Goal: Task Accomplishment & Management: Use online tool/utility

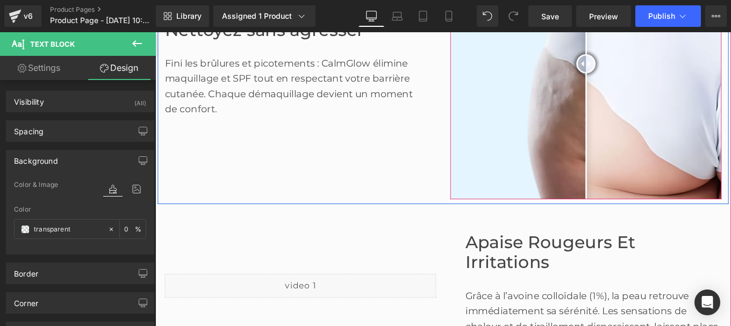
click at [549, 97] on img at bounding box center [641, 68] width 306 height 306
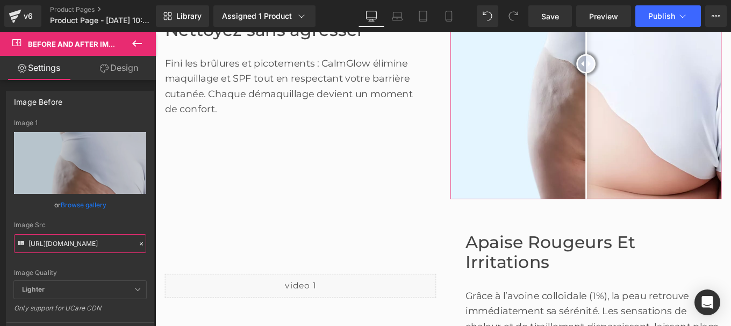
click at [71, 241] on input "[URL][DOMAIN_NAME]" at bounding box center [80, 243] width 132 height 19
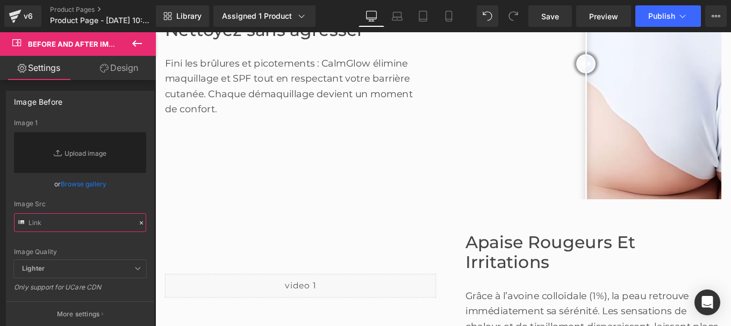
paste input "[URL][DOMAIN_NAME]"
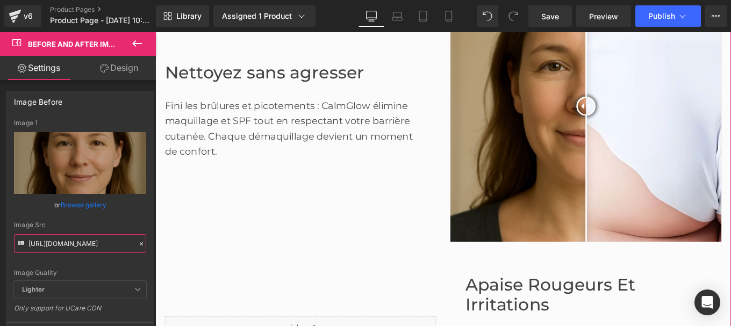
scroll to position [665, 0]
type input "[URL][DOMAIN_NAME]"
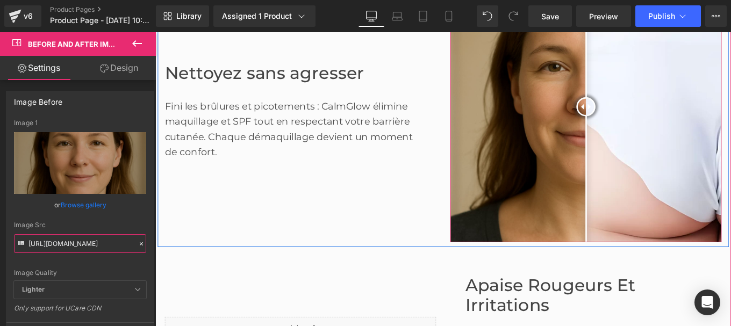
click at [701, 170] on img at bounding box center [641, 116] width 306 height 306
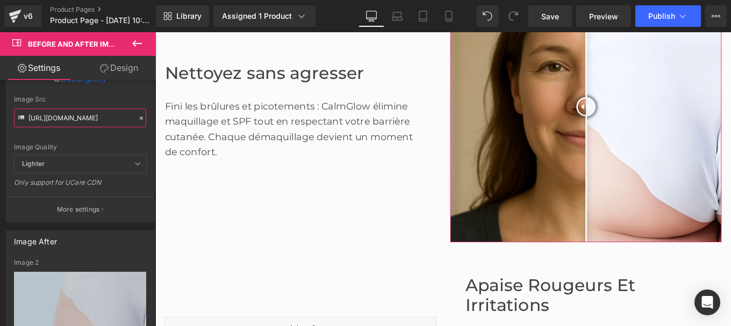
scroll to position [235, 0]
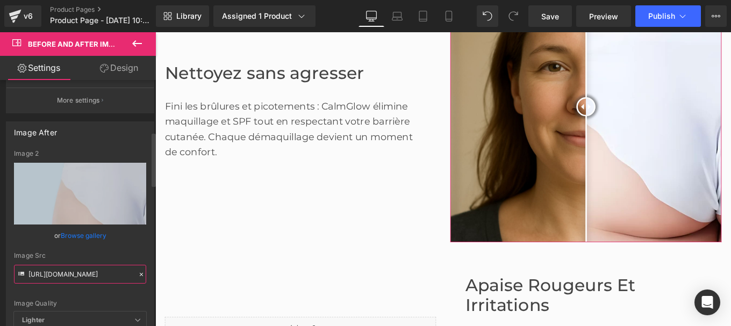
click at [73, 276] on input "[URL][DOMAIN_NAME]" at bounding box center [80, 274] width 132 height 19
paste input "950/4535/3803/files/2_ef3a18ed-9567-448c-a243-b44b063727d0.jpg?v=1756214094"
type input "[URL][DOMAIN_NAME]"
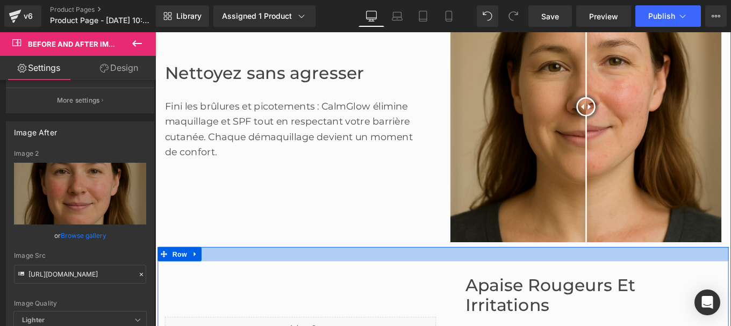
click at [568, 283] on div at bounding box center [480, 283] width 645 height 16
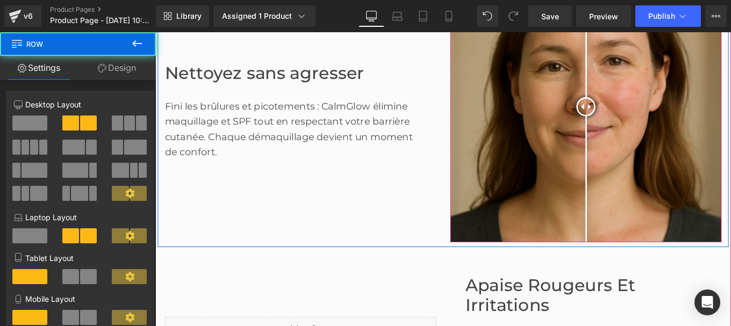
scroll to position [560, 0]
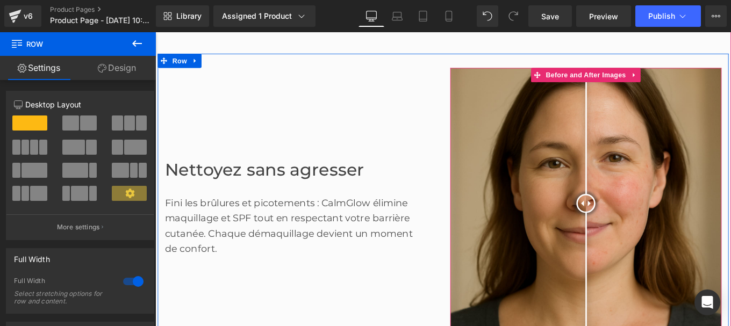
scroll to position [554, 0]
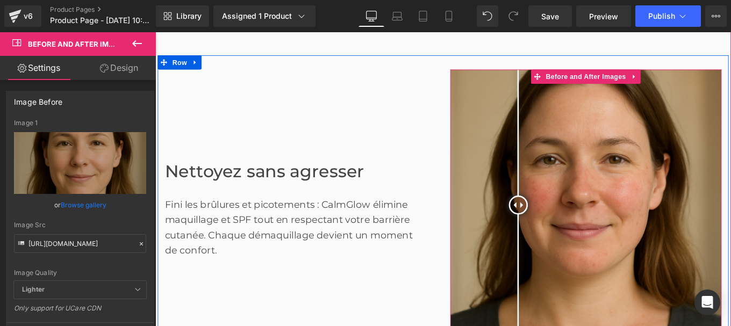
drag, startPoint x: 630, startPoint y: 225, endPoint x: 561, endPoint y: 254, distance: 74.4
click at [561, 239] on div at bounding box center [565, 227] width 21 height 21
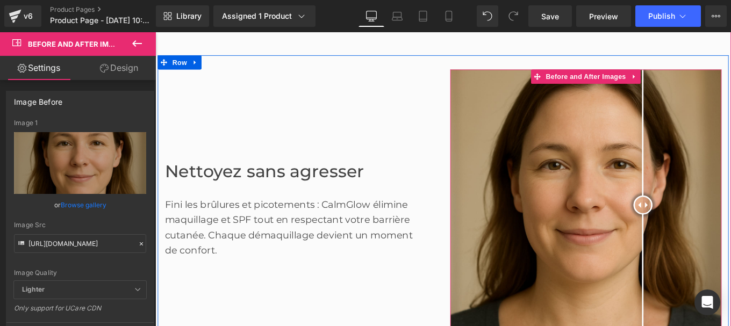
drag, startPoint x: 566, startPoint y: 226, endPoint x: 702, endPoint y: 279, distance: 146.0
click at [702, 239] on div at bounding box center [705, 227] width 21 height 21
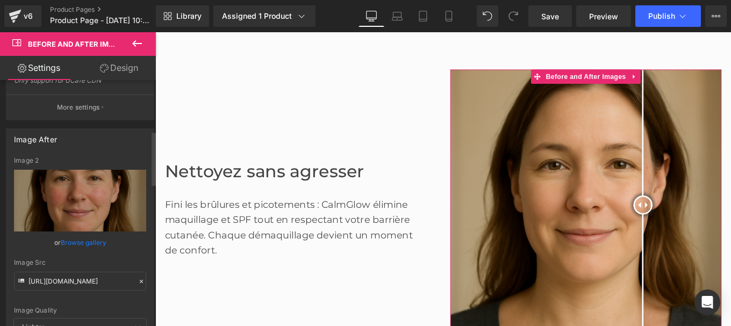
scroll to position [231, 0]
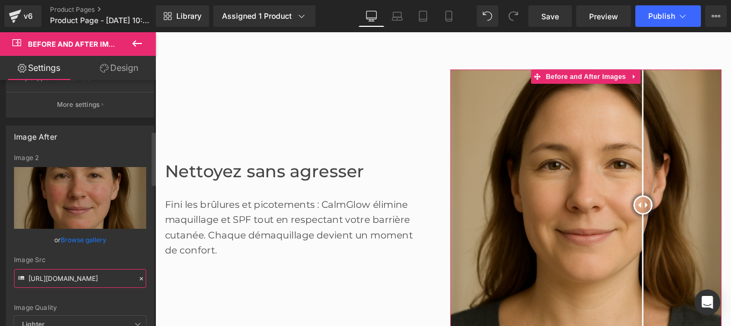
click at [67, 279] on input "[URL][DOMAIN_NAME]" at bounding box center [80, 278] width 132 height 19
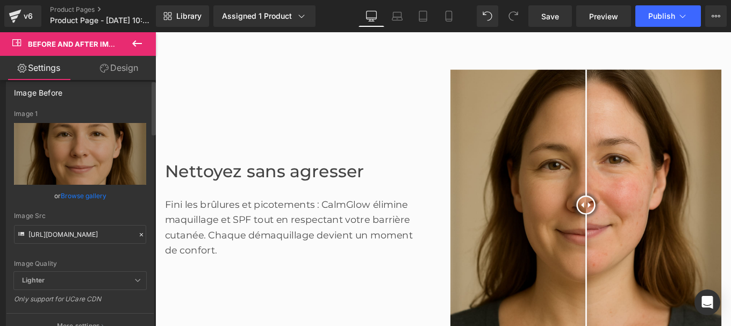
scroll to position [0, 0]
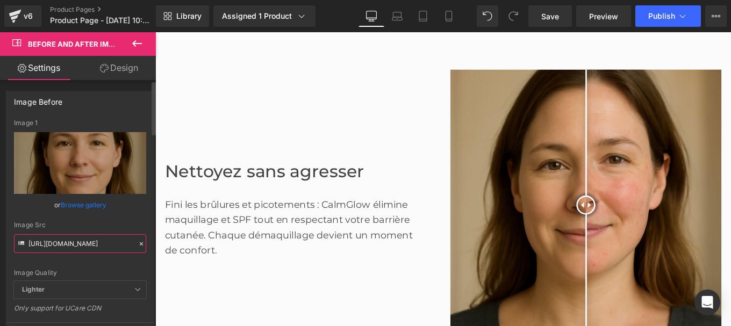
click at [58, 242] on input "[URL][DOMAIN_NAME]" at bounding box center [80, 243] width 132 height 19
paste input "2_ef3a18ed-9567-448c-a243-b44b063727d0.jpg?v=1756214094"
type input "[URL][DOMAIN_NAME]"
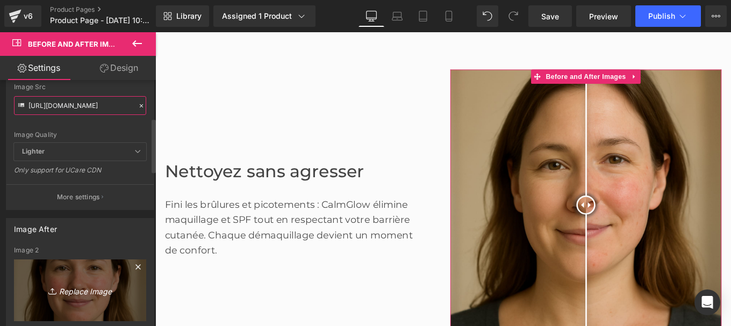
scroll to position [231, 0]
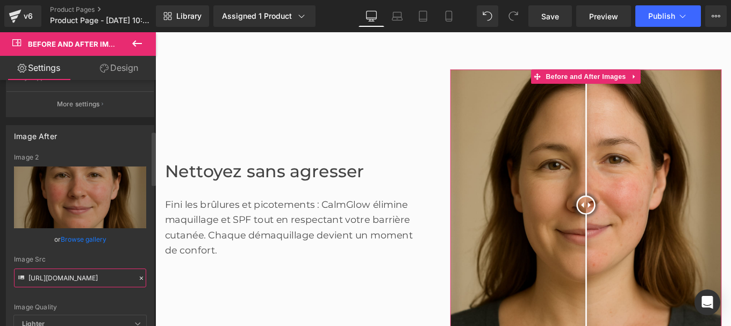
click at [62, 279] on input "[URL][DOMAIN_NAME]" at bounding box center [80, 278] width 132 height 19
paste input "3_4656ee19-e3d5-49c5-a4be-bc5152e244e6.jpg?v=1756214095"
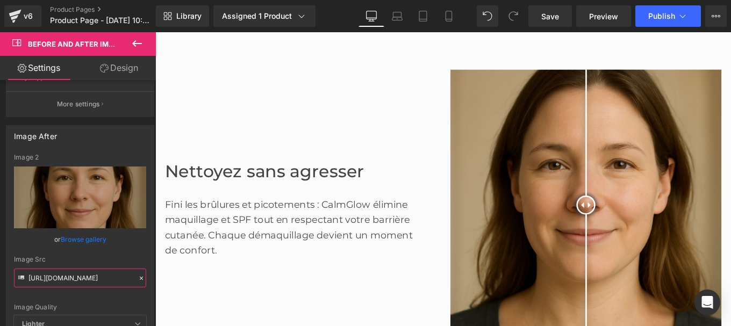
type input "[URL][DOMAIN_NAME]"
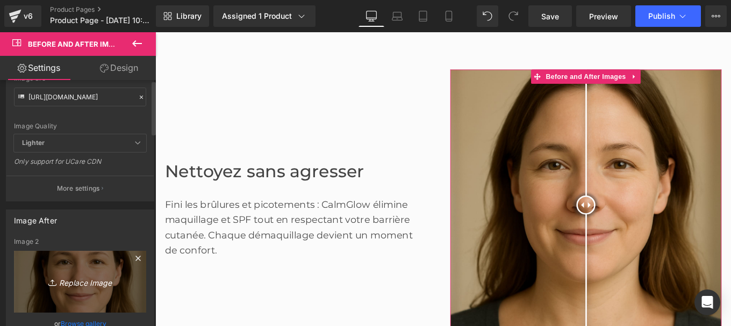
scroll to position [0, 0]
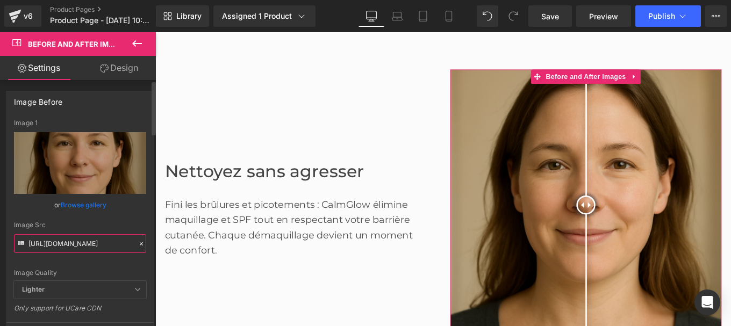
click at [51, 250] on input "[URL][DOMAIN_NAME]" at bounding box center [80, 243] width 132 height 19
paste input "2_ef3a18ed-9567-448c-a243-b44b063727d0.jpg?v=1756214094"
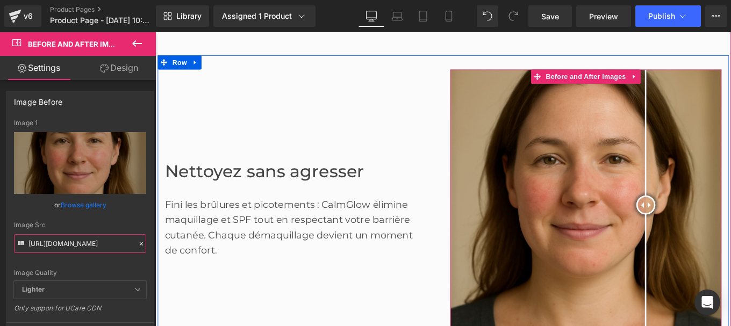
drag, startPoint x: 639, startPoint y: 225, endPoint x: 646, endPoint y: 234, distance: 10.7
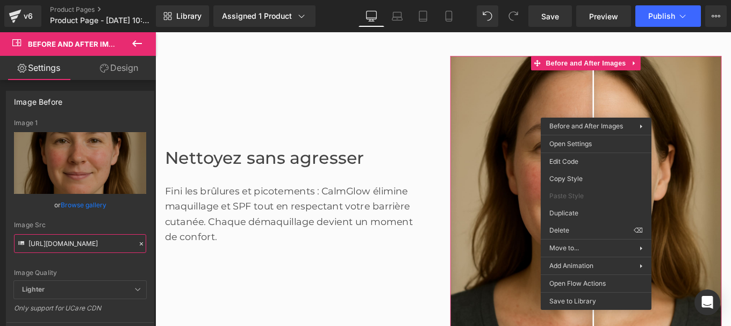
scroll to position [570, 0]
type input "[URL][DOMAIN_NAME]"
click at [552, 19] on span "Save" at bounding box center [550, 16] width 18 height 11
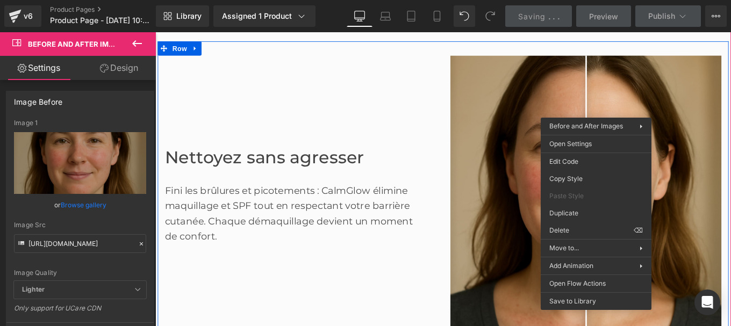
click at [472, 265] on div "Nettoyez sans agresser Heading Fini les brûlures et picotements : CalmGlow élim…" at bounding box center [319, 212] width 322 height 306
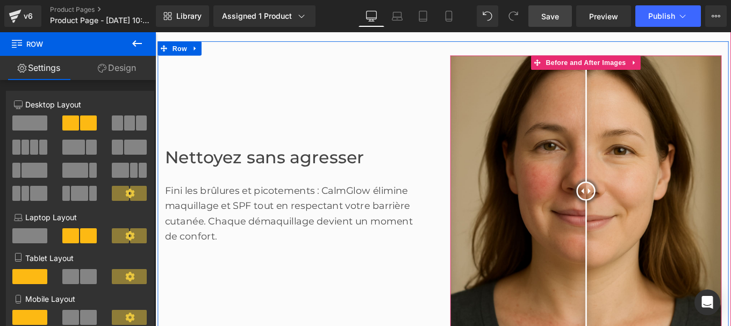
click at [730, 172] on img at bounding box center [641, 212] width 306 height 306
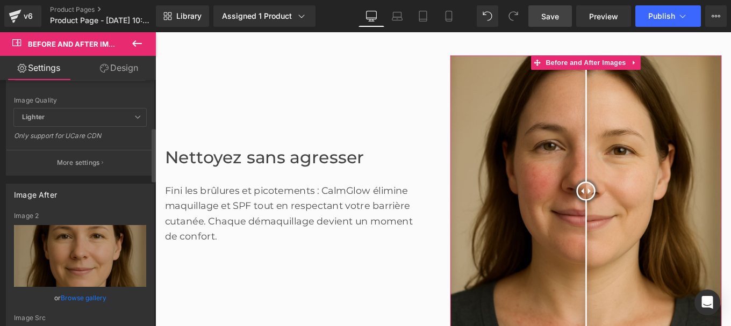
scroll to position [274, 0]
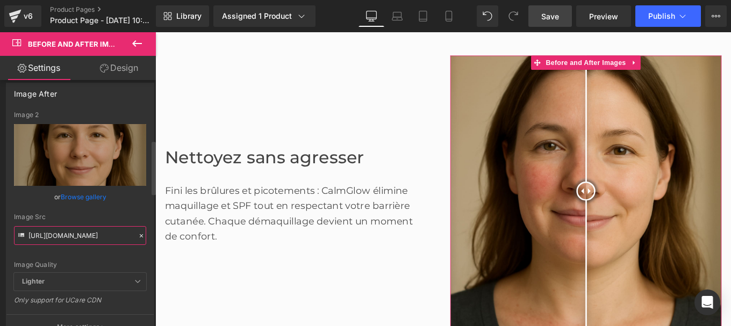
click at [64, 239] on input "[URL][DOMAIN_NAME]" at bounding box center [80, 235] width 132 height 19
paste input "Design_sans_titre_1.jpg?v=1756214439"
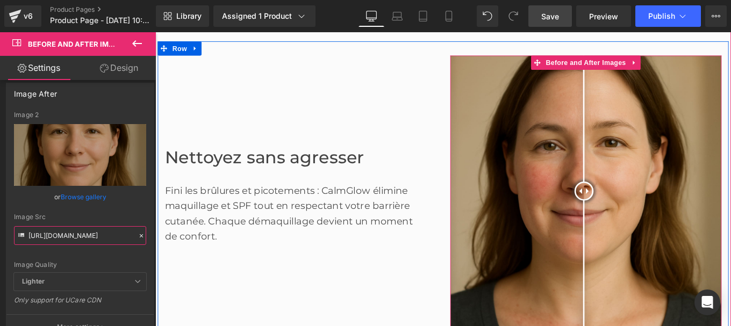
drag, startPoint x: 639, startPoint y: 206, endPoint x: 635, endPoint y: 250, distance: 44.2
click at [635, 222] on div at bounding box center [639, 211] width 21 height 21
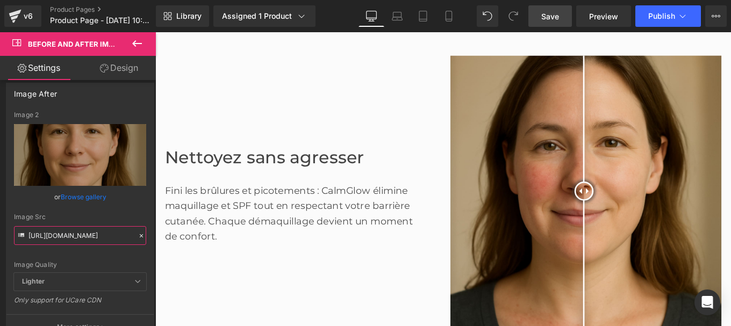
type input "[URL][DOMAIN_NAME]"
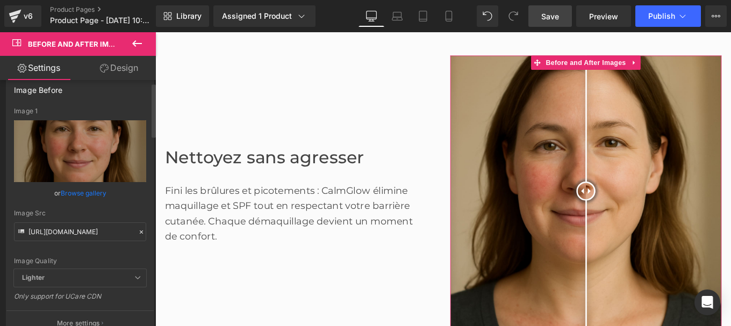
scroll to position [11, 0]
click at [67, 235] on input "[URL][DOMAIN_NAME]" at bounding box center [80, 232] width 132 height 19
paste input "Design_sans_titre_2_1.jpg?v=1756214597"
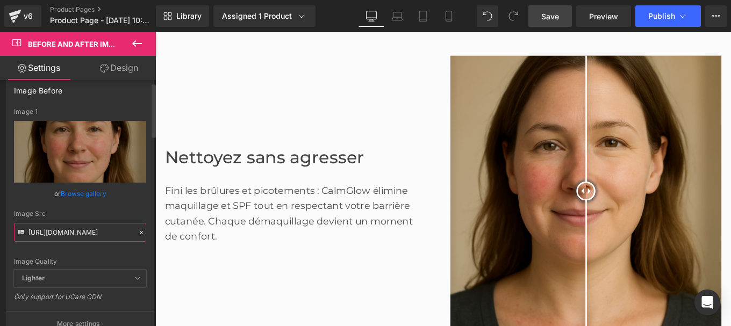
scroll to position [0, 196]
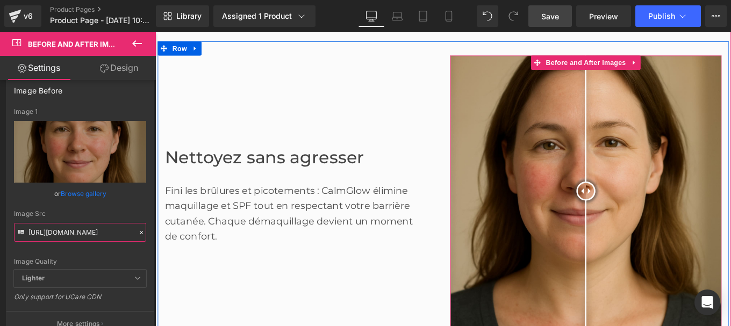
drag, startPoint x: 638, startPoint y: 212, endPoint x: 637, endPoint y: 284, distance: 72.6
click at [637, 222] on div at bounding box center [641, 211] width 21 height 21
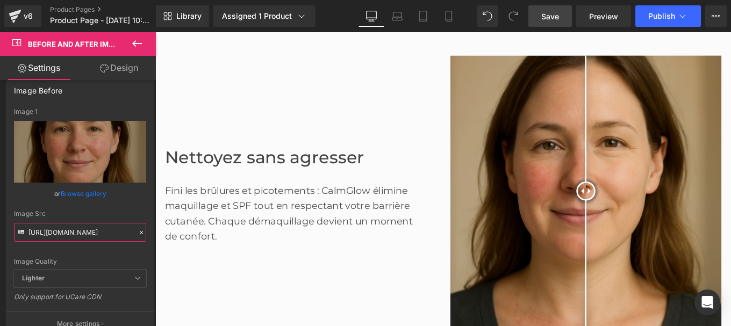
type input "[URL][DOMAIN_NAME]"
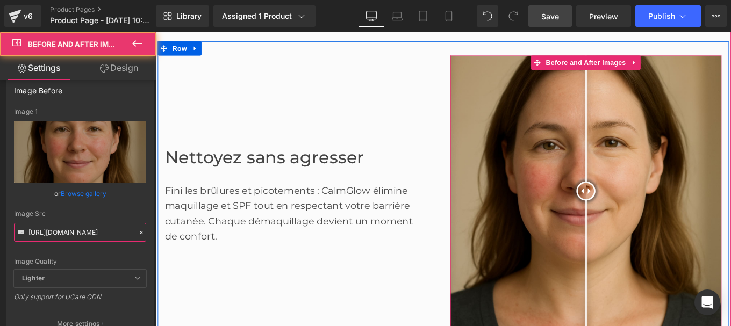
click at [559, 160] on div at bounding box center [641, 212] width 306 height 306
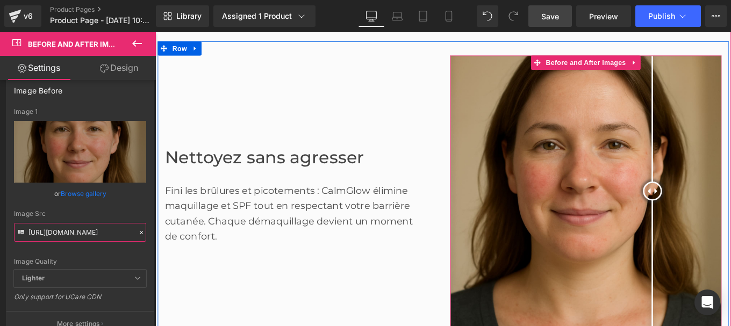
drag, startPoint x: 558, startPoint y: 203, endPoint x: 713, endPoint y: 206, distance: 154.8
click at [713, 206] on div at bounding box center [716, 211] width 21 height 21
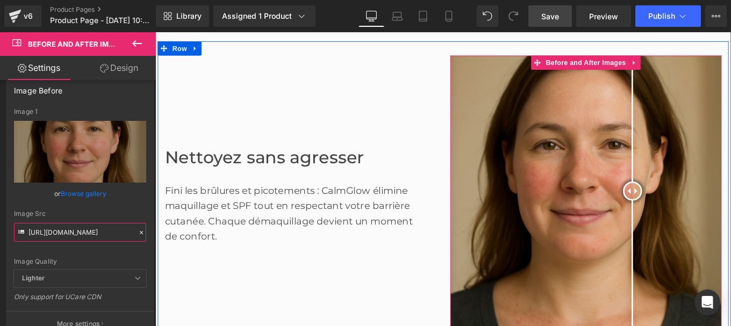
drag, startPoint x: 714, startPoint y: 205, endPoint x: 690, endPoint y: 224, distance: 30.5
click at [690, 222] on div at bounding box center [694, 211] width 21 height 21
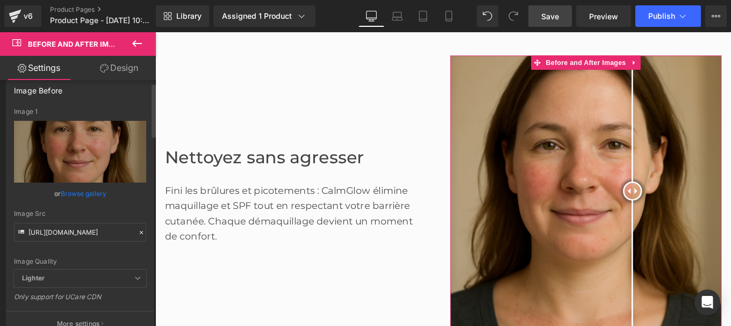
click at [92, 218] on div "Image Src [URL][DOMAIN_NAME]" at bounding box center [80, 226] width 132 height 32
click at [88, 228] on input "[URL][DOMAIN_NAME]" at bounding box center [80, 232] width 132 height 19
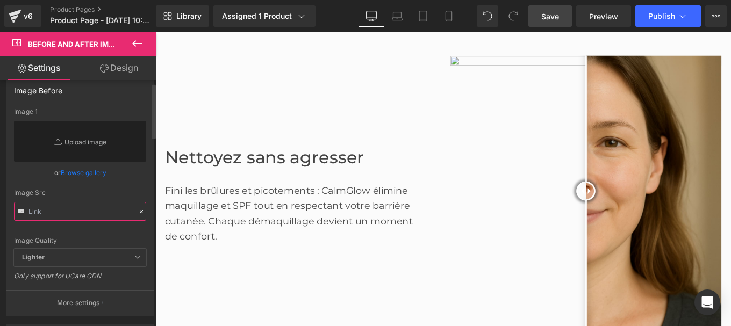
paste input "[URL][DOMAIN_NAME]"
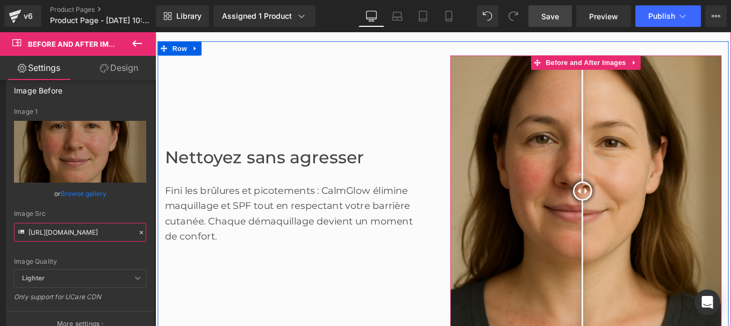
drag, startPoint x: 641, startPoint y: 212, endPoint x: 634, endPoint y: 225, distance: 14.7
click at [634, 222] on div at bounding box center [637, 211] width 21 height 21
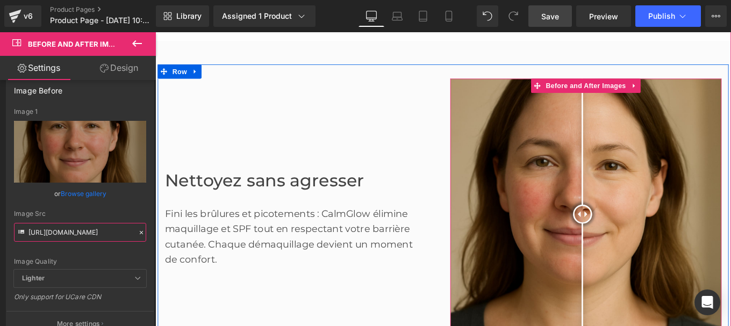
scroll to position [543, 0]
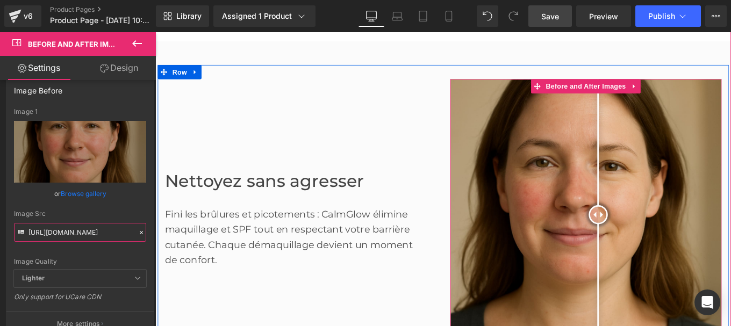
drag, startPoint x: 637, startPoint y: 236, endPoint x: 677, endPoint y: 242, distance: 40.2
click at [666, 242] on div at bounding box center [655, 238] width 21 height 21
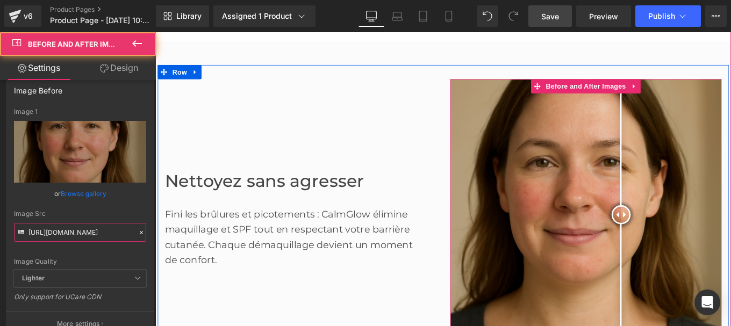
click at [673, 239] on span at bounding box center [676, 238] width 6 height 6
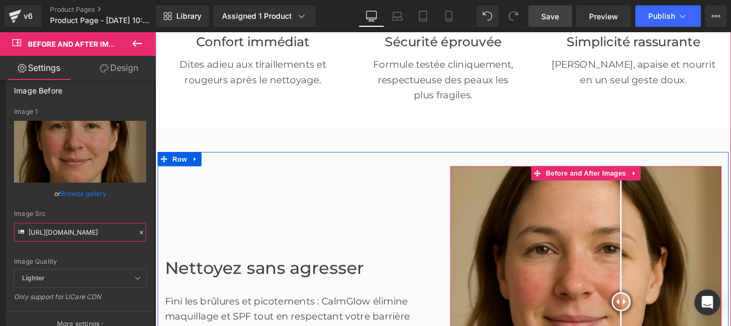
scroll to position [443, 0]
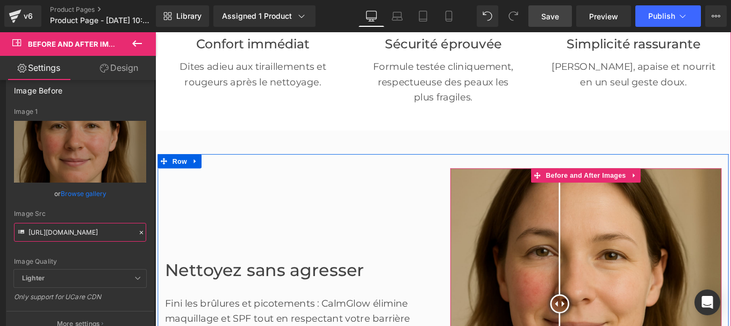
drag, startPoint x: 680, startPoint y: 339, endPoint x: 608, endPoint y: 315, distance: 76.1
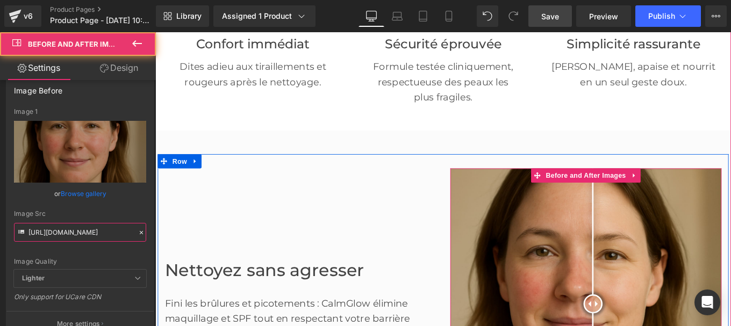
drag, startPoint x: 611, startPoint y: 334, endPoint x: 645, endPoint y: 330, distance: 34.6
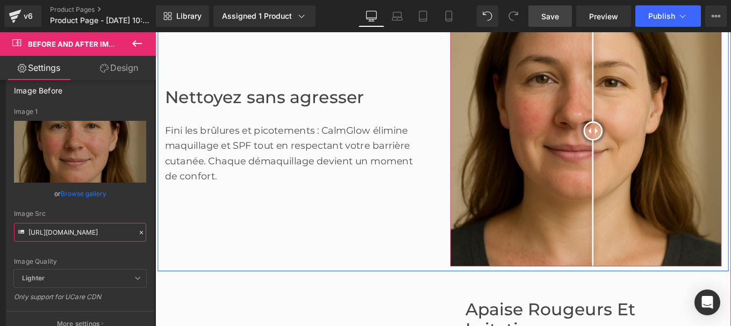
scroll to position [641, 0]
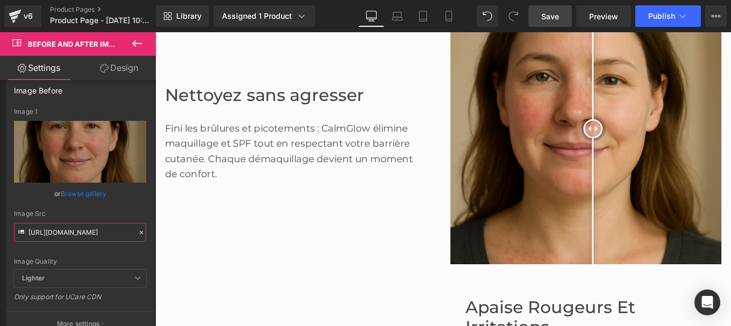
type input "[URL][DOMAIN_NAME]"
click at [551, 15] on span "Save" at bounding box center [550, 16] width 18 height 11
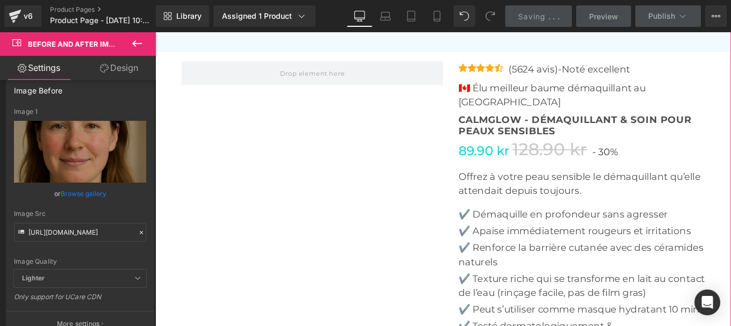
scroll to position [3645, 0]
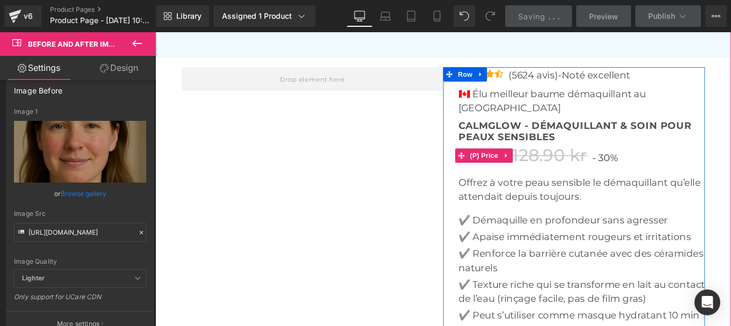
click at [656, 168] on span "30%" at bounding box center [667, 174] width 22 height 13
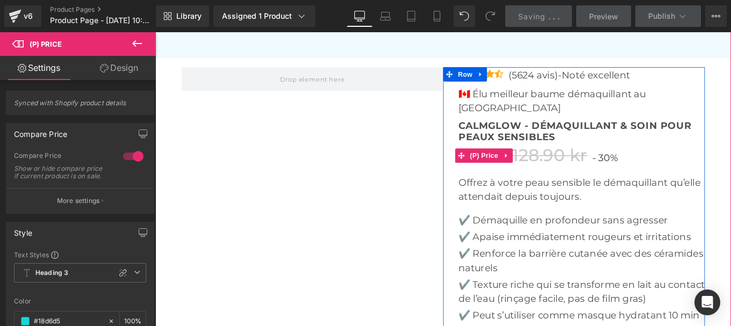
click at [659, 168] on span "30%" at bounding box center [667, 174] width 22 height 13
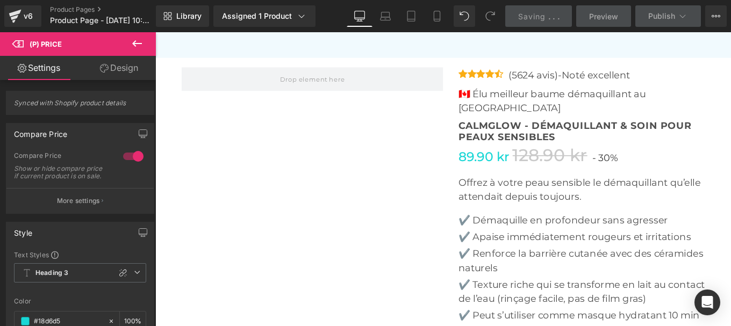
click at [111, 63] on link "Design" at bounding box center [119, 68] width 78 height 24
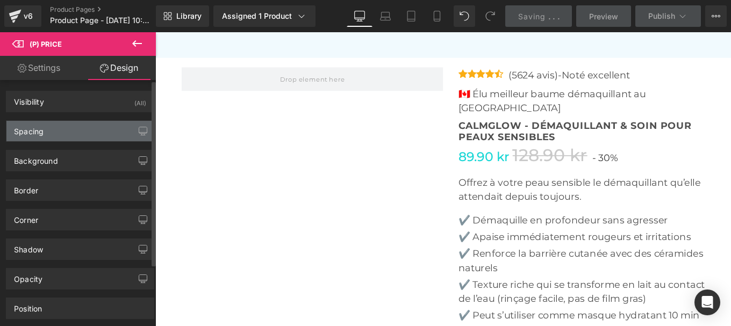
click at [41, 132] on div "Spacing" at bounding box center [29, 128] width 30 height 15
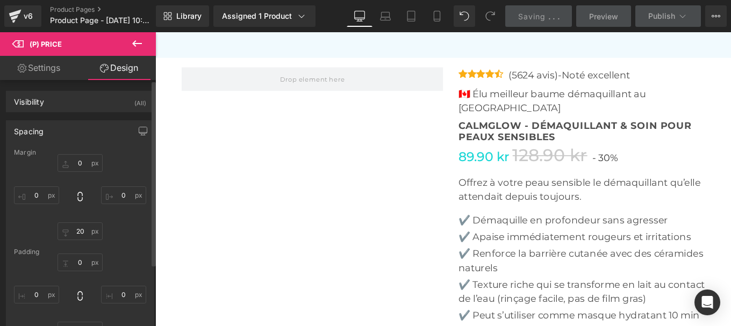
type input "0"
type input "20"
type input "0"
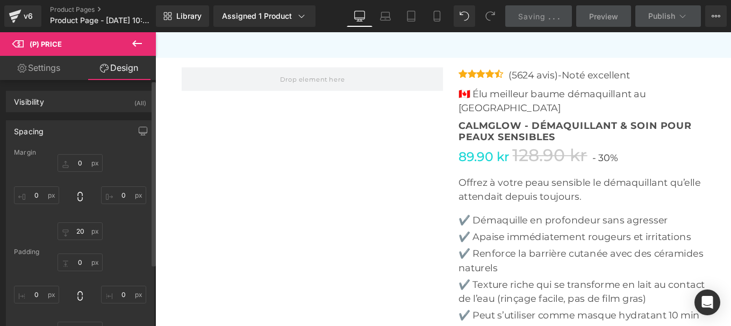
type input "0"
click at [80, 235] on input "20" at bounding box center [79, 231] width 45 height 18
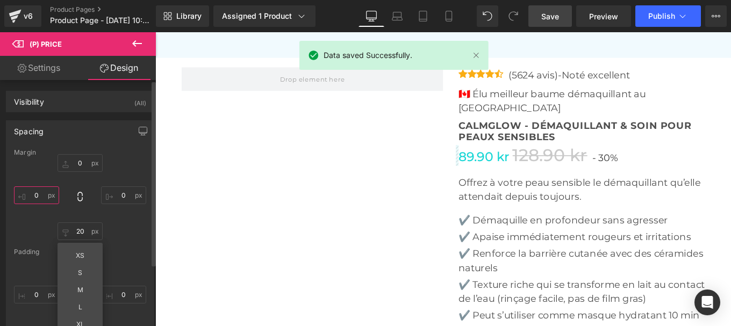
click at [39, 197] on input "0" at bounding box center [36, 195] width 45 height 18
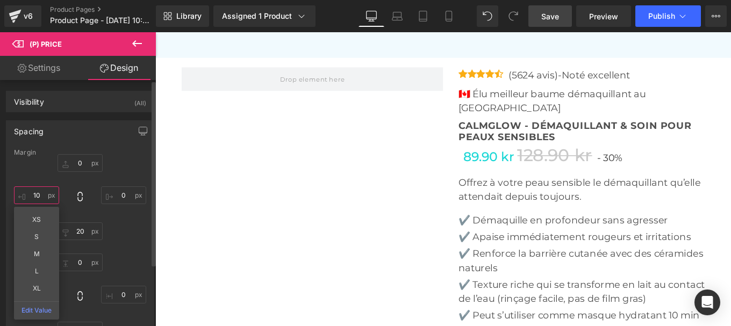
type input "1"
type input "5"
click at [120, 172] on div "0px 0 0px 0 20px 20 5 5 XS S M L XL Edit Value" at bounding box center [80, 197] width 132 height 86
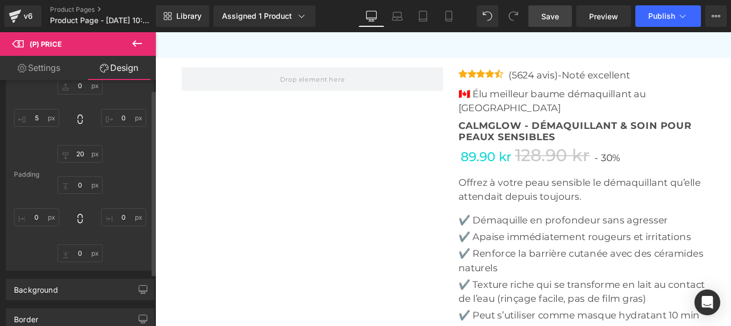
scroll to position [12, 0]
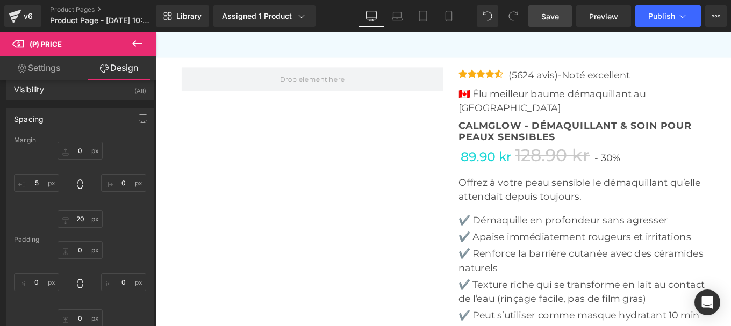
drag, startPoint x: 137, startPoint y: 42, endPoint x: 551, endPoint y: 128, distance: 422.5
click at [137, 42] on icon at bounding box center [137, 43] width 13 height 13
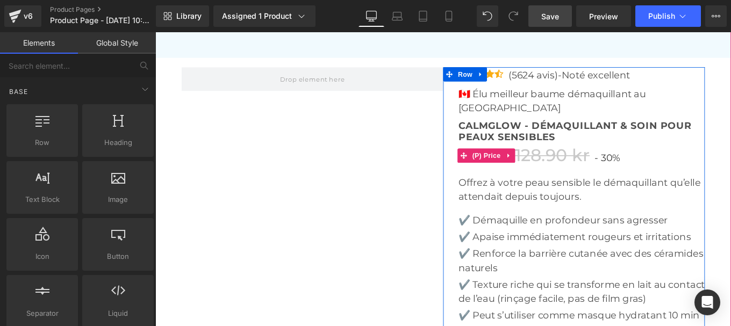
click at [660, 168] on span "30%" at bounding box center [669, 174] width 22 height 13
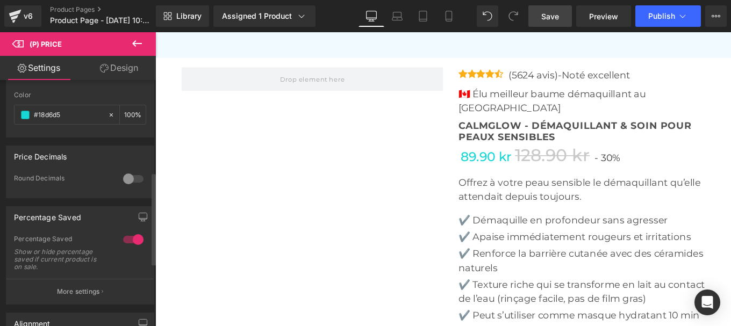
scroll to position [247, 0]
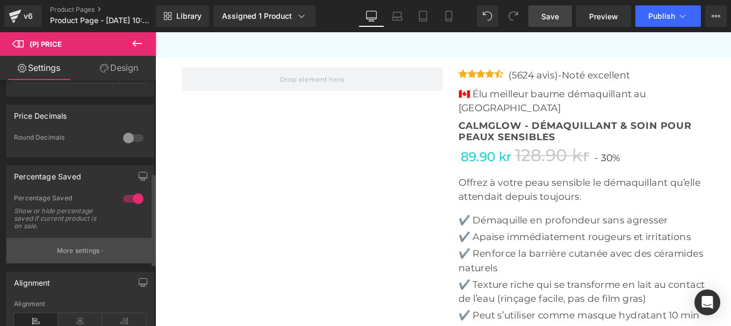
click at [75, 256] on p "More settings" at bounding box center [78, 251] width 43 height 10
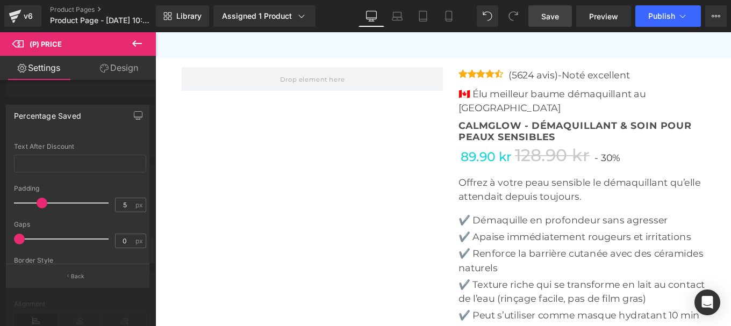
scroll to position [78, 0]
click at [120, 69] on link "Design" at bounding box center [119, 68] width 78 height 24
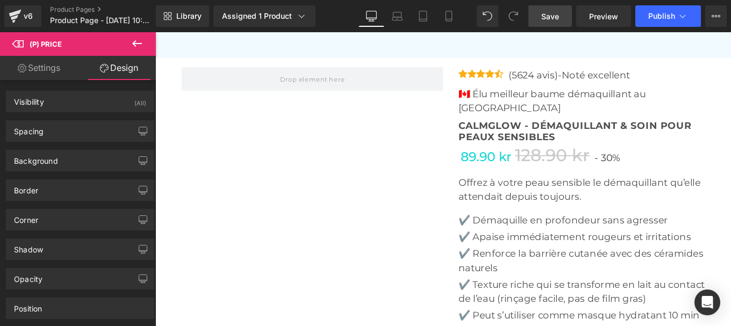
click at [50, 67] on link "Settings" at bounding box center [39, 68] width 78 height 24
type input "100"
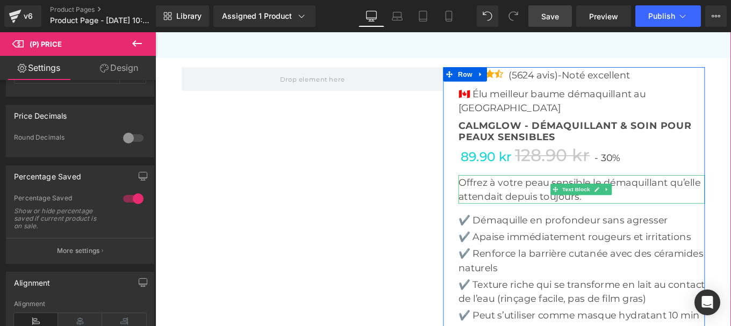
scroll to position [3561, 0]
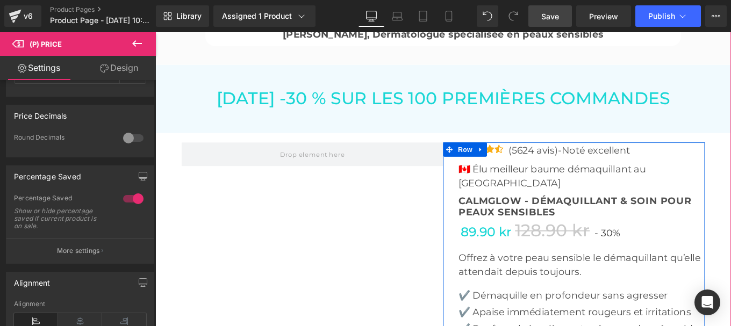
click at [526, 217] on span "CalmGlow - Démaquillant & Soin pour Peaux Sensibles" at bounding box center [637, 230] width 278 height 26
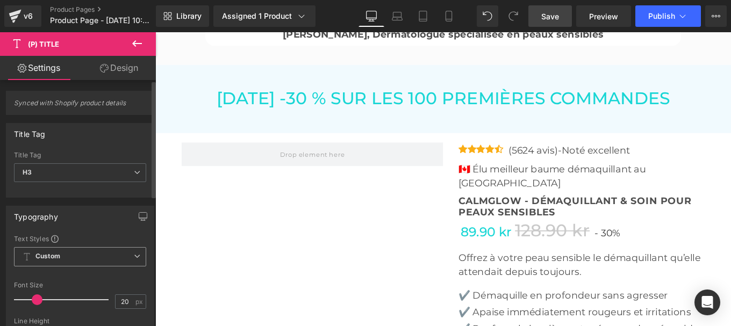
click at [83, 253] on span "Custom" at bounding box center [80, 256] width 132 height 19
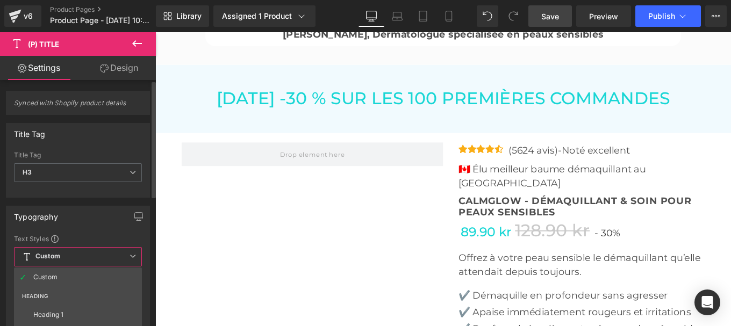
scroll to position [71, 0]
click at [54, 281] on div "Heading 3" at bounding box center [48, 282] width 31 height 8
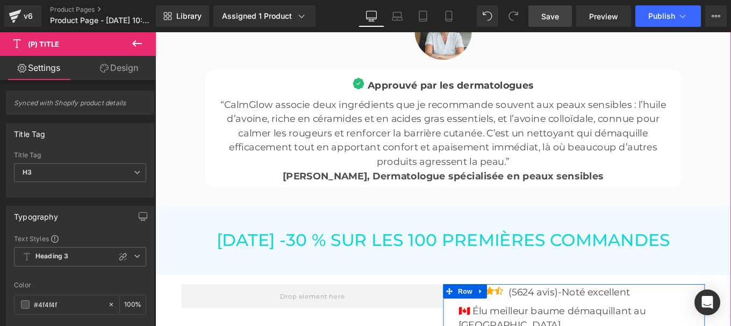
scroll to position [3400, 0]
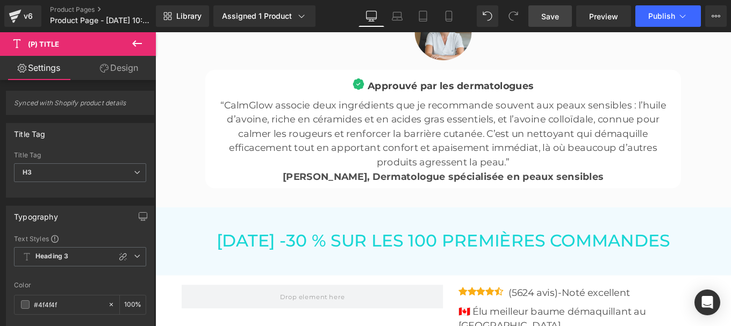
drag, startPoint x: 553, startPoint y: 23, endPoint x: 418, endPoint y: 223, distance: 241.1
click at [553, 23] on link "Save" at bounding box center [550, 15] width 44 height 21
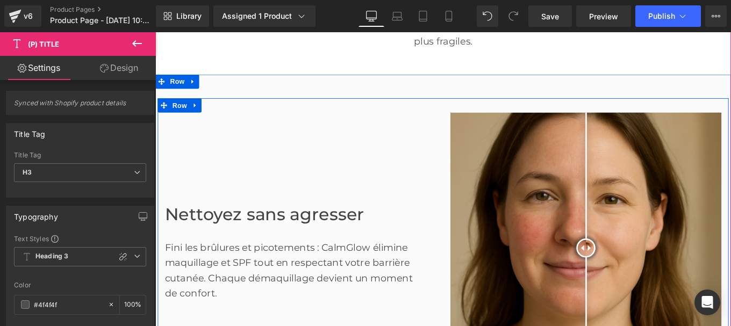
scroll to position [506, 0]
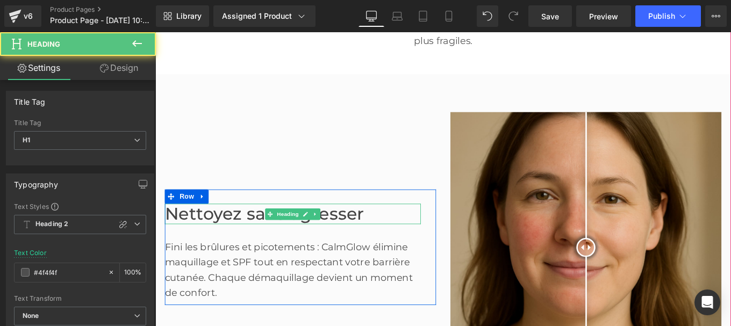
drag, startPoint x: 255, startPoint y: 236, endPoint x: 391, endPoint y: 235, distance: 136.0
click at [391, 235] on h1 "Nettoyez sans agresser" at bounding box center [310, 237] width 289 height 23
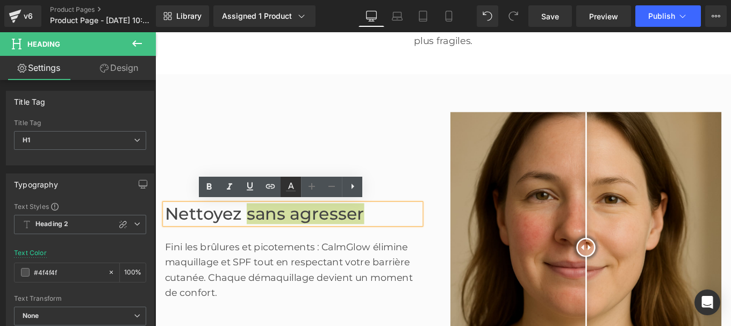
click at [0, 0] on icon at bounding box center [0, 0] width 0 height 0
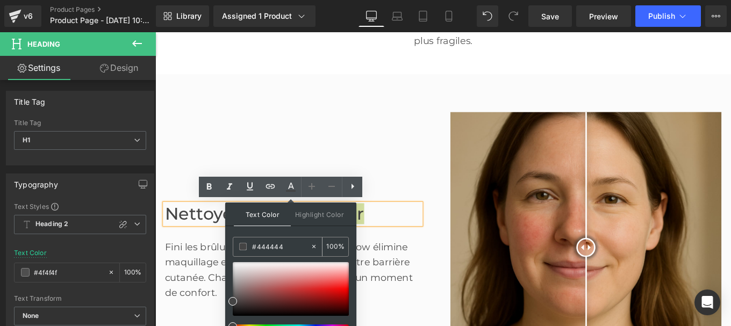
click at [286, 253] on input "#444444" at bounding box center [281, 247] width 58 height 12
paste input "dcbb73"
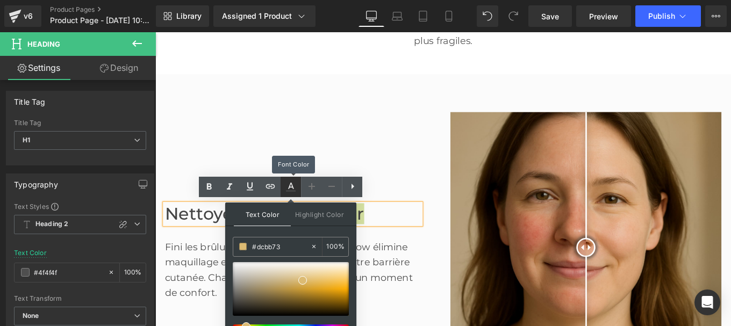
click at [0, 0] on icon at bounding box center [0, 0] width 0 height 0
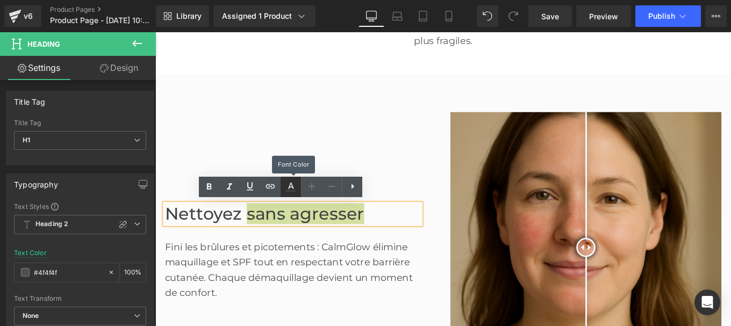
click at [0, 0] on icon at bounding box center [0, 0] width 0 height 0
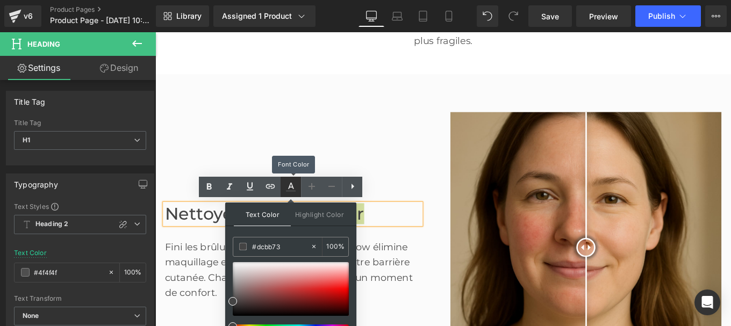
type input "#444444"
type input "100"
click at [288, 242] on input "#444444" at bounding box center [281, 247] width 58 height 12
click at [287, 249] on input "#444444" at bounding box center [281, 247] width 58 height 12
paste input "dcbb73"
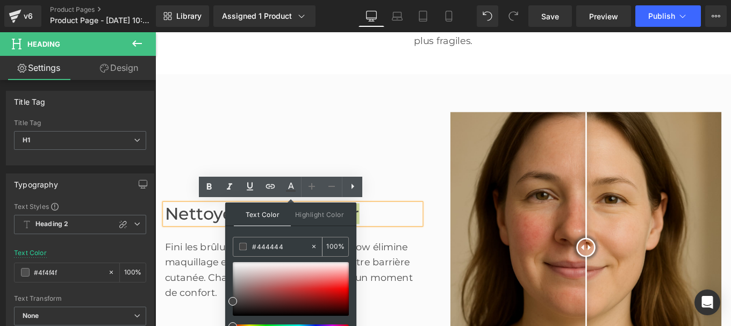
type input "#dcbb73"
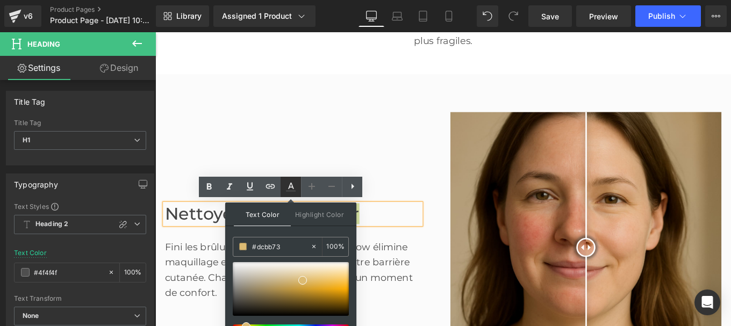
click at [0, 0] on icon at bounding box center [0, 0] width 0 height 0
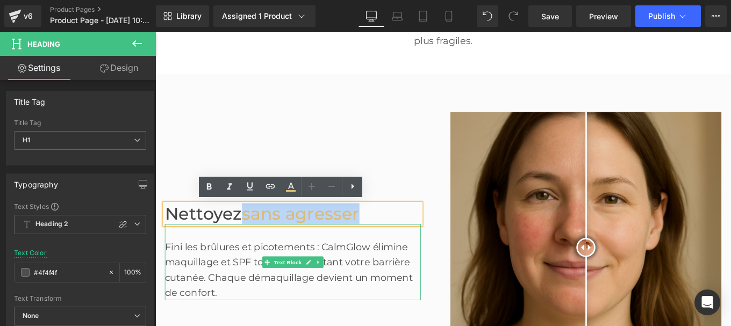
click at [395, 291] on div "Fini les brûlures et picotements : CalmGlow élimine maquillage et SPF tout en r…" at bounding box center [310, 292] width 289 height 86
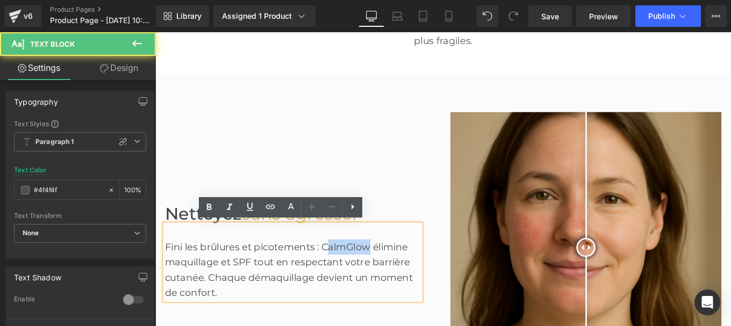
drag, startPoint x: 394, startPoint y: 274, endPoint x: 343, endPoint y: 273, distance: 51.1
click at [343, 273] on div "Fini les brûlures et picotements : CalmGlow élimine maquillage et SPF tout en r…" at bounding box center [310, 292] width 289 height 86
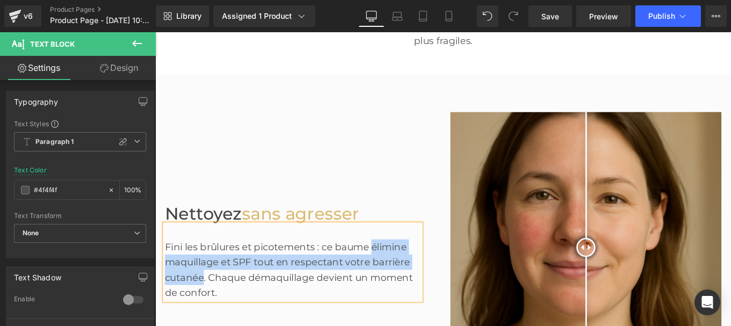
drag, startPoint x: 397, startPoint y: 276, endPoint x: 204, endPoint y: 312, distance: 195.7
click at [204, 312] on div "Fini les brûlures et picotements : ce baume élimine maquillage et SPF tout en r…" at bounding box center [310, 292] width 289 height 86
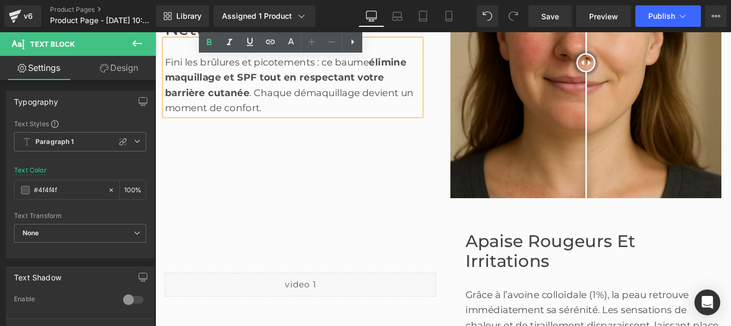
scroll to position [718, 0]
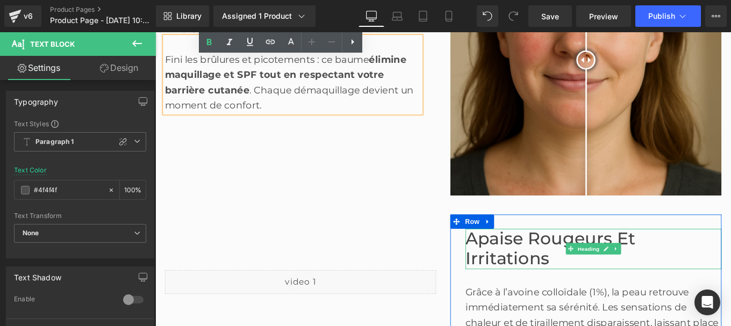
click at [578, 267] on font "Apaise rougeurs et irritations" at bounding box center [602, 277] width 192 height 46
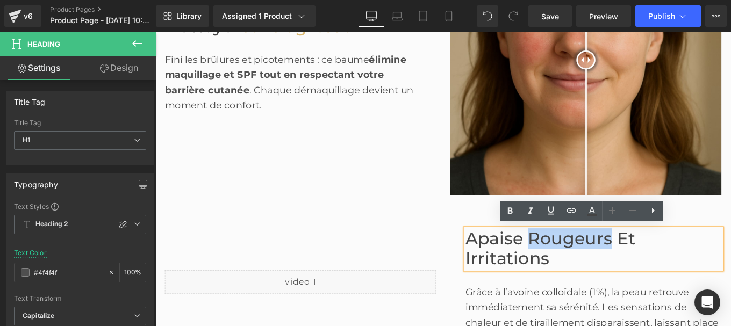
drag, startPoint x: 574, startPoint y: 265, endPoint x: 663, endPoint y: 270, distance: 88.8
click at [663, 270] on font "Apaise rougeurs et irritations" at bounding box center [602, 277] width 192 height 46
click at [0, 0] on icon at bounding box center [0, 0] width 0 height 0
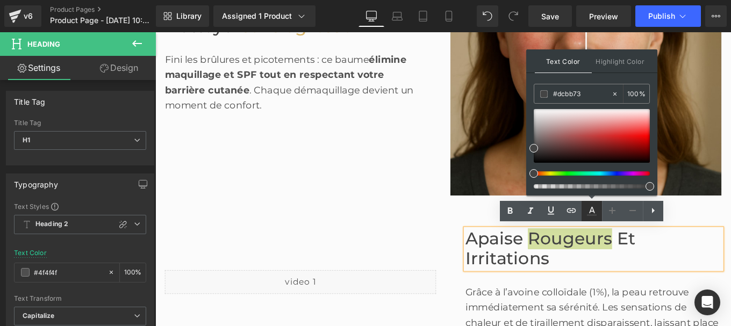
type input "#444444"
type input "100"
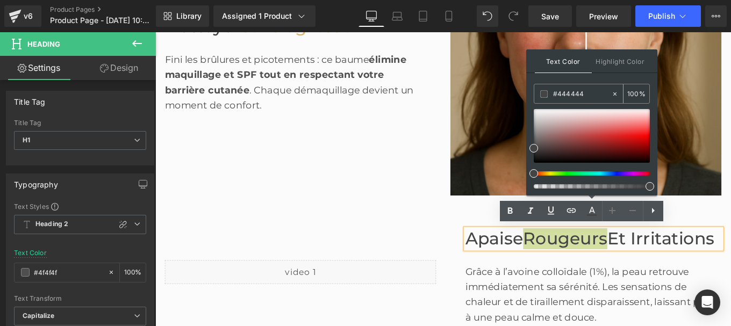
click at [584, 95] on input "#444444" at bounding box center [582, 94] width 58 height 12
paste input "dcbb73"
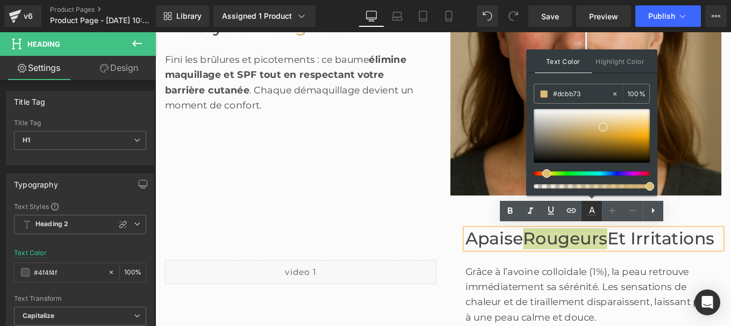
click at [0, 0] on icon at bounding box center [0, 0] width 0 height 0
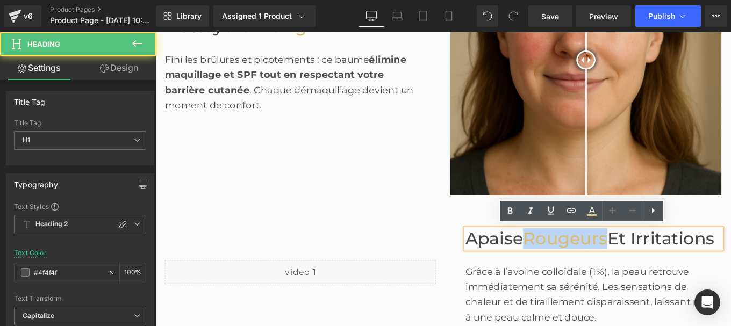
drag, startPoint x: 695, startPoint y: 264, endPoint x: 792, endPoint y: 268, distance: 96.8
click at [730, 268] on div "Apaise rougeurs et irritations" at bounding box center [650, 265] width 289 height 23
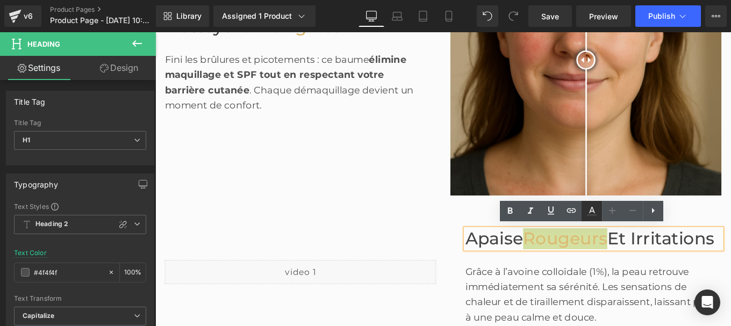
click at [0, 0] on icon at bounding box center [0, 0] width 0 height 0
type input "#444444"
type input "100"
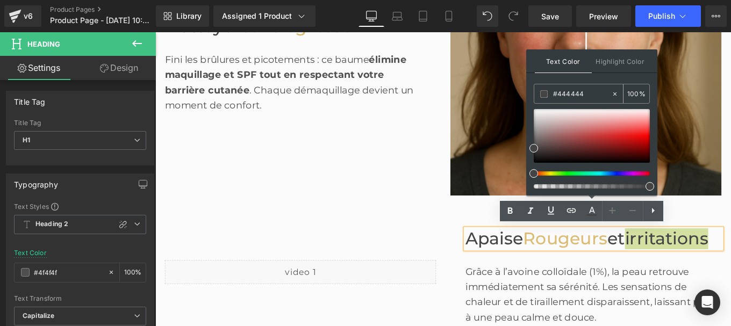
click at [585, 94] on input "#444444" at bounding box center [582, 94] width 58 height 12
paste input "dcbb73"
type input "#dcbb73"
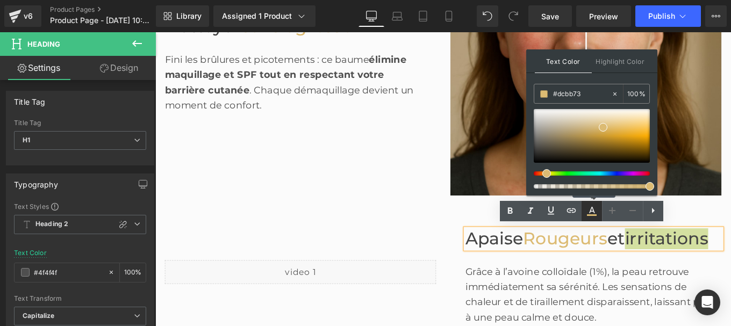
click at [0, 0] on icon at bounding box center [0, 0] width 0 height 0
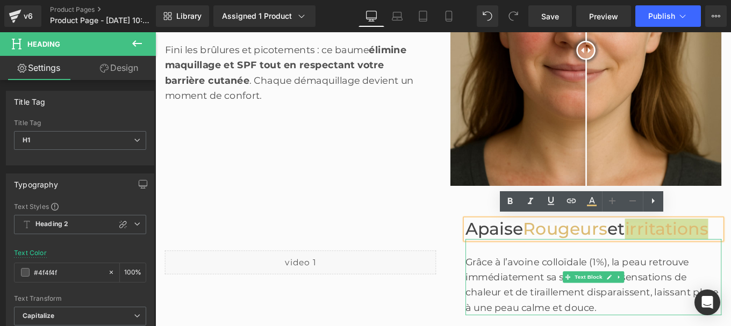
scroll to position [756, 0]
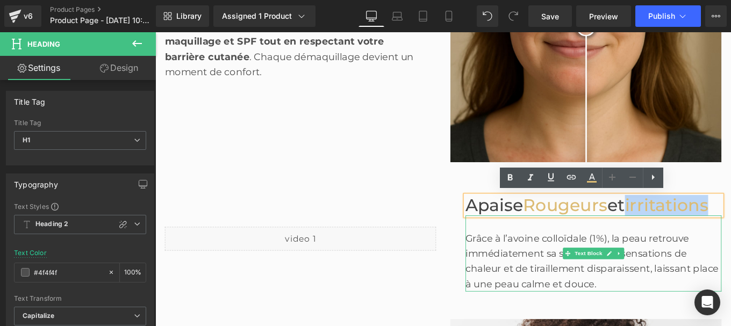
click at [572, 294] on div "Grâce à l’avoine colloïdale (1%), la peau retrouve immédiatement sa sérénité. L…" at bounding box center [650, 290] width 289 height 69
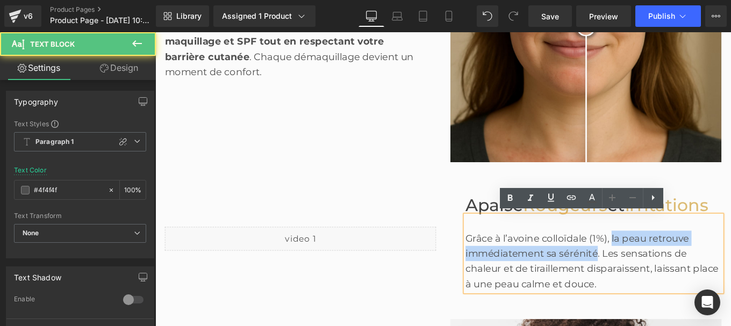
drag, startPoint x: 665, startPoint y: 263, endPoint x: 649, endPoint y: 281, distance: 23.9
click at [649, 281] on div "Grâce à l’avoine colloïdale (1%), la peau retrouve immédiatement sa sérénité. L…" at bounding box center [650, 290] width 289 height 69
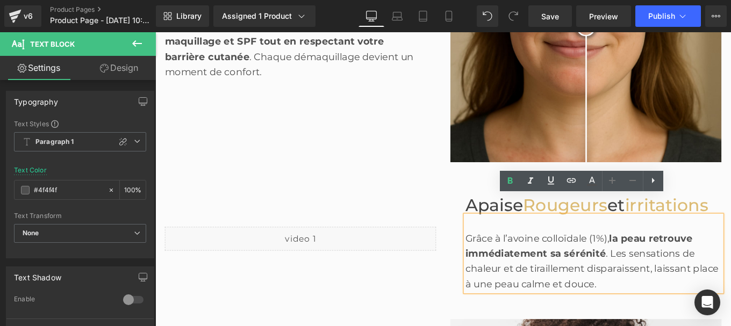
scroll to position [811, 0]
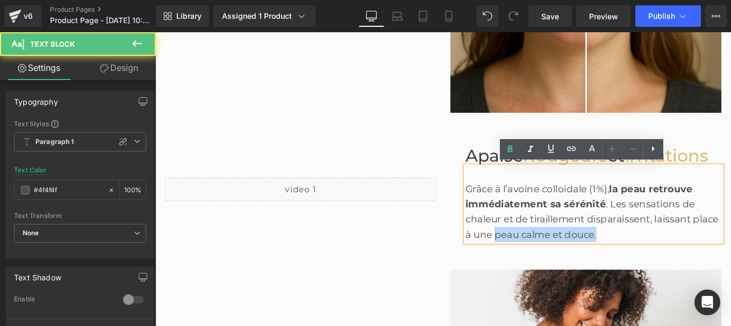
drag, startPoint x: 536, startPoint y: 260, endPoint x: 668, endPoint y: 250, distance: 132.5
click at [668, 250] on div "Grâce à l’avoine colloïdale (1%), la peau retrouve immédiatement sa sérénité . …" at bounding box center [650, 235] width 289 height 69
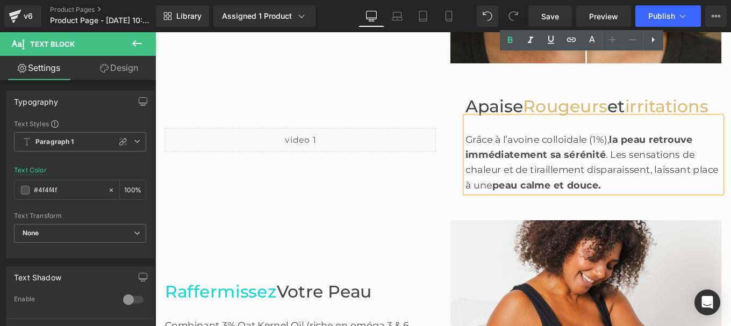
scroll to position [935, 0]
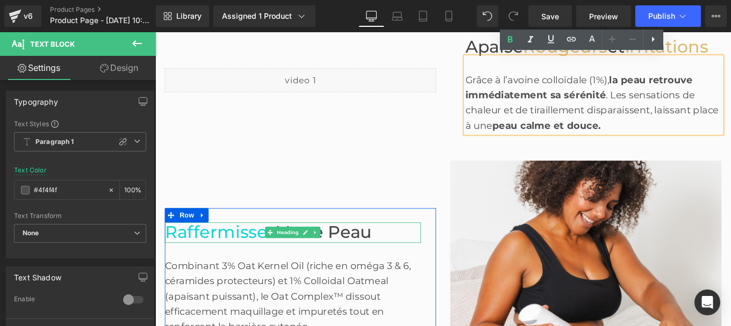
click at [261, 254] on span "Raffermissez" at bounding box center [229, 258] width 126 height 23
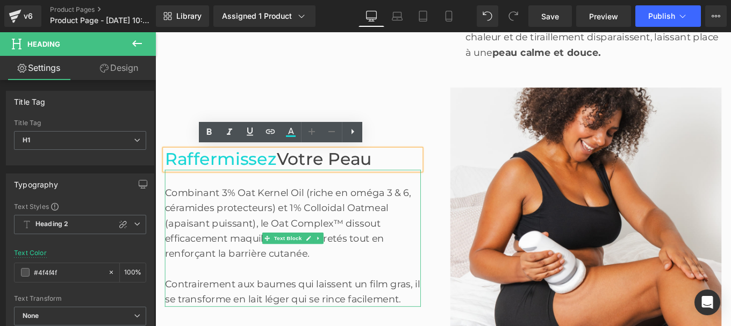
scroll to position [1018, 0]
click at [222, 262] on div "Combinant 3% Oat Kernel Oil (riche en oméga 3 & 6, céramides protecteurs) et 1%…" at bounding box center [310, 265] width 289 height 155
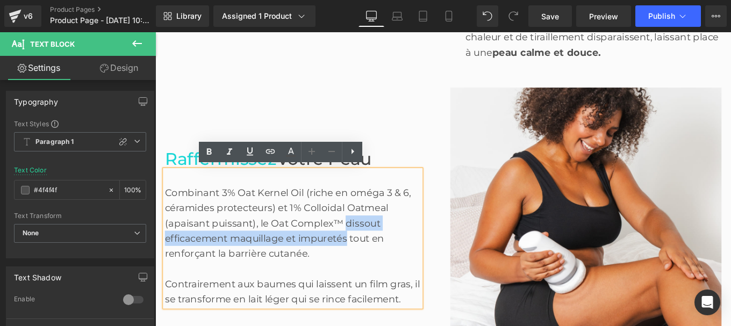
drag, startPoint x: 367, startPoint y: 249, endPoint x: 364, endPoint y: 274, distance: 24.9
click at [367, 279] on div "Combinant 3% Oat Kernel Oil (riche en oméga 3 & 6, céramides protecteurs) et 1%…" at bounding box center [310, 265] width 289 height 155
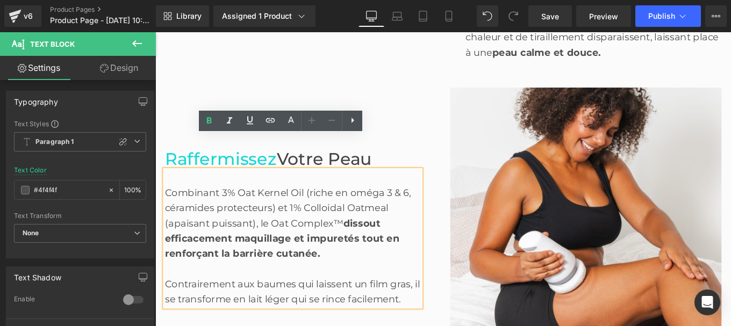
scroll to position [1053, 0]
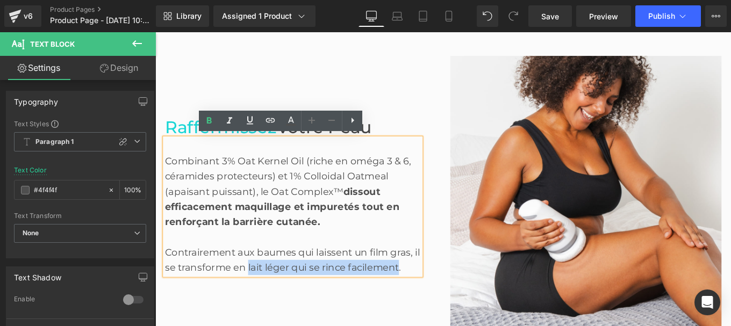
drag, startPoint x: 262, startPoint y: 293, endPoint x: 434, endPoint y: 294, distance: 171.4
click at [434, 294] on div "Contrairement aux baumes qui laissent un film gras, il se transforme en lait lé…" at bounding box center [310, 289] width 289 height 34
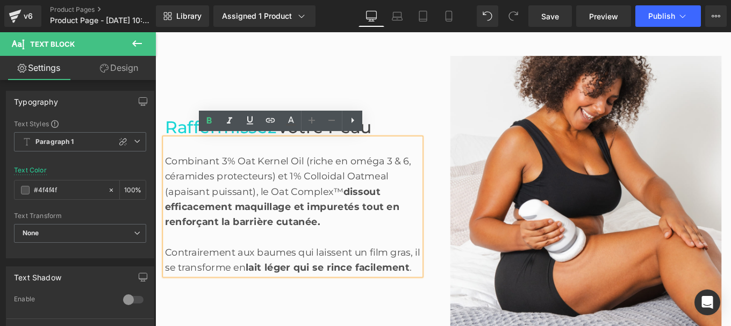
click at [184, 133] on span "Raffermissez" at bounding box center [229, 139] width 126 height 23
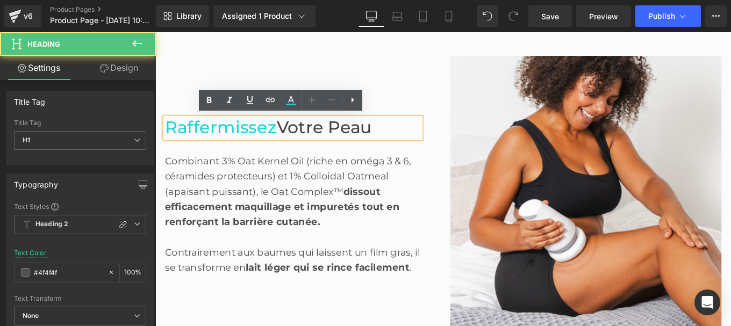
drag, startPoint x: 386, startPoint y: 136, endPoint x: 161, endPoint y: 136, distance: 225.2
click at [166, 136] on div "Raffermissez Votre Peau" at bounding box center [310, 140] width 289 height 23
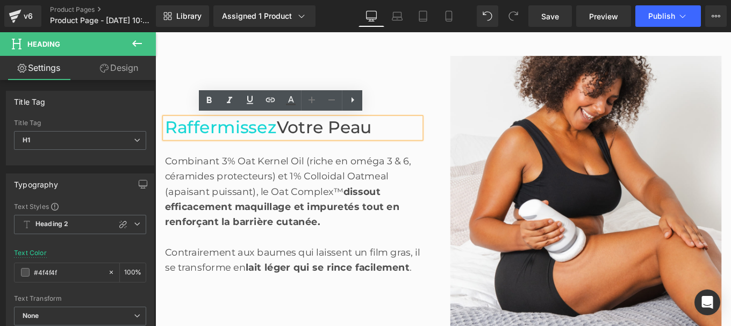
click at [166, 136] on div "Raffermissez Votre Peau" at bounding box center [310, 140] width 289 height 23
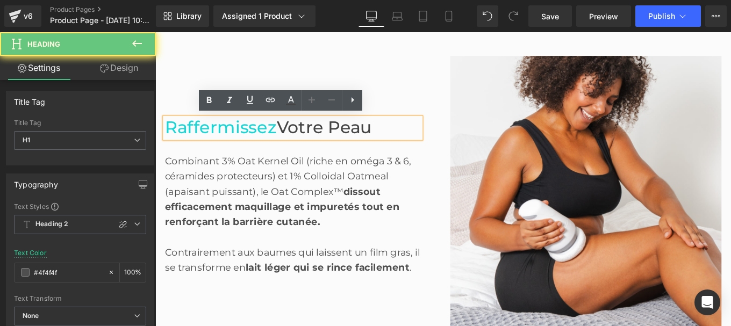
drag, startPoint x: 162, startPoint y: 137, endPoint x: 423, endPoint y: 140, distance: 261.2
click at [423, 140] on h1 "Raffermissez Votre Peau" at bounding box center [310, 140] width 289 height 23
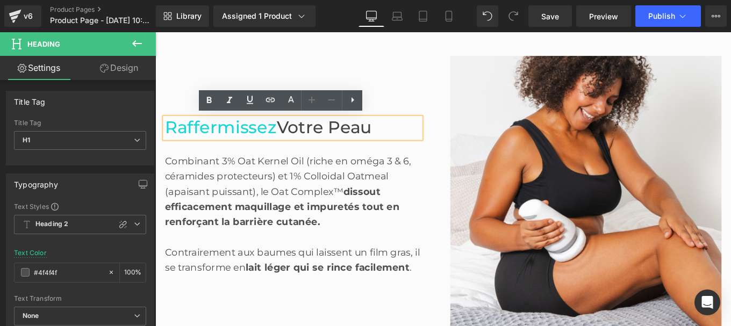
paste div
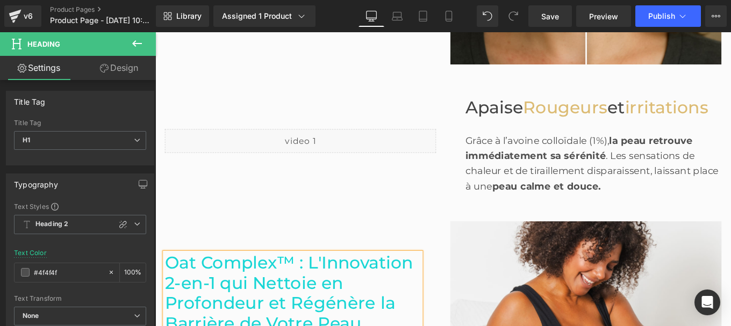
scroll to position [865, 0]
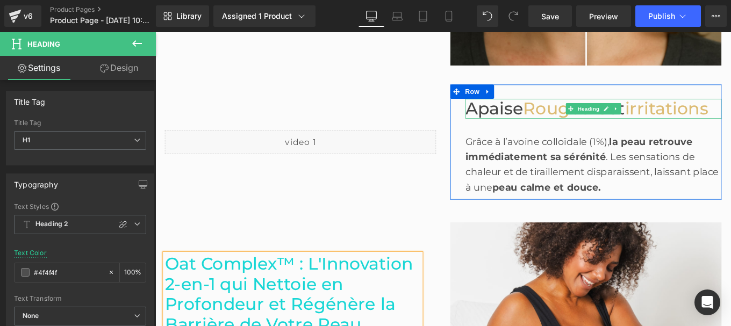
drag, startPoint x: 575, startPoint y: 123, endPoint x: 574, endPoint y: 116, distance: 7.0
click at [575, 123] on span "rougeurs" at bounding box center [618, 118] width 95 height 23
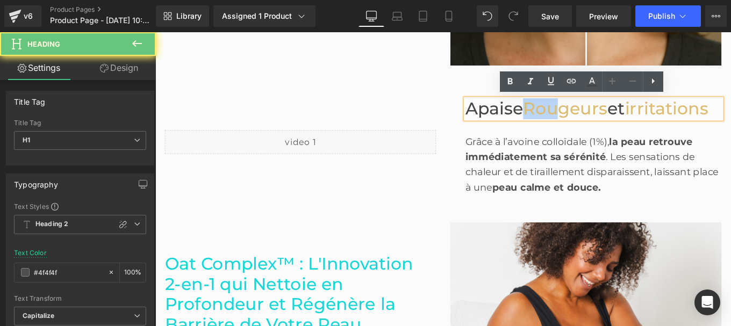
drag, startPoint x: 574, startPoint y: 116, endPoint x: 619, endPoint y: 115, distance: 44.6
click at [619, 115] on span "rougeurs" at bounding box center [618, 118] width 95 height 23
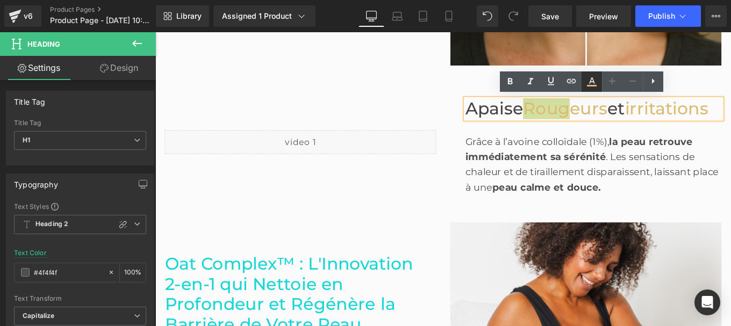
click at [0, 0] on icon at bounding box center [0, 0] width 0 height 0
type input "100"
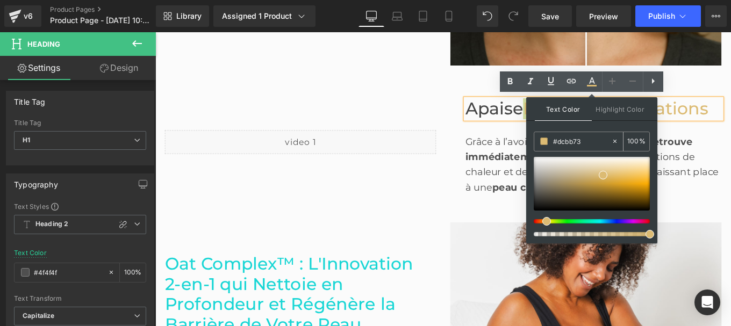
click at [583, 143] on input "#dcbb73" at bounding box center [582, 141] width 58 height 12
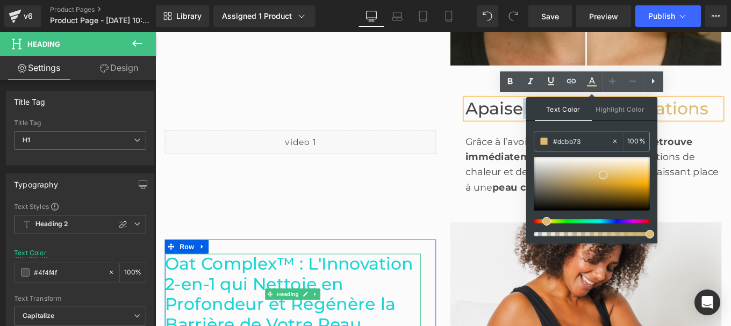
drag, startPoint x: 326, startPoint y: 296, endPoint x: 329, endPoint y: 286, distance: 9.9
click at [326, 296] on span "Oat Complex™ : L'Innovation 2-en-1 qui Nettoie en Profondeur et Régénère la Bar…" at bounding box center [306, 328] width 281 height 92
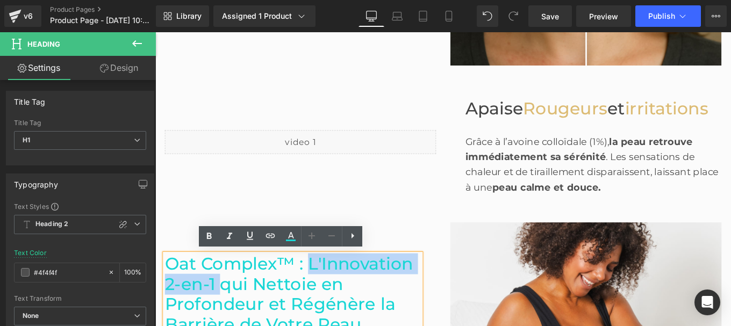
drag, startPoint x: 324, startPoint y: 292, endPoint x: 222, endPoint y: 315, distance: 104.7
click at [222, 315] on span "Oat Complex™ : L'Innovation 2-en-1 qui Nettoie en Profondeur et Régénère la Bar…" at bounding box center [306, 328] width 281 height 92
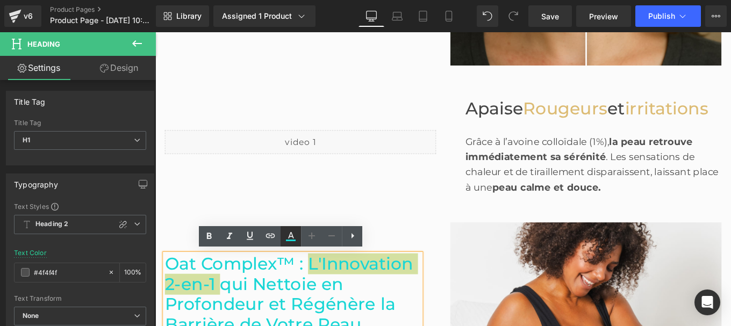
click at [0, 0] on icon at bounding box center [0, 0] width 0 height 0
type input "#18d6d5"
type input "100"
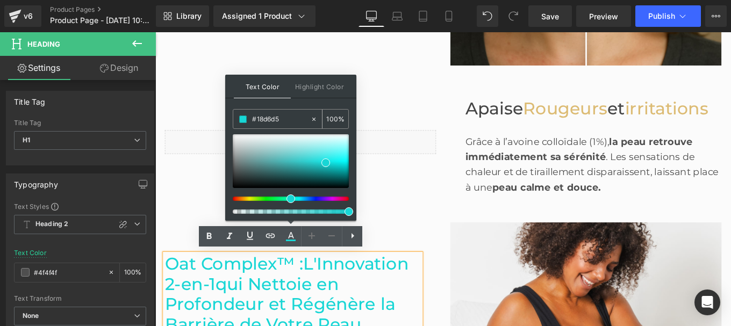
click at [288, 120] on input "#18d6d5" at bounding box center [281, 119] width 58 height 12
paste input "dcbb73"
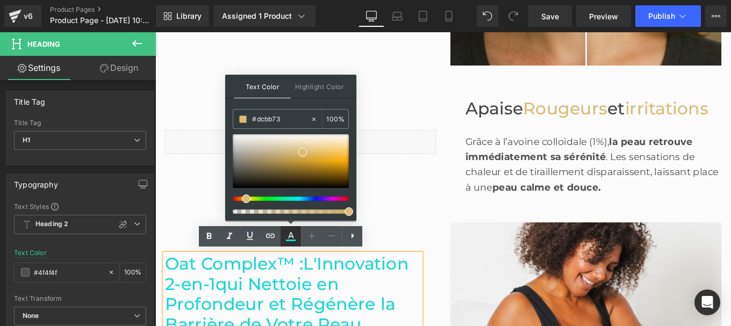
click at [0, 0] on icon at bounding box center [0, 0] width 0 height 0
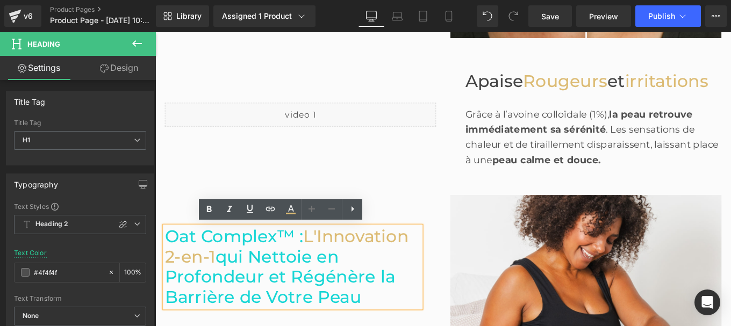
scroll to position [896, 0]
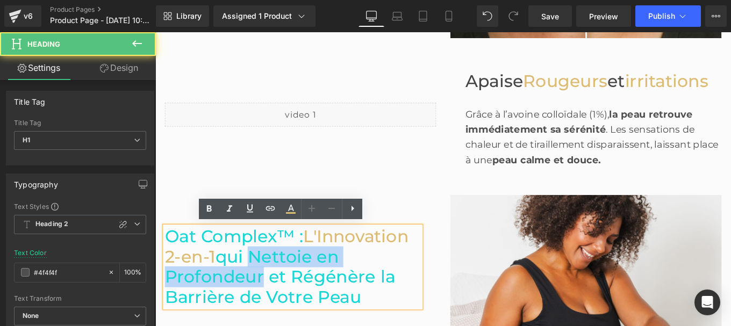
drag, startPoint x: 261, startPoint y: 284, endPoint x: 270, endPoint y: 304, distance: 22.2
click at [270, 304] on span "qui Nettoie en Profondeur et Régénère la Barrière de Votre Peau" at bounding box center [296, 308] width 260 height 69
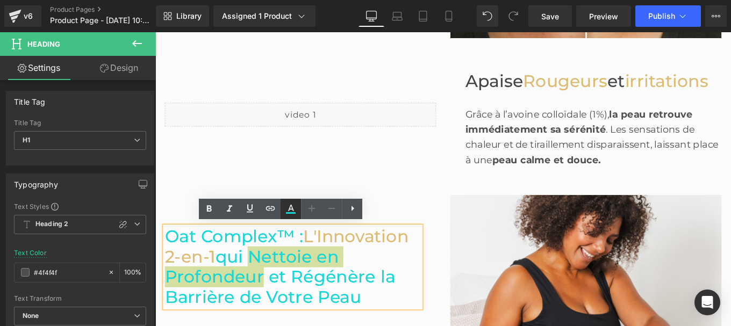
click at [0, 0] on icon at bounding box center [0, 0] width 0 height 0
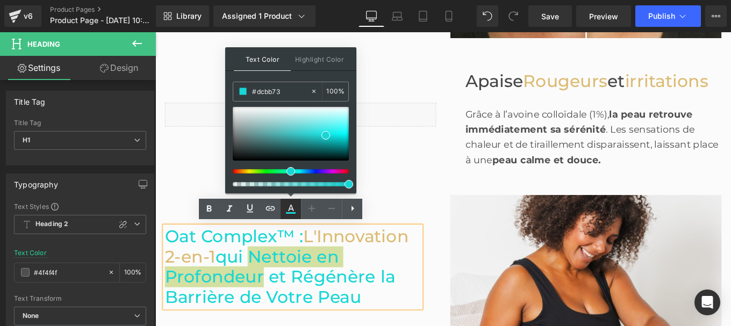
type input "#18d6d5"
type input "100"
click at [289, 92] on input "#18d6d5" at bounding box center [281, 91] width 58 height 12
paste input "dcbb73"
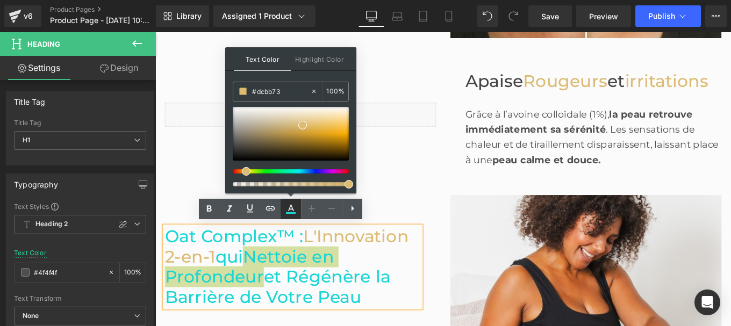
click at [0, 0] on icon at bounding box center [0, 0] width 0 height 0
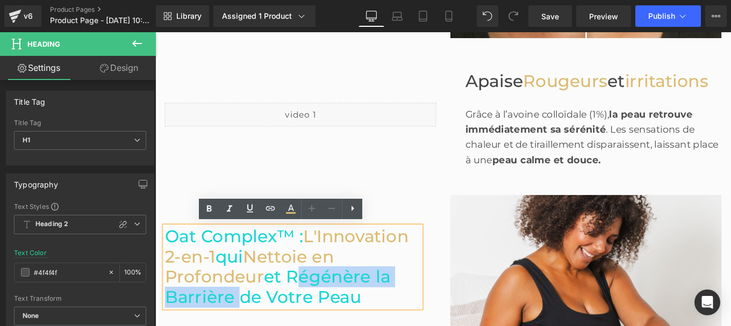
drag, startPoint x: 304, startPoint y: 308, endPoint x: 240, endPoint y: 327, distance: 67.2
click at [240, 326] on span "et Régénère la Barrière de Votre Peau" at bounding box center [293, 320] width 255 height 46
click at [243, 326] on span "et Régénère la Barrière de Votre Peau" at bounding box center [293, 320] width 255 height 46
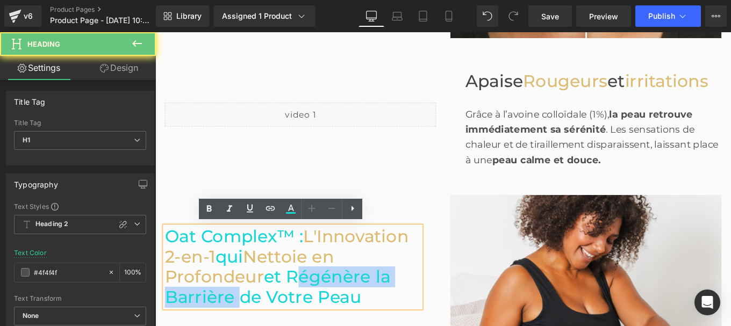
drag, startPoint x: 245, startPoint y: 329, endPoint x: 388, endPoint y: 329, distance: 142.9
click at [388, 326] on h1 "Oat Complex™ : L'Innovation 2-en-1 qui Nettoie en Profondeur et Régénère la Bar…" at bounding box center [310, 297] width 289 height 92
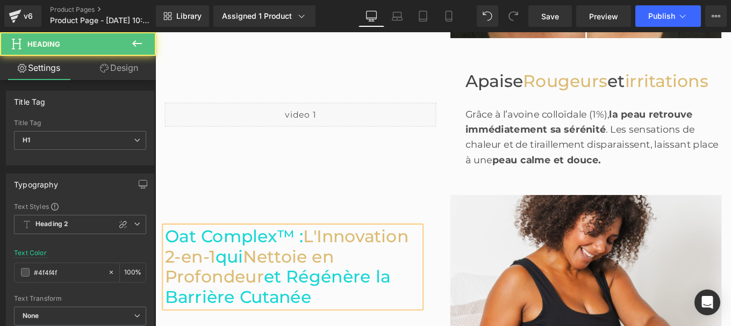
drag, startPoint x: 303, startPoint y: 305, endPoint x: 330, endPoint y: 326, distance: 34.1
click at [330, 326] on h1 "Oat Complex™ : L'Innovation 2-en-1 qui Nettoie en Profondeur et Régénère la Bar…" at bounding box center [310, 297] width 289 height 92
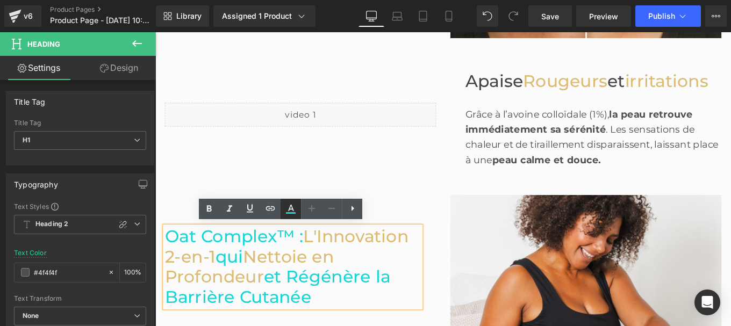
click at [0, 0] on icon at bounding box center [0, 0] width 0 height 0
type input "#18d6d5"
type input "100"
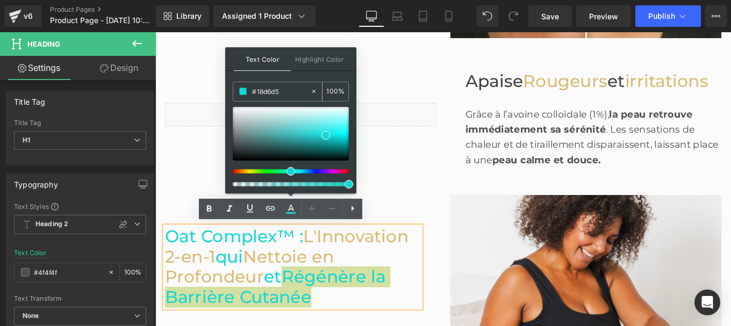
click at [283, 92] on input "#18d6d5" at bounding box center [281, 91] width 58 height 12
paste input "dcbb73"
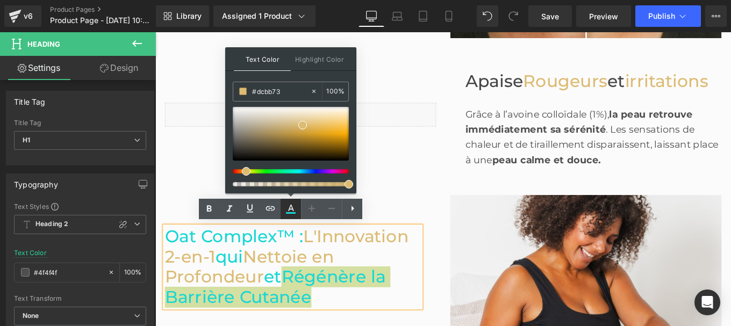
click at [0, 0] on icon at bounding box center [0, 0] width 0 height 0
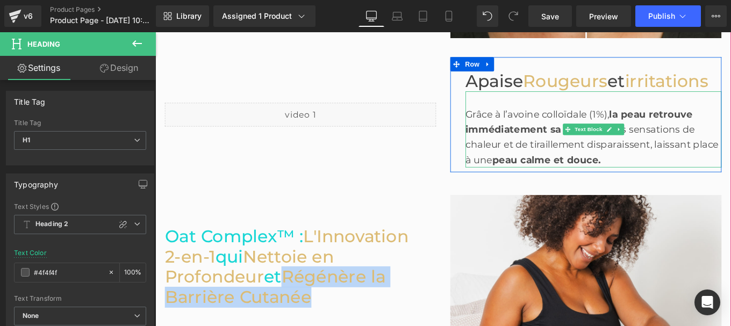
click at [586, 155] on div "Grâce à l’avoine colloïdale (1%), la peau retrouve immédiatement sa sérénité . …" at bounding box center [650, 150] width 289 height 69
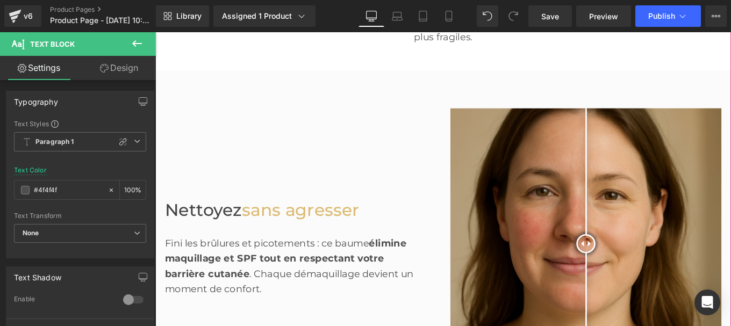
scroll to position [500, 0]
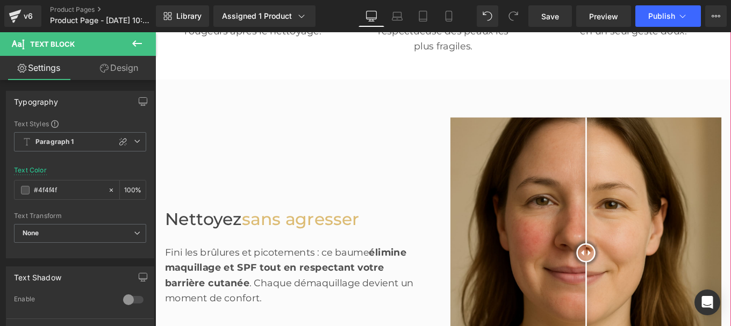
click at [221, 291] on span "élimine maquillage et SPF tout en respectant votre barrière cutanée" at bounding box center [302, 298] width 273 height 47
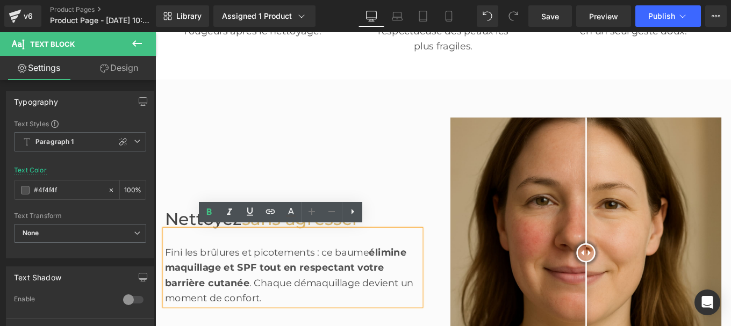
click at [189, 244] on span "Nettoyez" at bounding box center [209, 243] width 87 height 23
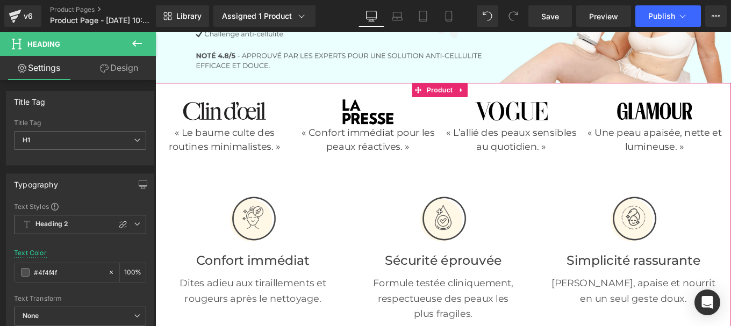
scroll to position [188, 0]
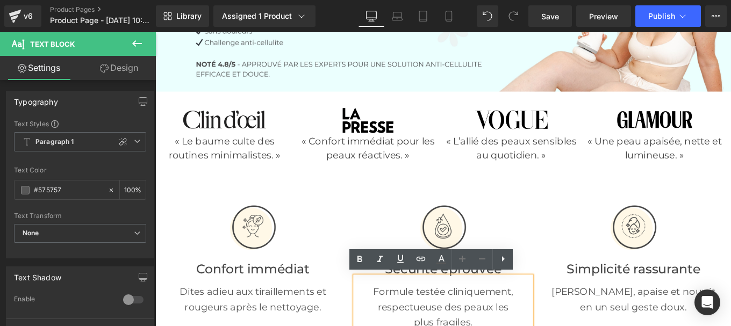
click at [372, 169] on p "« Confort immédiat pour les peaux réactives. »" at bounding box center [395, 163] width 156 height 32
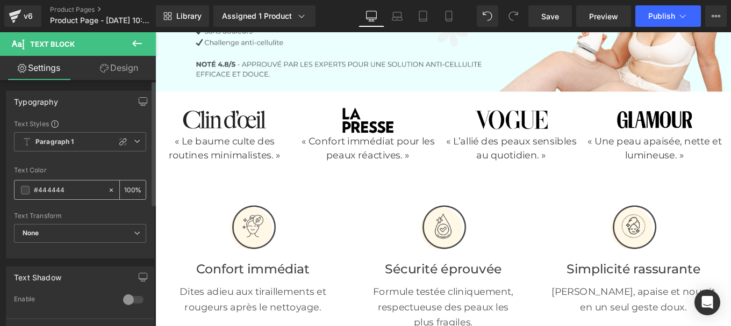
drag, startPoint x: 68, startPoint y: 192, endPoint x: 17, endPoint y: 190, distance: 51.6
click at [17, 190] on div "#444444" at bounding box center [61, 190] width 93 height 19
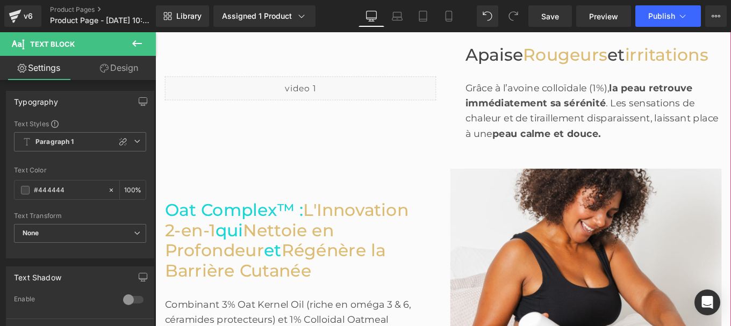
scroll to position [1054, 0]
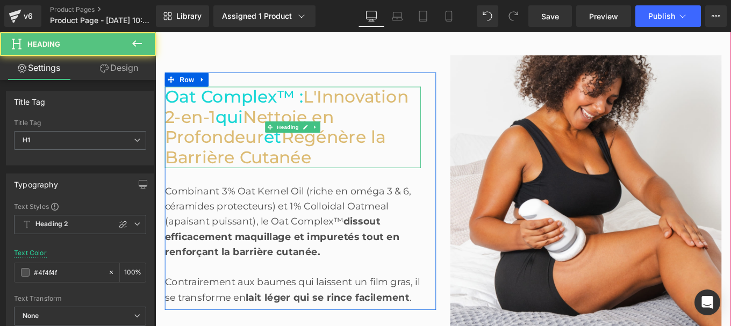
drag, startPoint x: 320, startPoint y: 101, endPoint x: 165, endPoint y: 104, distance: 155.3
click at [166, 104] on span "Oat Complex™ :" at bounding box center [244, 105] width 156 height 23
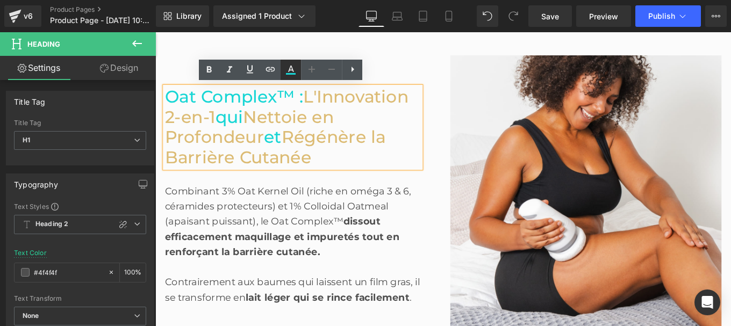
click at [0, 0] on icon at bounding box center [0, 0] width 0 height 0
type input "#18d6d5"
type input "100"
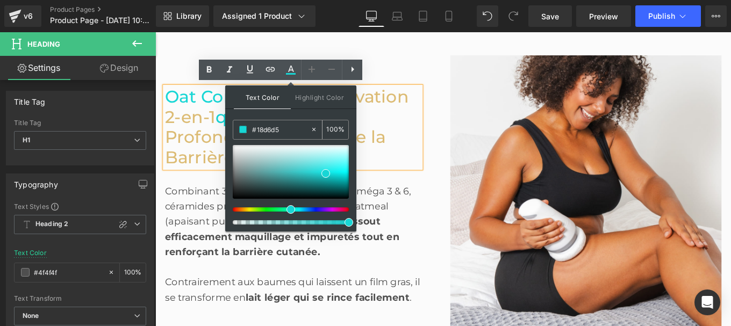
click at [284, 130] on input "#18d6d5" at bounding box center [281, 130] width 58 height 12
paste input "444444"
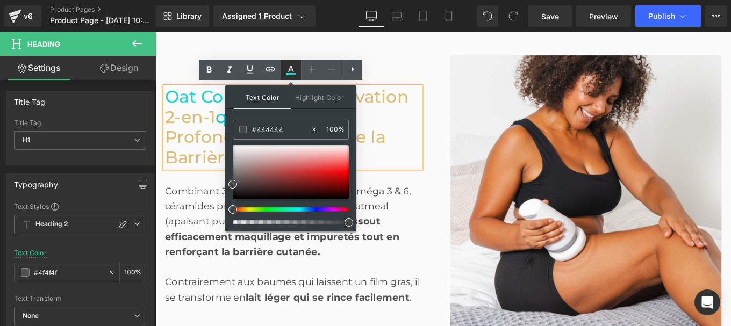
click at [0, 0] on icon at bounding box center [0, 0] width 0 height 0
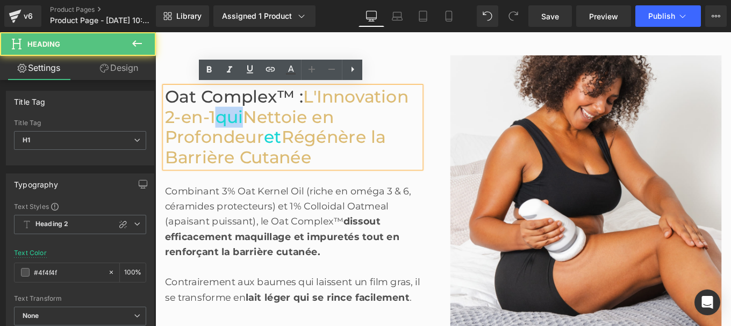
drag, startPoint x: 256, startPoint y: 131, endPoint x: 228, endPoint y: 130, distance: 28.0
click at [228, 130] on span "qui" at bounding box center [238, 128] width 31 height 23
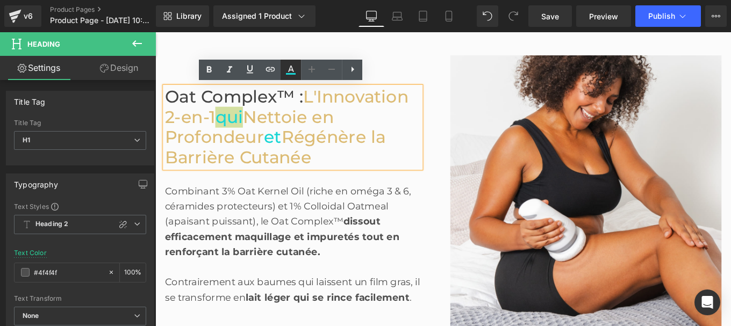
click at [0, 0] on icon at bounding box center [0, 0] width 0 height 0
type input "#18d6d5"
type input "100"
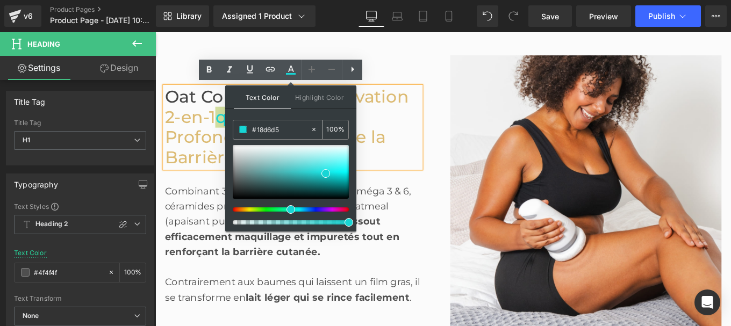
click at [286, 129] on input "#18d6d5" at bounding box center [281, 130] width 58 height 12
paste input "444444"
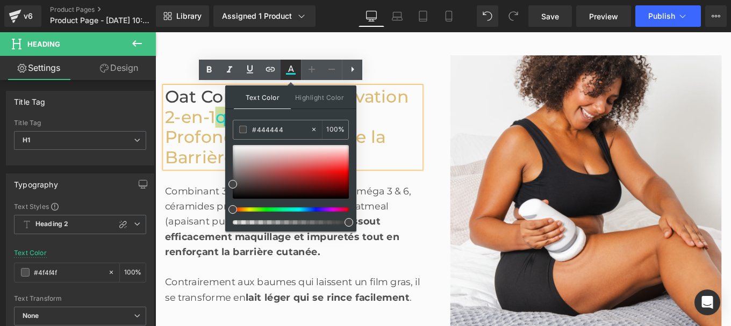
click at [0, 0] on icon at bounding box center [0, 0] width 0 height 0
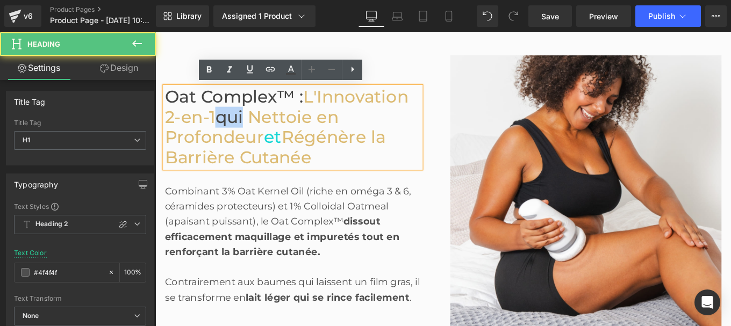
drag, startPoint x: 279, startPoint y: 149, endPoint x: 298, endPoint y: 149, distance: 18.3
click at [298, 149] on span "et" at bounding box center [288, 150] width 20 height 23
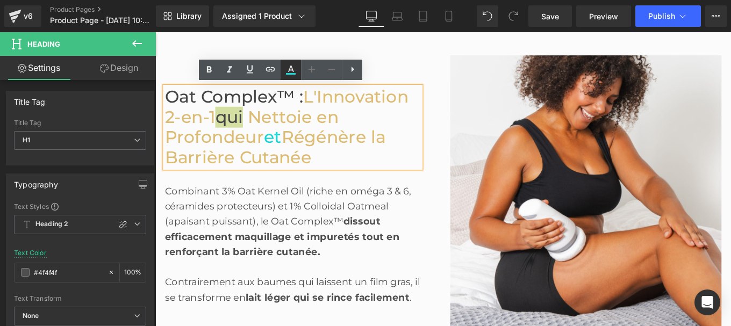
click at [0, 0] on icon at bounding box center [0, 0] width 0 height 0
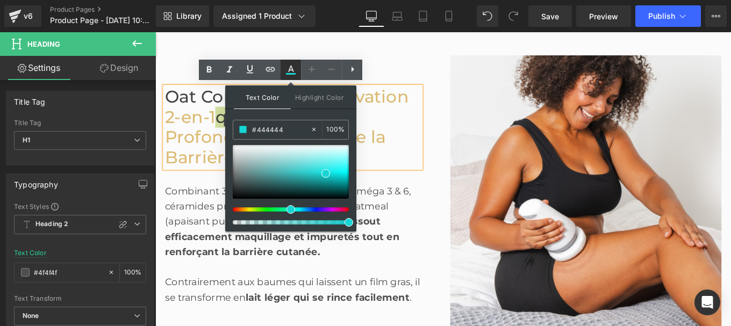
type input "#18d6d5"
type input "100"
click at [279, 125] on input "#18d6d5" at bounding box center [281, 130] width 58 height 12
paste input "444444"
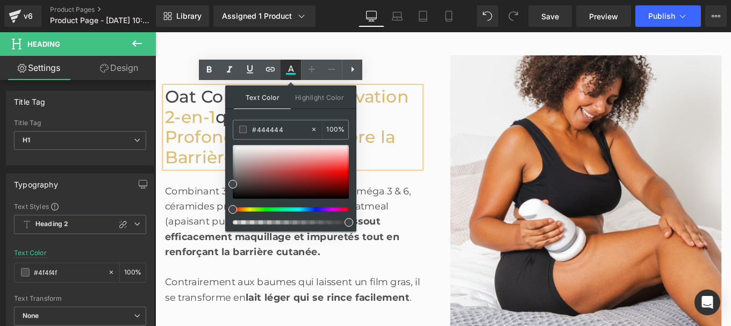
click at [0, 0] on icon at bounding box center [0, 0] width 0 height 0
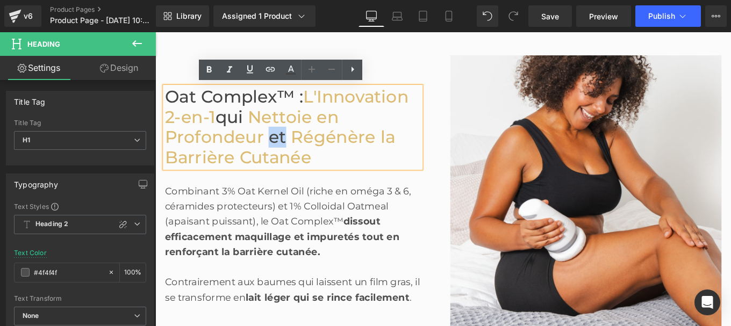
click at [344, 148] on span "Régénère la Barrière Cutanée" at bounding box center [296, 162] width 260 height 46
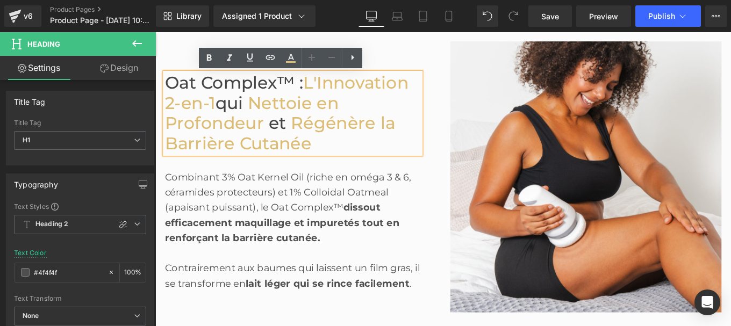
click at [325, 130] on span "Régénère la Barrière Cutanée" at bounding box center [296, 146] width 260 height 46
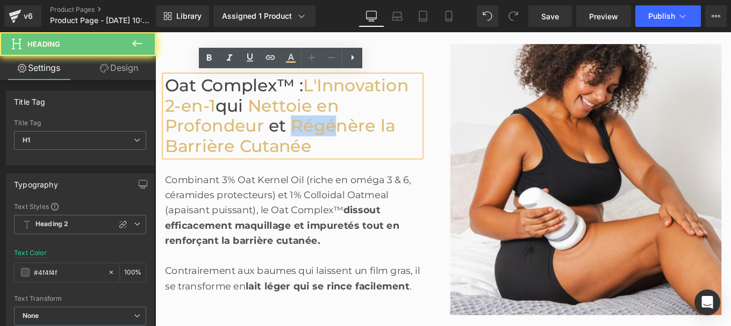
drag, startPoint x: 303, startPoint y: 133, endPoint x: 372, endPoint y: 132, distance: 68.8
click at [372, 132] on span "Régénère la Barrière Cutanée" at bounding box center [296, 149] width 260 height 46
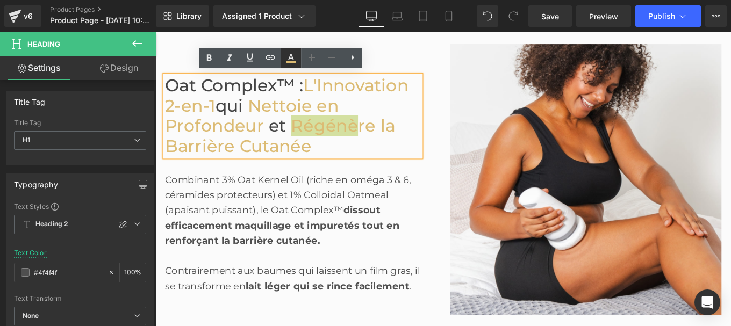
click at [0, 0] on icon at bounding box center [0, 0] width 0 height 0
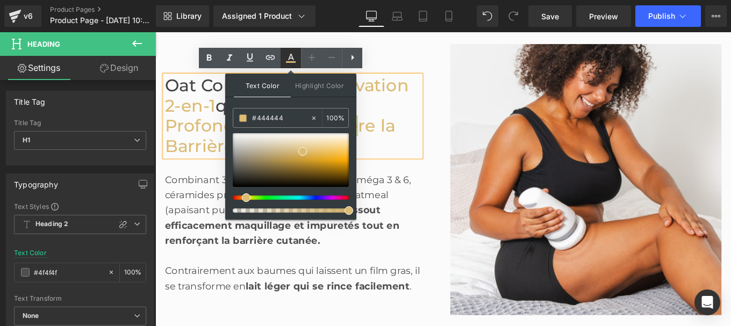
type input "#dcbb73"
type input "100"
click at [289, 121] on input "#dcbb73" at bounding box center [281, 118] width 58 height 12
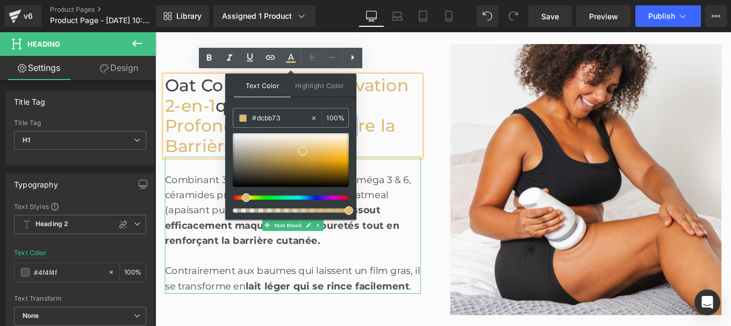
click at [407, 277] on div at bounding box center [310, 284] width 289 height 17
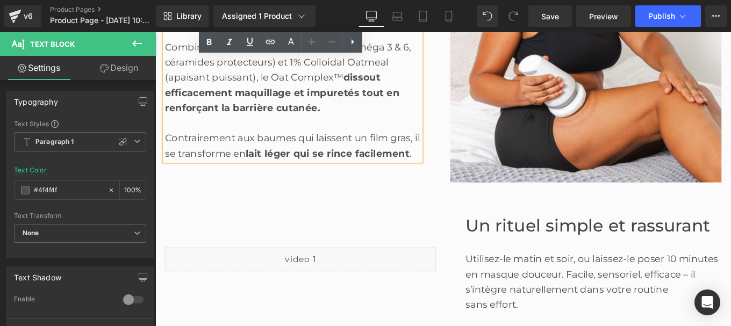
scroll to position [1218, 0]
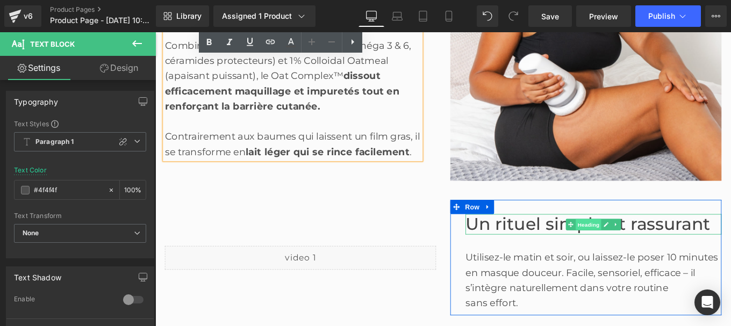
click at [653, 249] on div "Un rituel simple et rassurant Heading" at bounding box center [650, 249] width 289 height 23
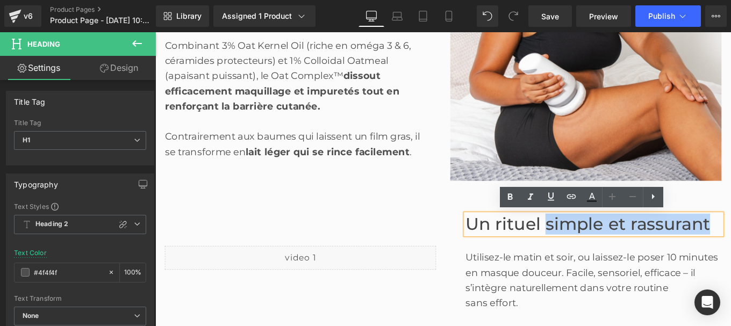
click at [652, 253] on font "Un rituel simple et rassurant" at bounding box center [644, 249] width 276 height 23
drag, startPoint x: 592, startPoint y: 251, endPoint x: 779, endPoint y: 241, distance: 187.3
click at [730, 241] on h1 "Un rituel simple et rassurant" at bounding box center [650, 249] width 289 height 23
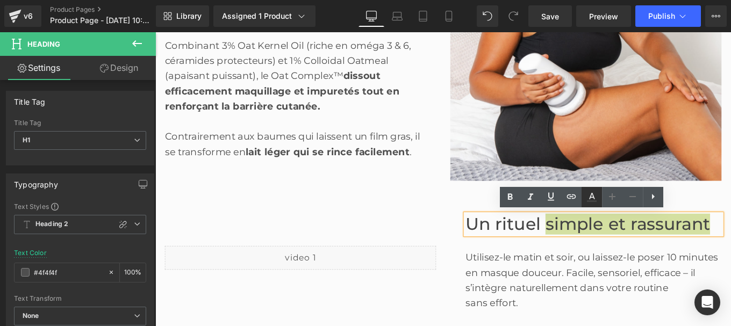
click at [0, 0] on icon at bounding box center [0, 0] width 0 height 0
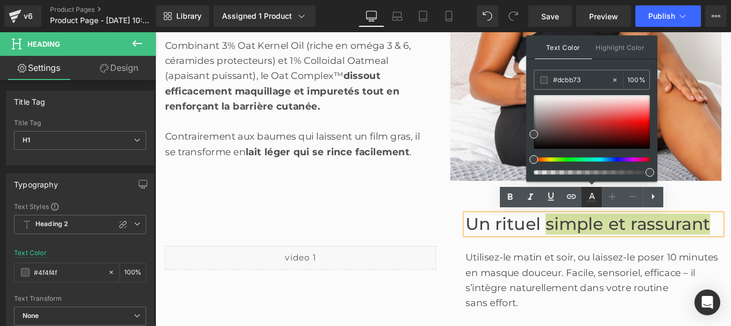
type input "#444444"
type input "100"
click at [584, 85] on input "#444444" at bounding box center [582, 80] width 58 height 12
paste input "dcbb73"
type input "#dcbb73"
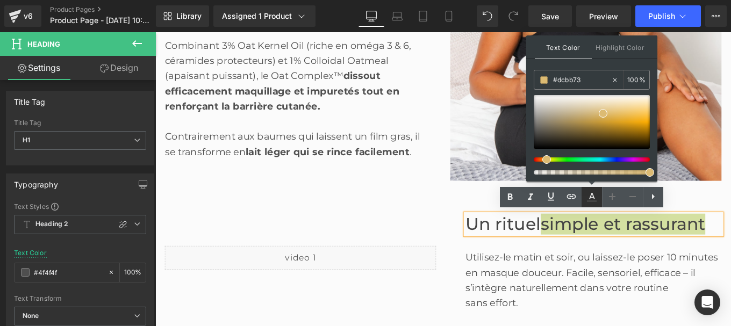
click at [0, 0] on icon at bounding box center [0, 0] width 0 height 0
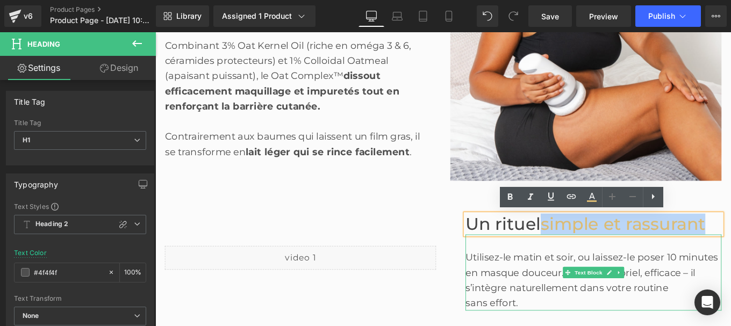
click at [582, 303] on div "Utilisez-le matin et soir, ou laissez-le poser 10 minutes en masque douceur. Fa…" at bounding box center [650, 304] width 289 height 52
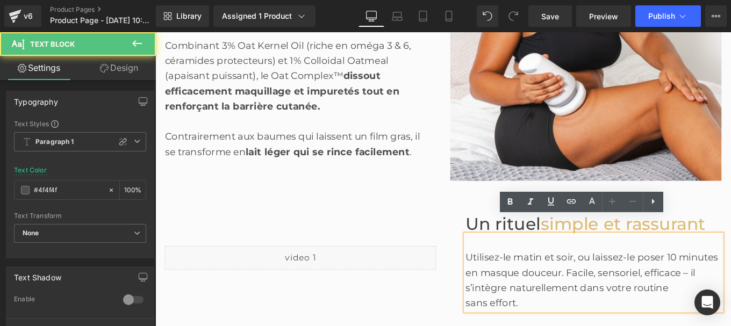
scroll to position [1236, 0]
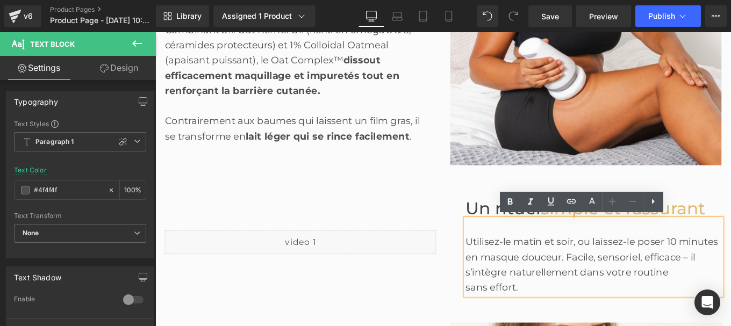
click at [730, 285] on div "Utilisez-le matin et soir, ou laissez-le poser 10 minutes en masque douceur. Fa…" at bounding box center [650, 287] width 289 height 52
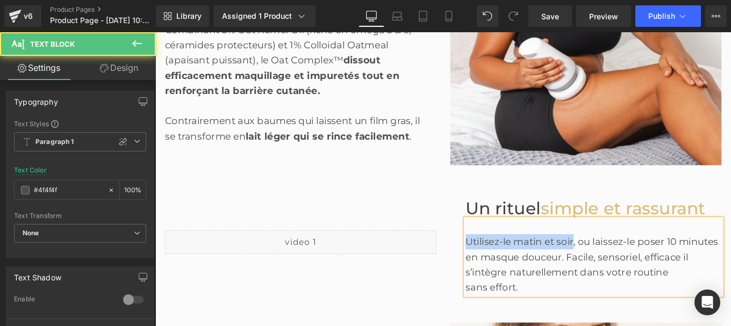
drag, startPoint x: 625, startPoint y: 268, endPoint x: 502, endPoint y: 265, distance: 123.1
click at [506, 265] on div "Utilisez-le matin et soir, ou laissez-le poser 10 minutes en masque douceur. Fa…" at bounding box center [650, 287] width 289 height 52
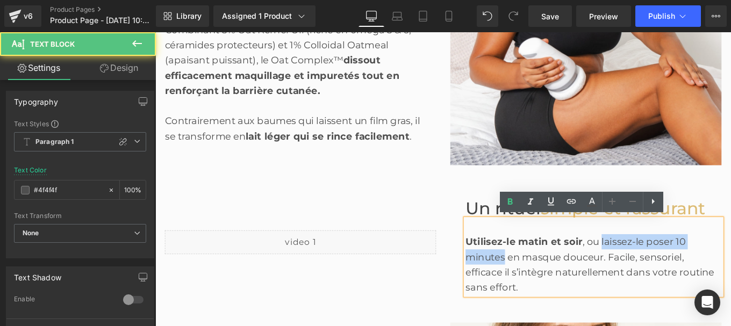
drag, startPoint x: 667, startPoint y: 274, endPoint x: 546, endPoint y: 284, distance: 120.8
click at [546, 284] on div "Utilisez-le matin et soir , ou laissez-le poser 10 minutes en masque douceur. F…" at bounding box center [650, 287] width 289 height 52
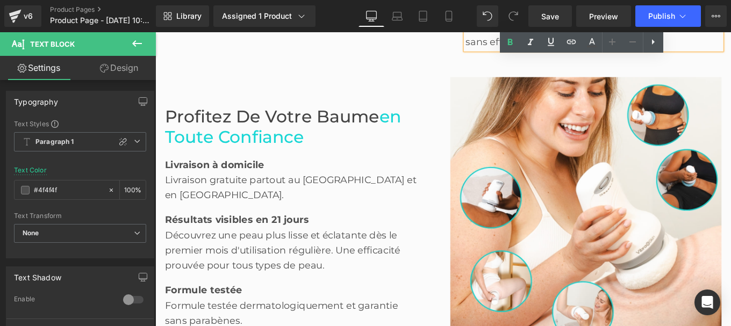
scroll to position [1515, 0]
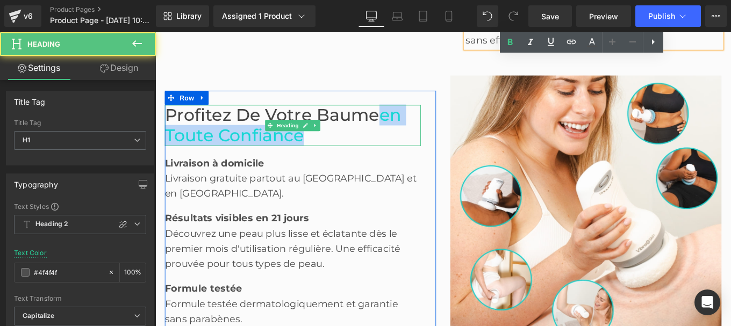
click at [414, 152] on h1 "Profitez de votre Baume en toute confiance" at bounding box center [310, 137] width 289 height 46
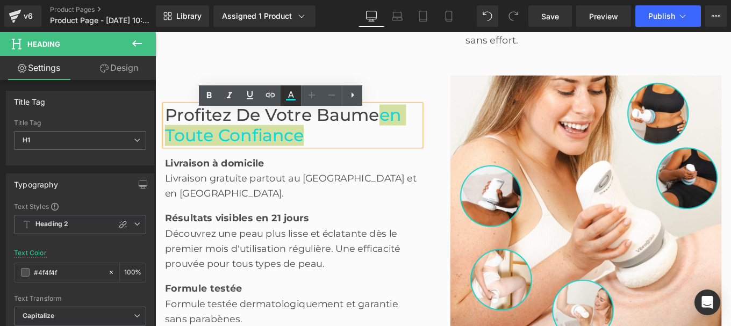
click at [0, 0] on icon at bounding box center [0, 0] width 0 height 0
type input "#18d6d5"
type input "100"
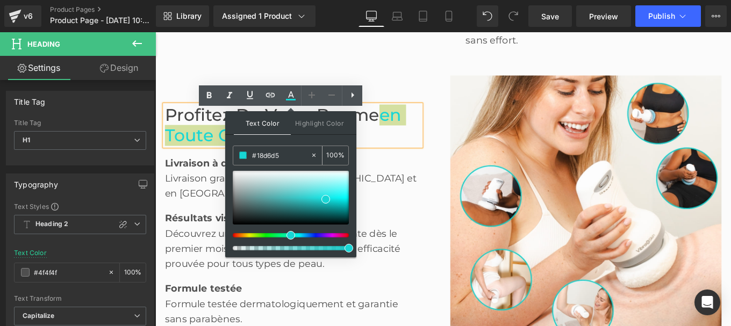
click at [281, 157] on input "#18d6d5" at bounding box center [281, 155] width 58 height 12
paste input "dcbb73"
type input "#dcbb73"
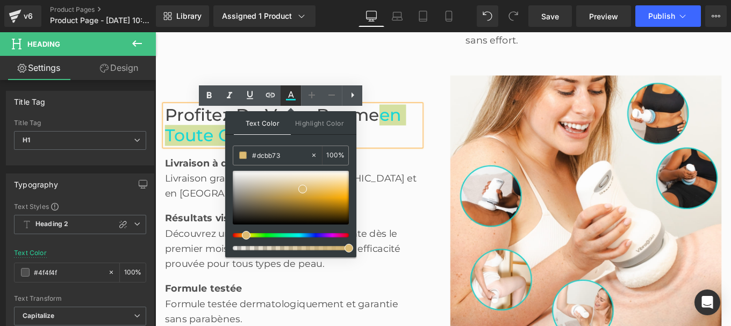
click at [0, 0] on icon at bounding box center [0, 0] width 0 height 0
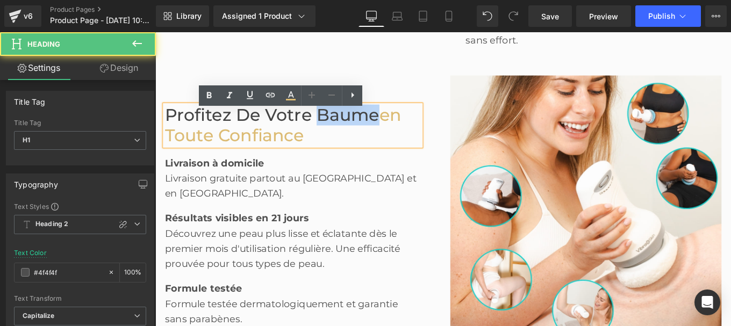
drag, startPoint x: 330, startPoint y: 131, endPoint x: 400, endPoint y: 128, distance: 69.9
click at [400, 128] on span "Profitez de votre Baume" at bounding box center [287, 125] width 242 height 23
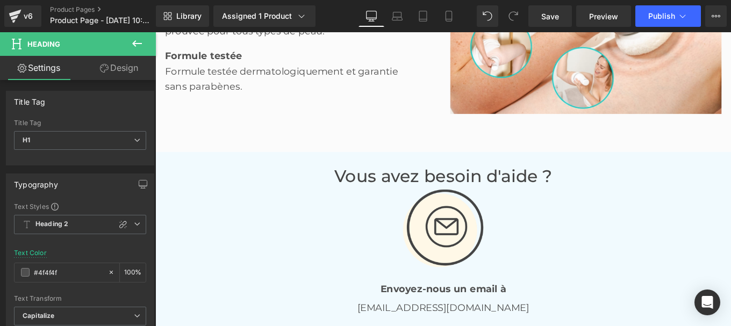
scroll to position [1874, 0]
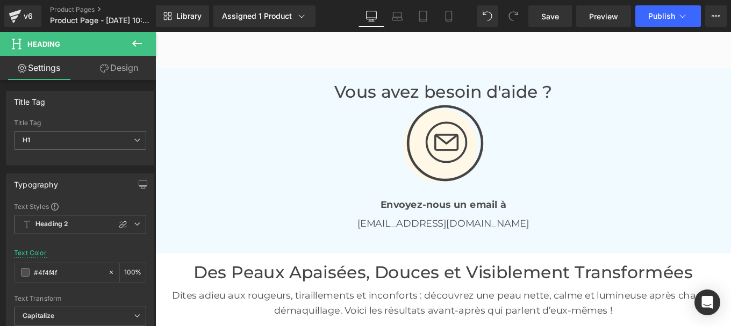
click at [269, 133] on div at bounding box center [480, 158] width 629 height 95
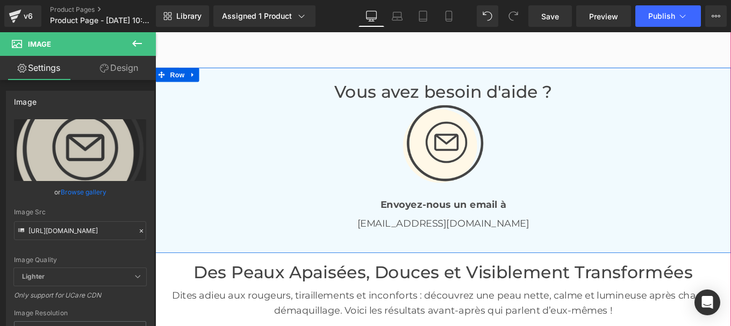
click at [242, 81] on div "Vous avez besoin d'aide ? Heading Image Envoyez-nous un email à Text Block [EMA…" at bounding box center [480, 177] width 650 height 210
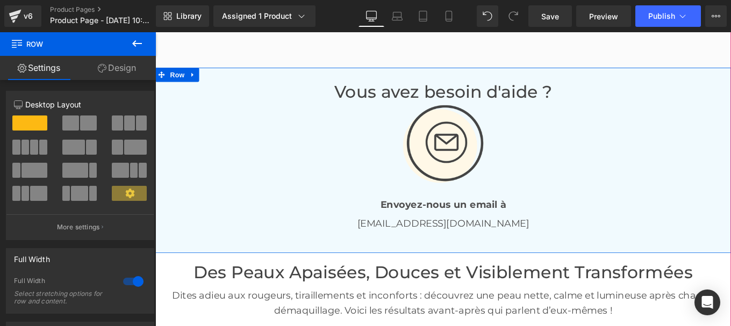
click at [231, 80] on div "Vous avez besoin d'aide ? Heading Image Envoyez-nous un email à Text Block [EMA…" at bounding box center [480, 177] width 650 height 210
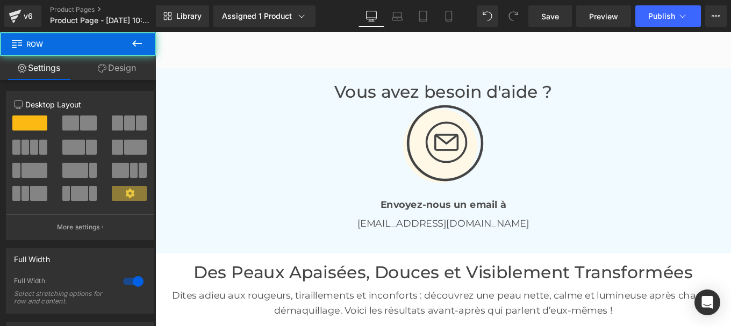
click at [127, 66] on link "Design" at bounding box center [117, 68] width 78 height 24
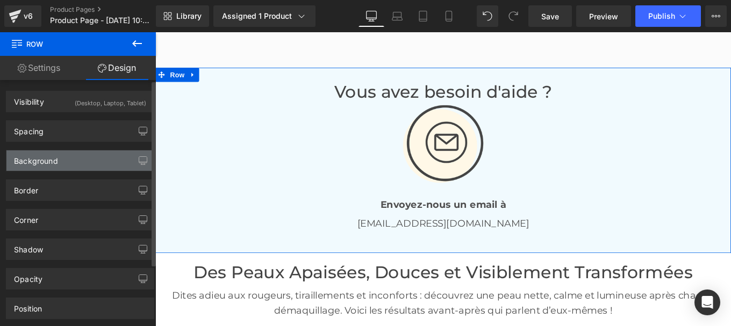
click at [40, 167] on div "Background" at bounding box center [79, 160] width 147 height 20
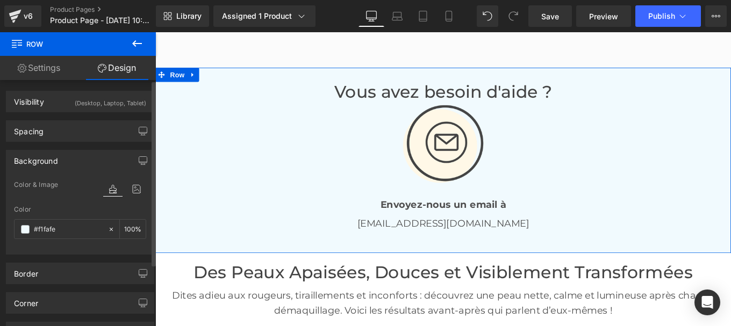
type input "#f1fafe"
type input "100"
click at [61, 229] on input "#f1fafe" at bounding box center [68, 230] width 69 height 12
paste input "ff8e7"
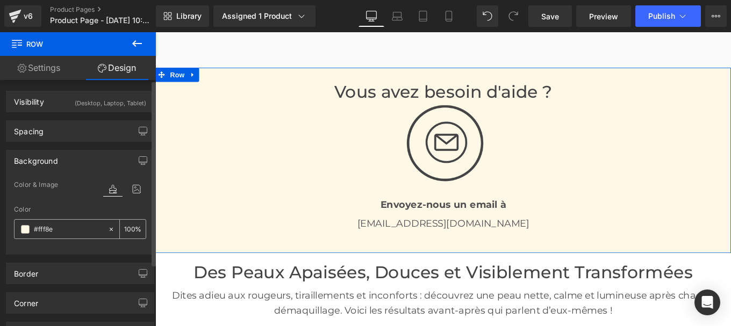
type input "#fff8"
type input "53"
type input "#ff"
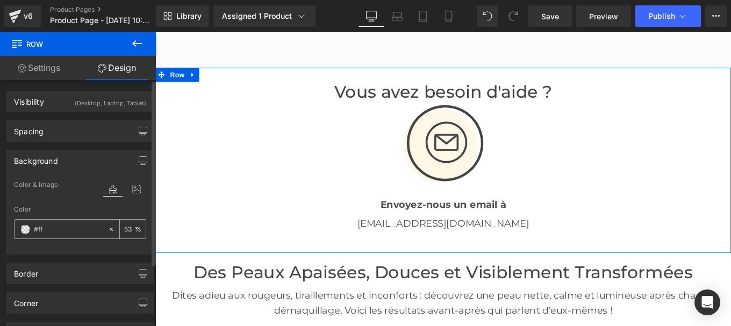
type input "0"
type input "#"
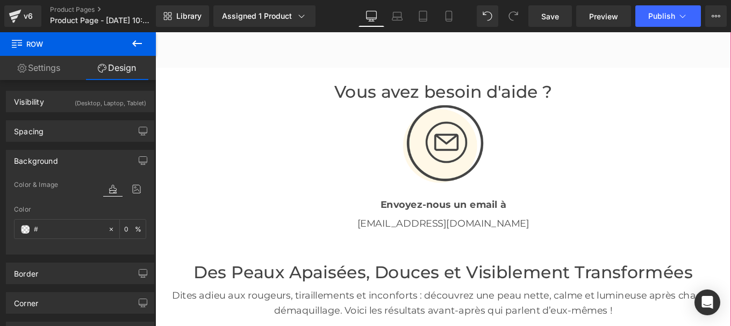
scroll to position [1974, 0]
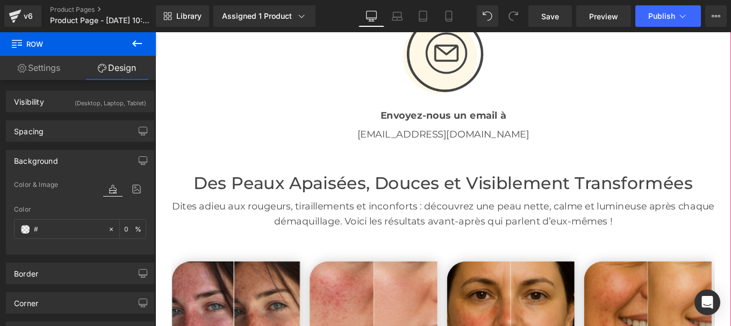
click at [183, 183] on div "Image « Le baume culte des routines minimalistes. » Text Block Image « Confort …" at bounding box center [480, 328] width 650 height 4031
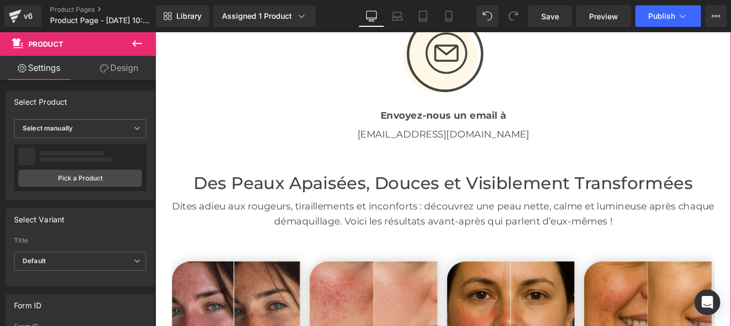
click at [155, 32] on div at bounding box center [155, 32] width 0 height 0
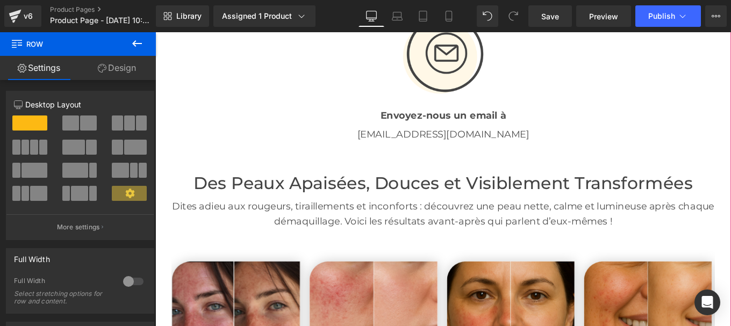
click at [402, 181] on div "Image « Le baume culte des routines minimalistes. » Text Block Image « Confort …" at bounding box center [480, 328] width 650 height 4031
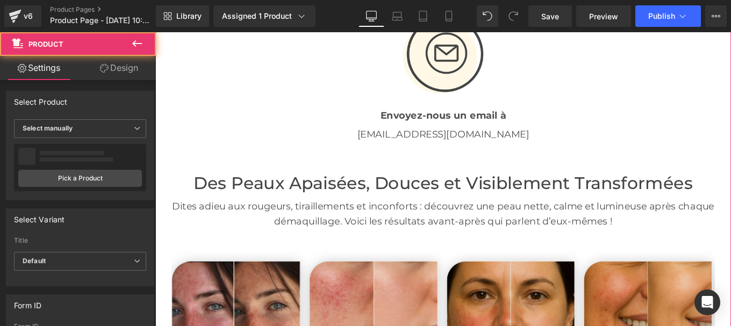
click at [401, 193] on font "Des Peaux Apaisées, Douces et Visiblement Transformées" at bounding box center [481, 202] width 564 height 23
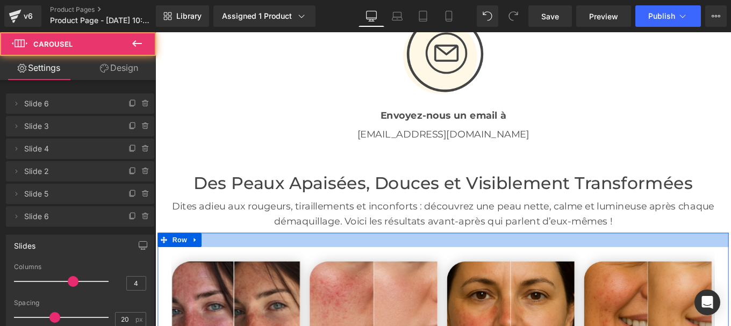
click at [343, 269] on div at bounding box center [480, 267] width 645 height 16
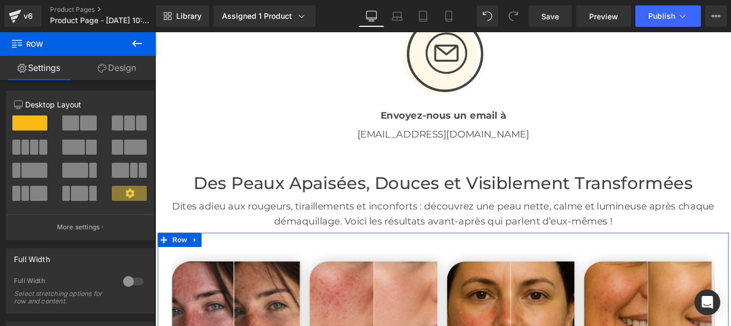
click at [121, 60] on link "Design" at bounding box center [117, 68] width 78 height 24
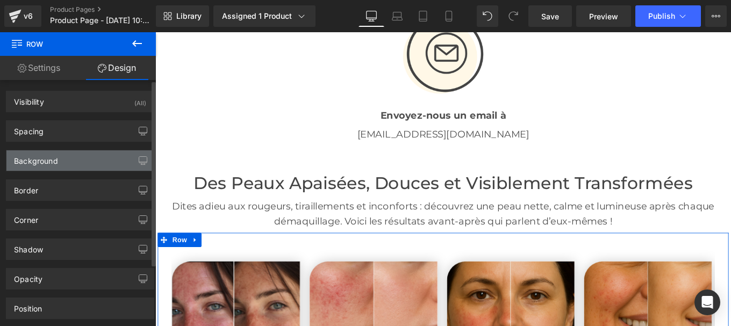
click at [53, 160] on div "Background" at bounding box center [36, 157] width 44 height 15
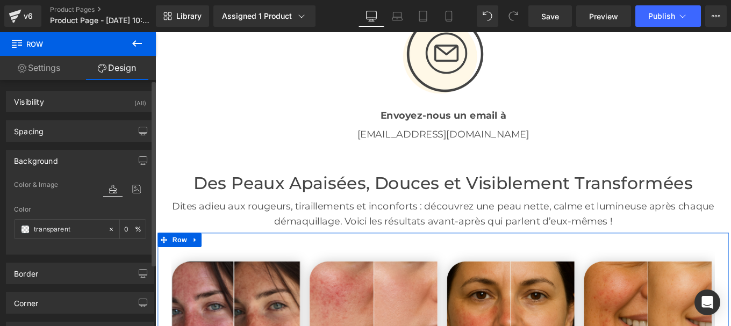
type input "transparent"
type input "0"
click at [75, 237] on div "transparent" at bounding box center [61, 229] width 93 height 19
click at [70, 229] on input "transparent" at bounding box center [68, 230] width 69 height 12
paste input "#fff8e7"
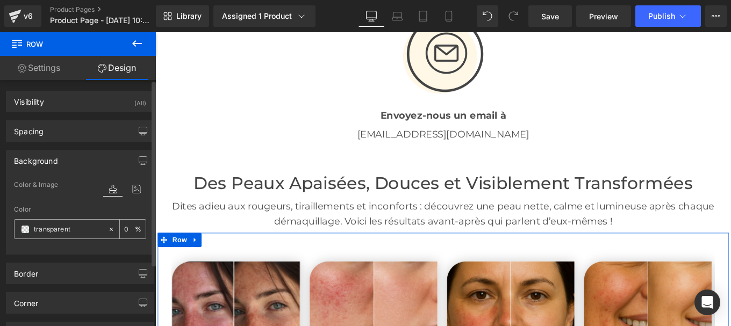
type input "#fff8e7"
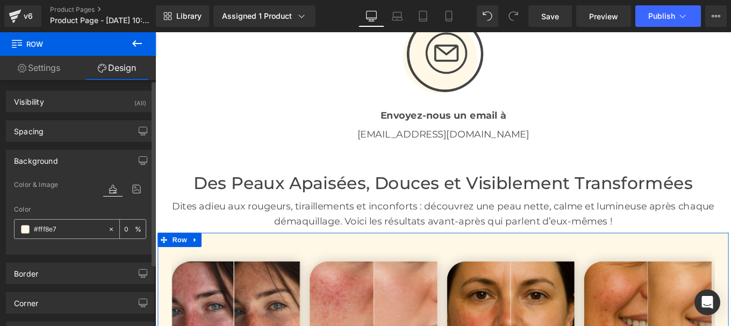
type input "100"
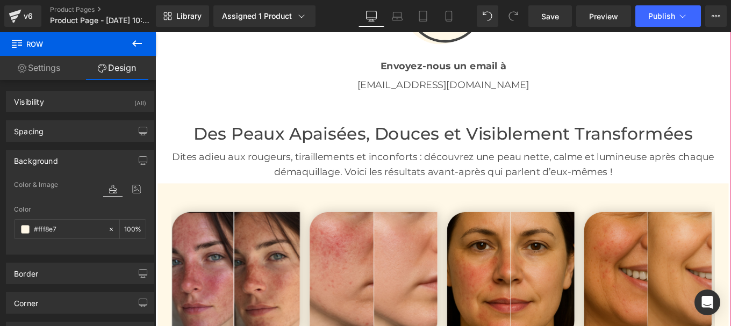
scroll to position [2031, 0]
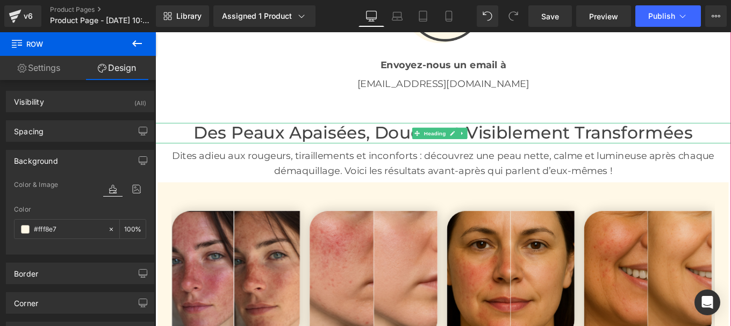
click at [184, 145] on h1 "Des Peaux Apaisées, Douces et Visiblement Transformées" at bounding box center [480, 146] width 650 height 23
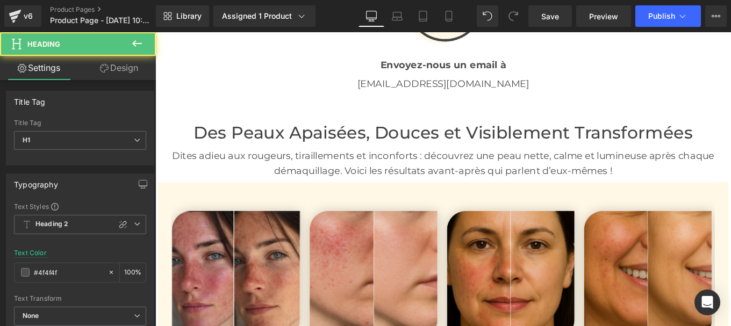
click at [106, 70] on icon at bounding box center [104, 68] width 9 height 9
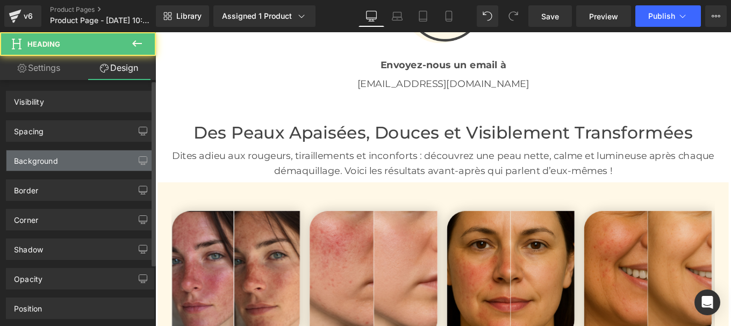
click at [59, 163] on div "Background" at bounding box center [79, 160] width 147 height 20
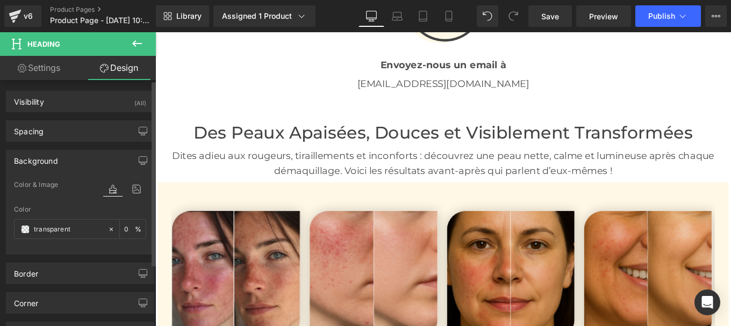
type input "transparent"
type input "0"
click at [69, 230] on input "transparent" at bounding box center [68, 230] width 69 height 12
paste input "#fff8e7"
type input "#fff8e7"
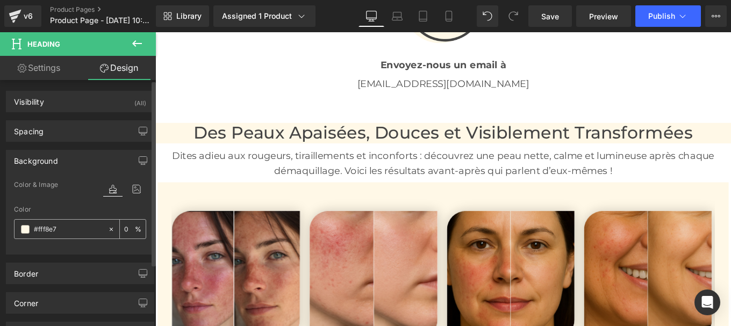
type input "100"
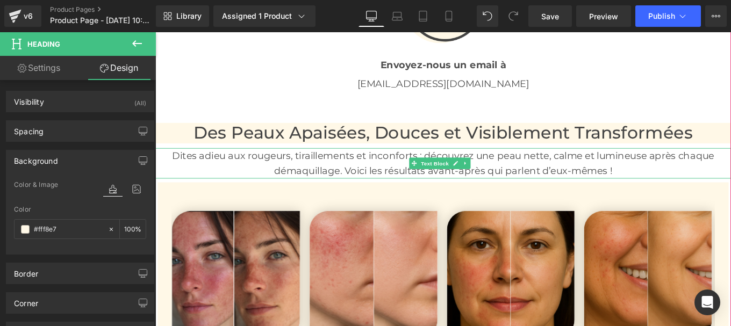
click at [349, 176] on p "Dites adieu aux rougeurs, tiraillements et inconforts : découvrez une peau nett…" at bounding box center [480, 180] width 650 height 34
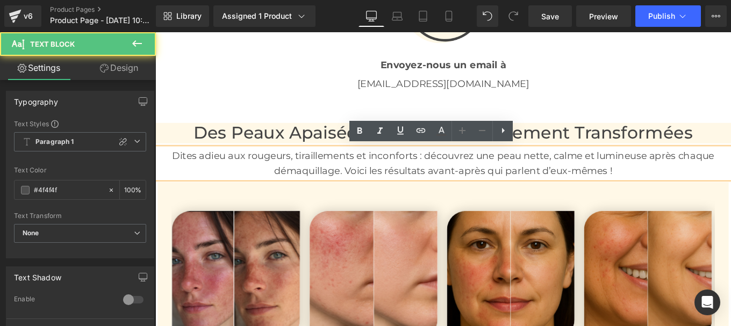
click at [119, 71] on link "Design" at bounding box center [119, 68] width 78 height 24
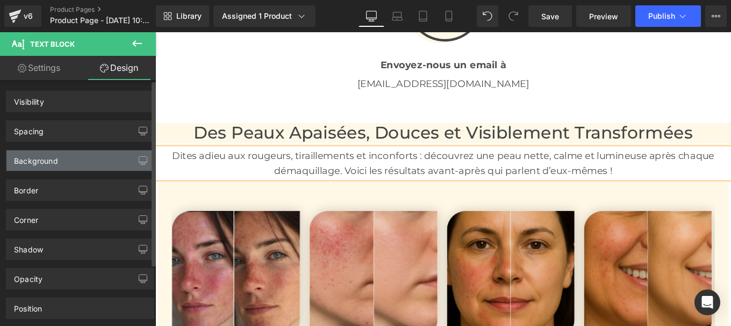
click at [53, 162] on div "Background" at bounding box center [36, 157] width 44 height 15
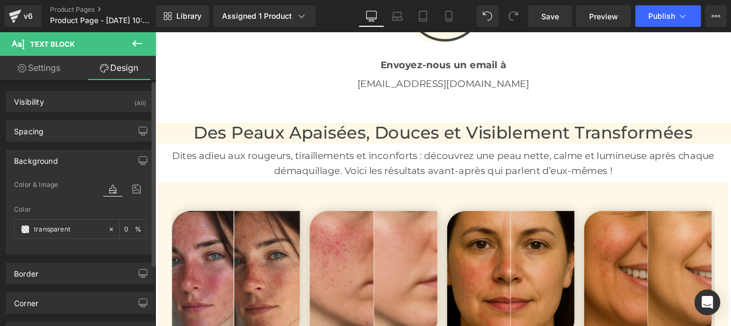
type input "transparent"
type input "0"
click at [76, 234] on input "transparent" at bounding box center [68, 230] width 69 height 12
paste input "#fff8e7"
type input "#fff8e7"
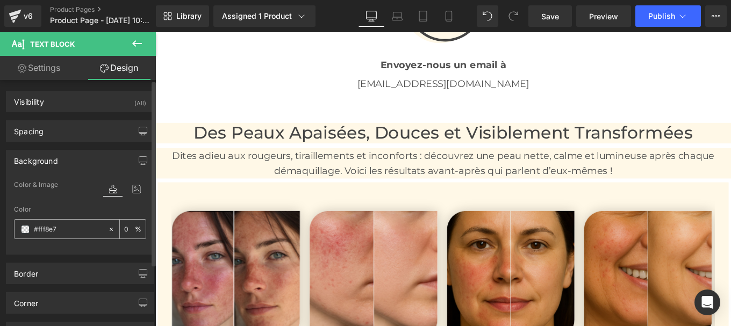
type input "100"
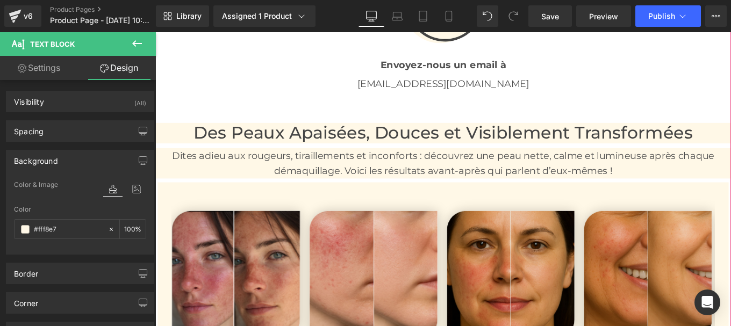
click at [189, 158] on div "Image « Le baume culte des routines minimalistes. » Text Block Image « Confort …" at bounding box center [480, 271] width 650 height 4031
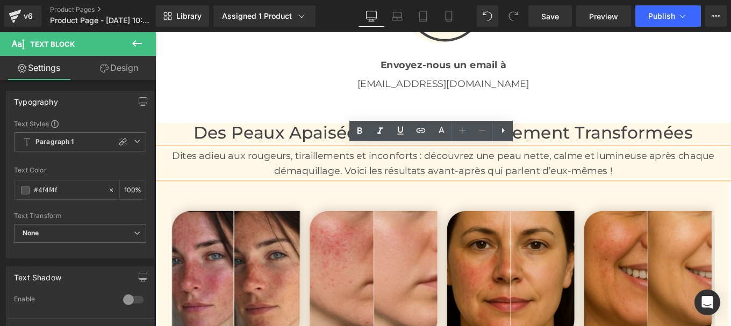
click at [119, 71] on link "Design" at bounding box center [119, 68] width 78 height 24
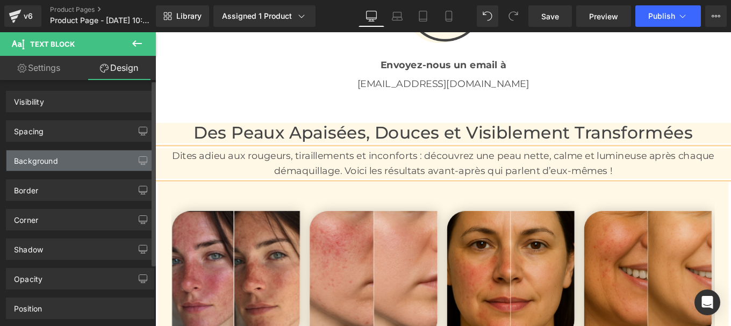
click at [56, 162] on div "Background" at bounding box center [36, 157] width 44 height 15
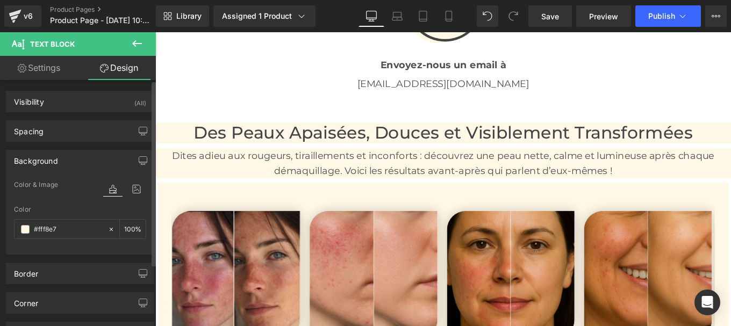
type input "#fff8e7"
type input "100"
click at [65, 230] on input "#fff8e7" at bounding box center [68, 230] width 69 height 12
type input "0"
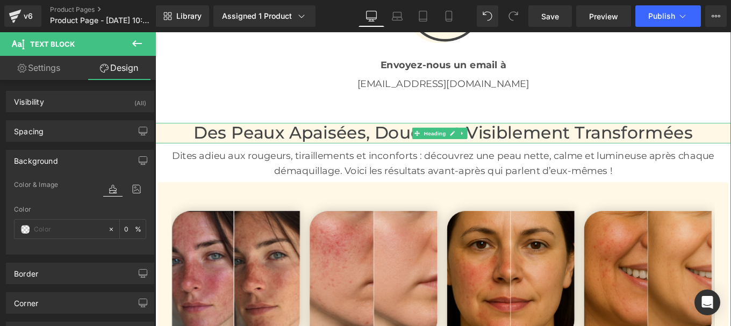
click at [322, 148] on font "Des Peaux Apaisées, Douces et Visiblement Transformées" at bounding box center [481, 145] width 564 height 23
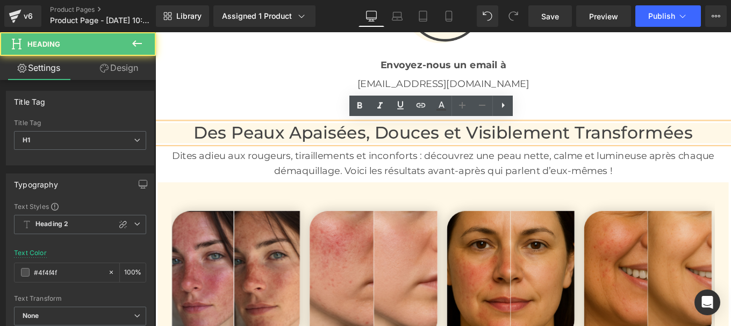
click at [128, 70] on link "Design" at bounding box center [119, 68] width 78 height 24
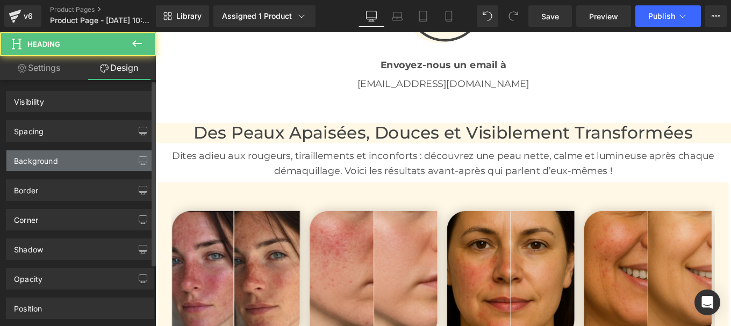
click at [53, 161] on div "Background" at bounding box center [36, 157] width 44 height 15
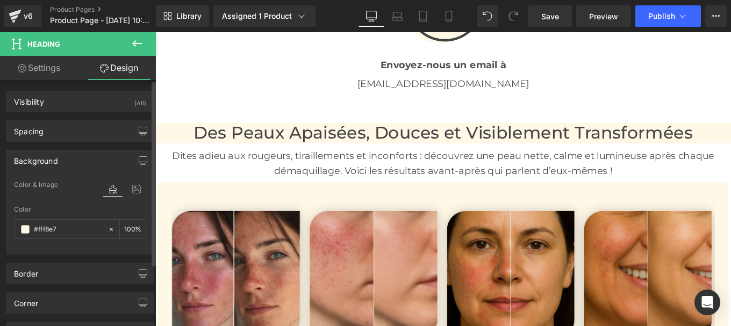
type input "#fff8e7"
type input "100"
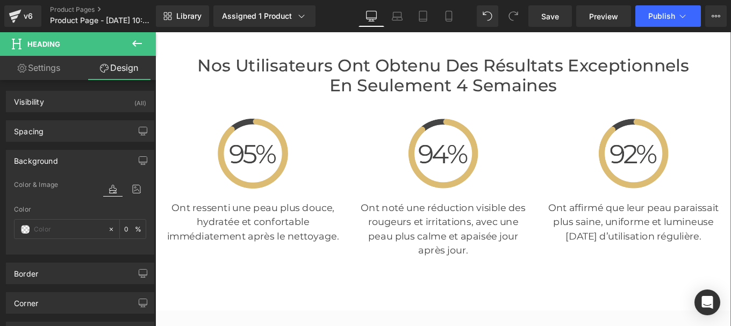
scroll to position [2419, 0]
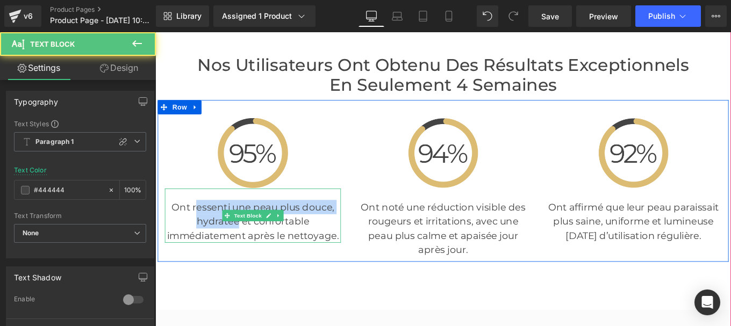
drag, startPoint x: 196, startPoint y: 230, endPoint x: 247, endPoint y: 246, distance: 53.0
click at [247, 246] on p "Ont ressenti une peau plus douce, hydratée et confortable immédiatement après l…" at bounding box center [265, 246] width 199 height 48
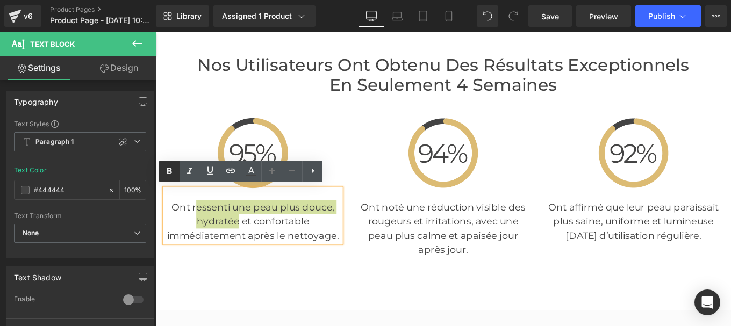
click at [0, 0] on icon at bounding box center [0, 0] width 0 height 0
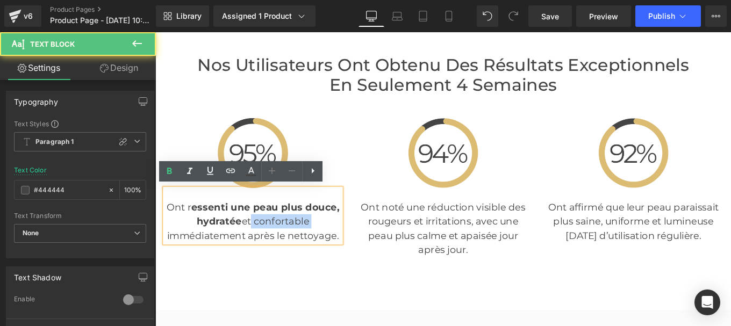
drag, startPoint x: 254, startPoint y: 244, endPoint x: 339, endPoint y: 245, distance: 85.4
click at [339, 245] on p "Ont r essenti une peau plus douce, hydratée et confortable immédiatement après …" at bounding box center [265, 246] width 199 height 48
drag, startPoint x: 248, startPoint y: 244, endPoint x: 342, endPoint y: 240, distance: 94.1
click at [342, 240] on p "Ont r essenti une peau plus douce, hydratée et confortable immédiatement après …" at bounding box center [265, 246] width 199 height 48
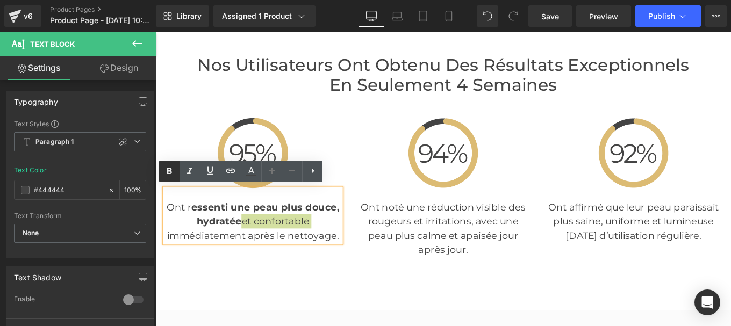
click at [0, 0] on icon at bounding box center [0, 0] width 0 height 0
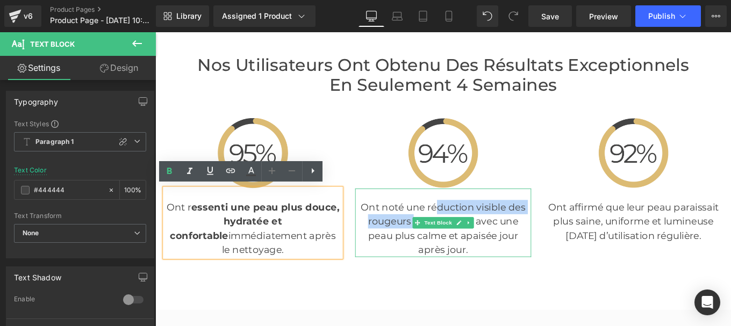
drag, startPoint x: 463, startPoint y: 226, endPoint x: 440, endPoint y: 239, distance: 26.7
click at [440, 239] on p "Ont noté une réduction visible des rougeurs et irritations, avec une peau plus …" at bounding box center [480, 254] width 199 height 64
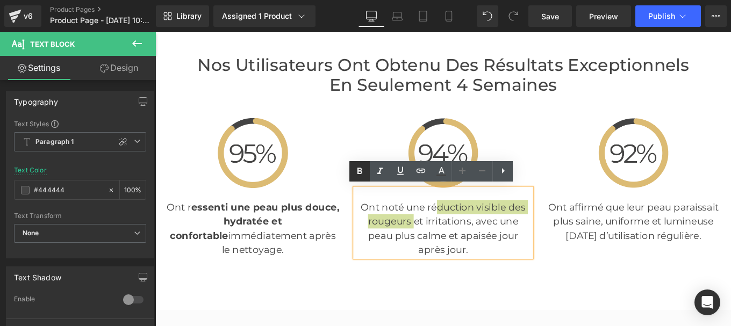
click at [0, 0] on icon at bounding box center [0, 0] width 0 height 0
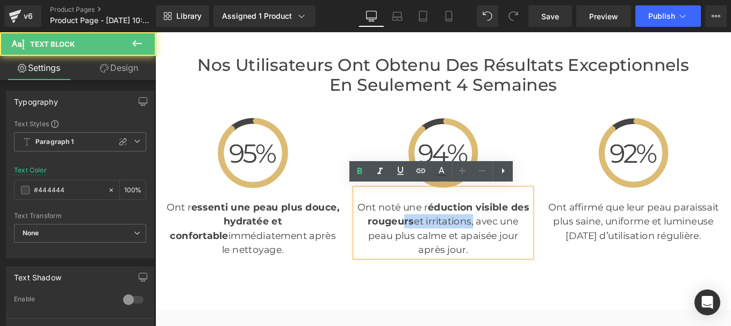
drag, startPoint x: 446, startPoint y: 243, endPoint x: 429, endPoint y: 243, distance: 17.2
click at [429, 243] on p "Ont noté une r éduction visible des rougeurs et irritations, avec une peau plus…" at bounding box center [480, 254] width 199 height 64
click at [0, 0] on icon at bounding box center [0, 0] width 0 height 0
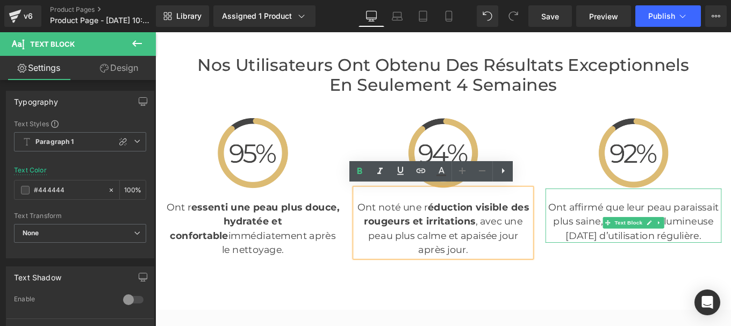
click at [624, 250] on p "Ont affirmé que leur peau paraissait plus saine, uniforme et lumineuse [DATE] d…" at bounding box center [695, 246] width 199 height 48
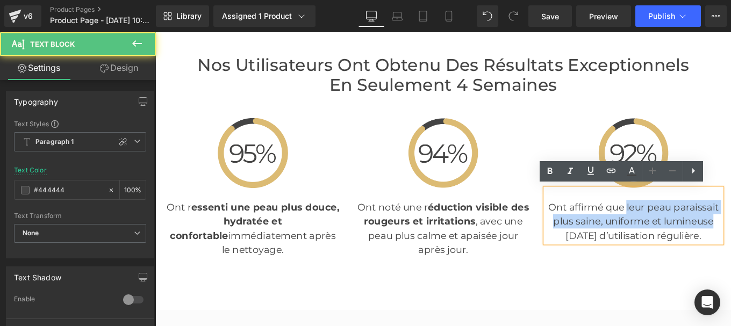
drag, startPoint x: 682, startPoint y: 229, endPoint x: 784, endPoint y: 244, distance: 102.6
click at [730, 244] on p "Ont affirmé que leur peau paraissait plus saine, uniforme et lumineuse [DATE] d…" at bounding box center [695, 246] width 199 height 48
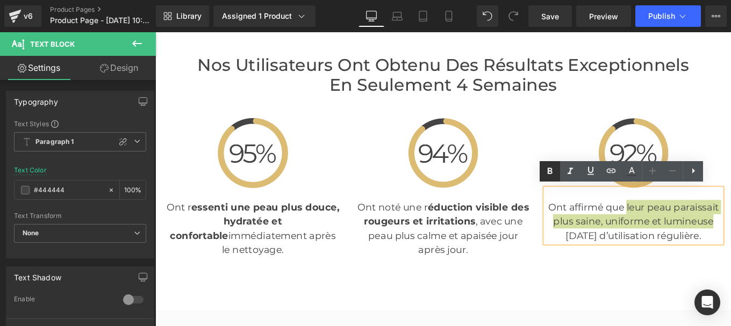
click at [0, 0] on icon at bounding box center [0, 0] width 0 height 0
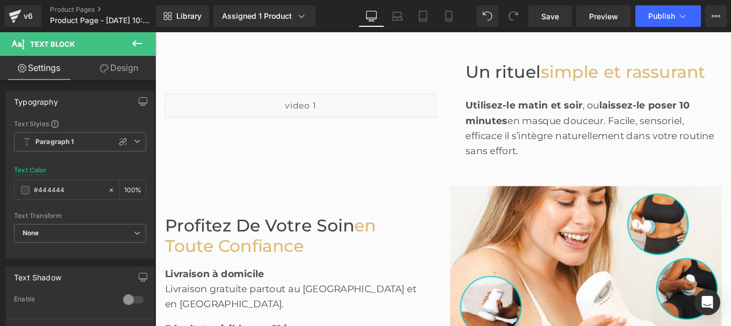
scroll to position [1245, 0]
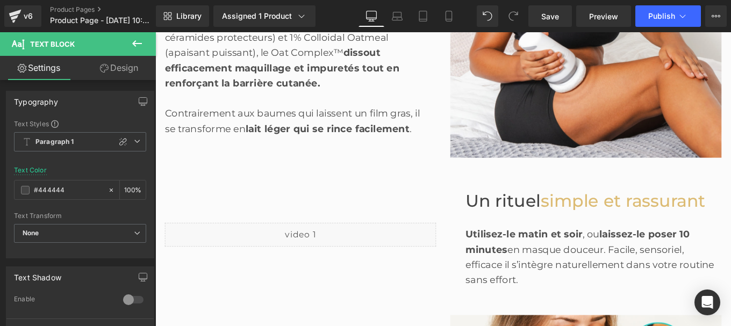
click at [602, 217] on span "simple et rassurant" at bounding box center [684, 222] width 186 height 23
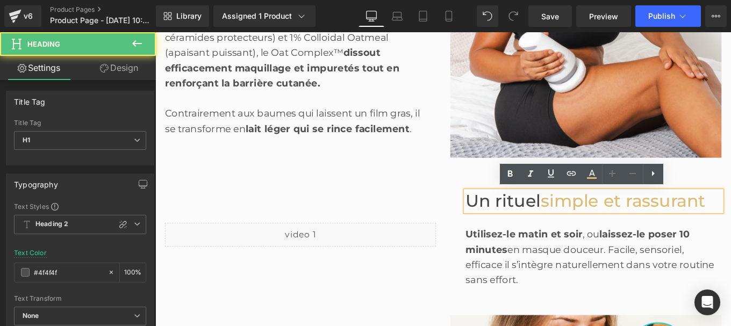
drag, startPoint x: 650, startPoint y: 220, endPoint x: 661, endPoint y: 220, distance: 10.8
click at [661, 220] on span "simple et rassurant" at bounding box center [684, 222] width 186 height 23
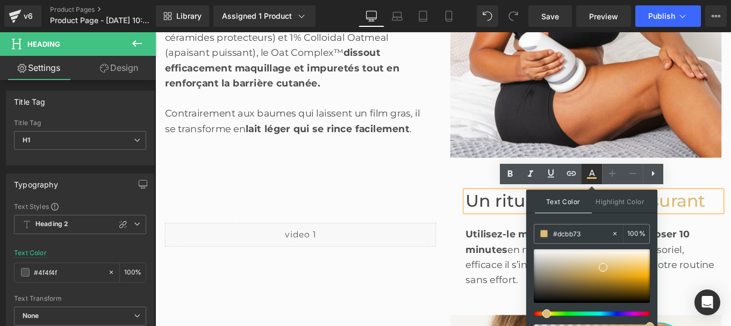
type input "100"
click at [0, 0] on input "#dcbb73" at bounding box center [0, 0] width 0 height 0
click at [537, 285] on div "Utilisez-le matin et soir , ou laissez-le poser 10 minutes en masque douceur. F…" at bounding box center [650, 278] width 289 height 52
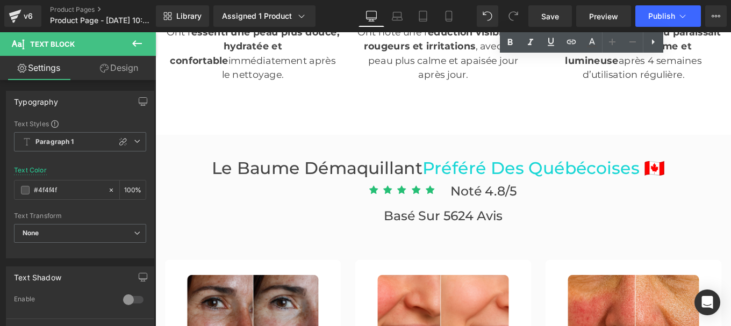
scroll to position [2487, 0]
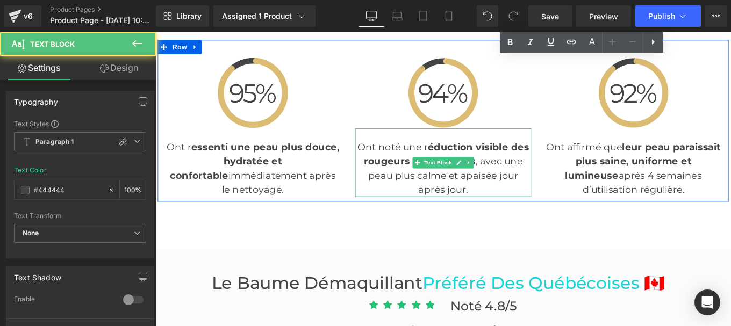
click at [462, 157] on p "Ont noté une r éduction visible des rougeurs et irritations , avec une peau plu…" at bounding box center [480, 186] width 199 height 64
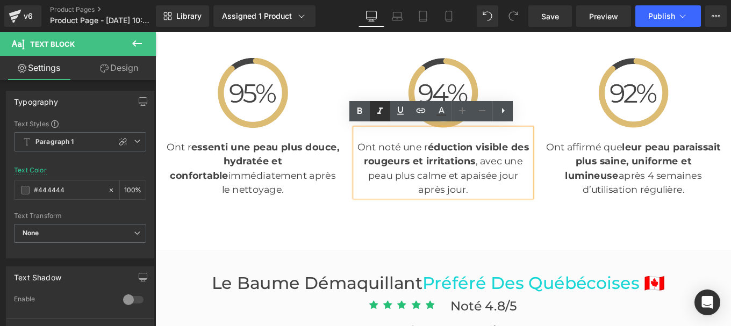
click at [0, 0] on icon at bounding box center [0, 0] width 0 height 0
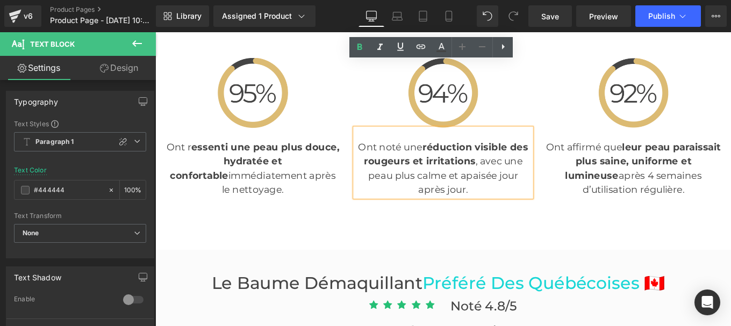
scroll to position [2561, 0]
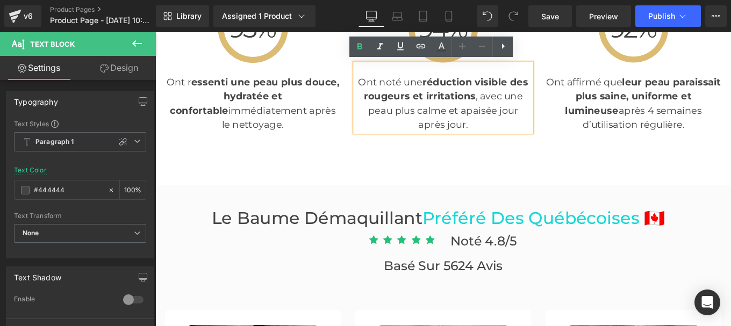
click at [479, 241] on div "Le Baume démaquillant Préféré Des Québécoises 🇨🇦 Heading" at bounding box center [480, 243] width 629 height 23
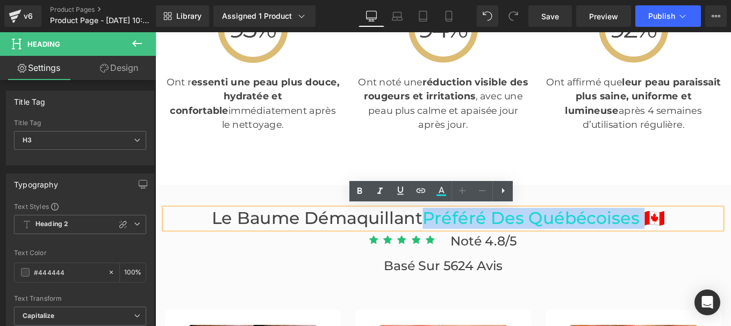
drag, startPoint x: 462, startPoint y: 240, endPoint x: 729, endPoint y: 241, distance: 267.1
click at [729, 241] on h3 "Le Baume démaquillant Préféré Des Québécoises 🇨🇦" at bounding box center [480, 243] width 629 height 23
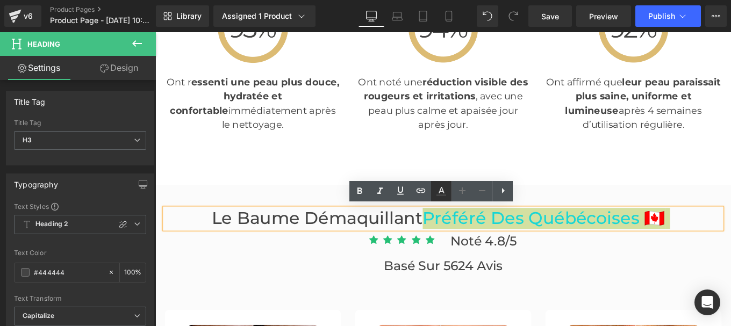
type input "#444444"
type input "100"
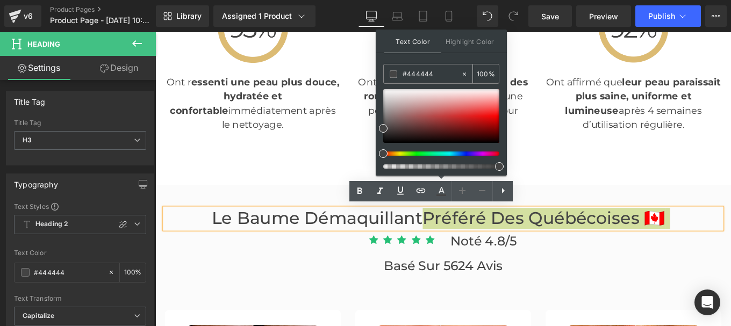
click at [0, 0] on input "#444444" at bounding box center [0, 0] width 0 height 0
paste input "dcbb73"
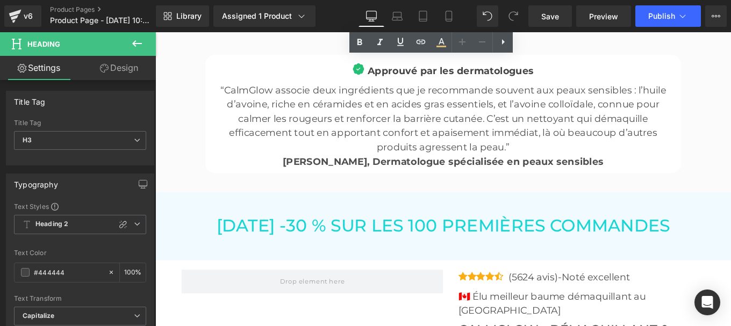
scroll to position [3500, 0]
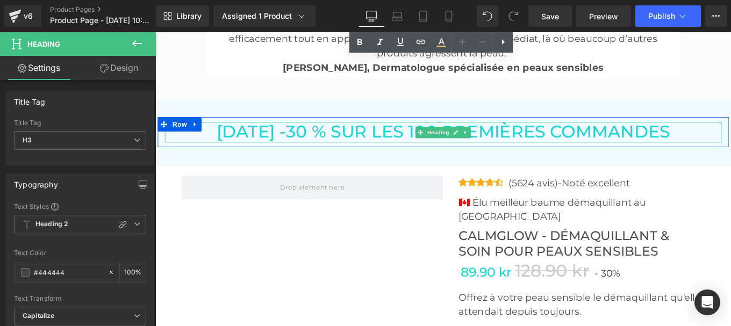
click at [428, 145] on font "[DATE] -30 % SUR LES 100 PREMIÈRES COMMANDES" at bounding box center [481, 144] width 512 height 23
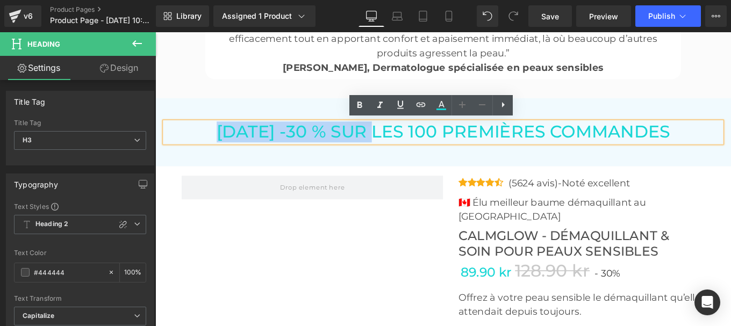
drag, startPoint x: 381, startPoint y: 142, endPoint x: 184, endPoint y: 142, distance: 196.7
click at [225, 142] on font "[DATE] -30 % SUR LES 100 PREMIÈRES COMMANDES" at bounding box center [481, 144] width 512 height 23
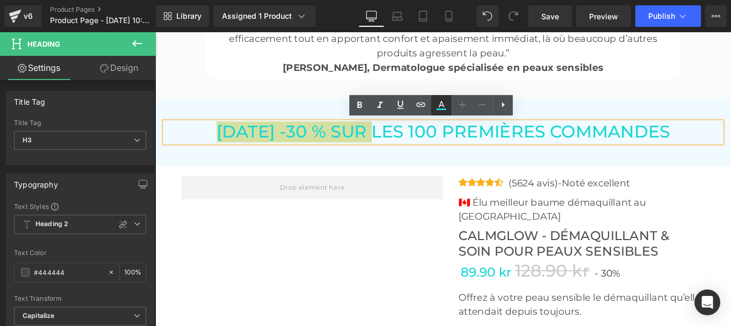
click at [437, 106] on icon at bounding box center [441, 105] width 13 height 13
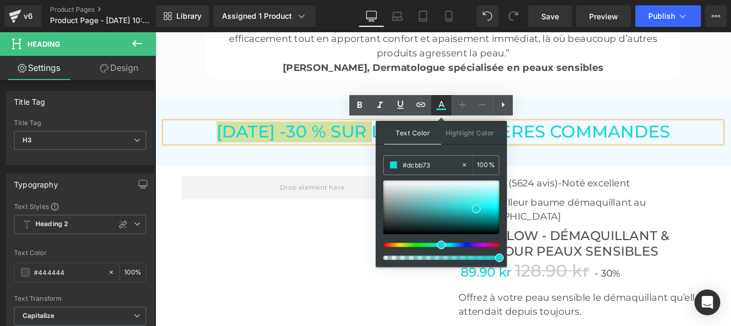
type input "#18d6d5"
type input "100"
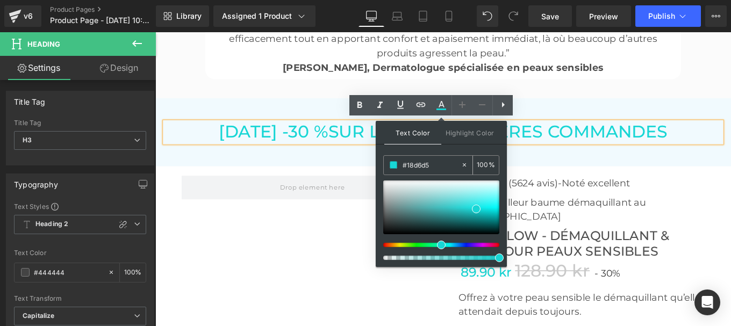
click at [0, 0] on input "#18d6d5" at bounding box center [0, 0] width 0 height 0
paste input "dcbb73"
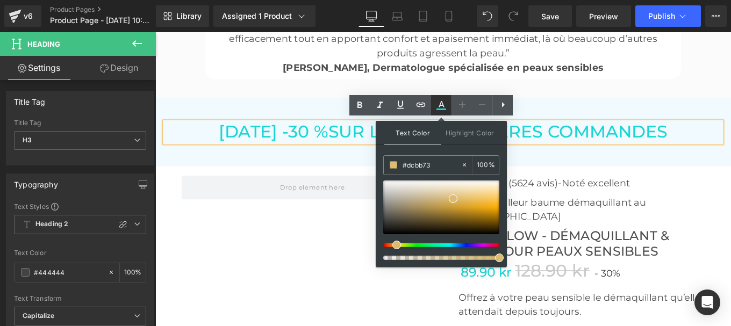
click at [442, 104] on icon at bounding box center [441, 105] width 13 height 13
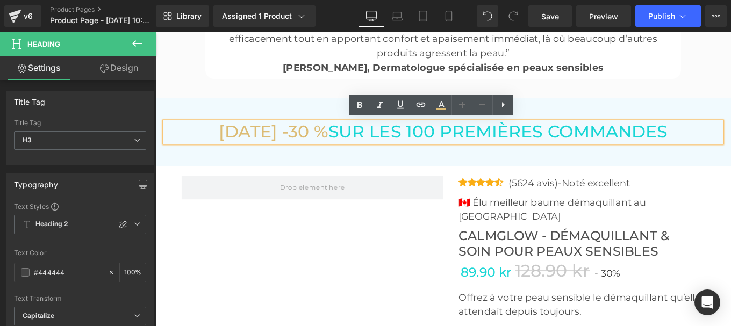
click at [559, 197] on p "(5624 avis)-Noté excellent" at bounding box center [623, 203] width 138 height 17
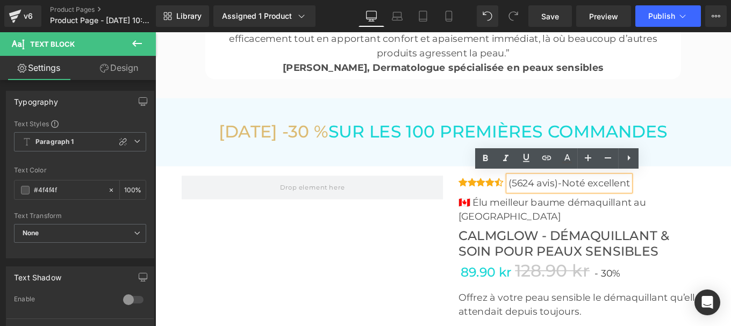
click at [544, 224] on p "🇨🇦 Élu meilleur baume démaquillant au [GEOGRAPHIC_DATA]" at bounding box center [637, 233] width 278 height 32
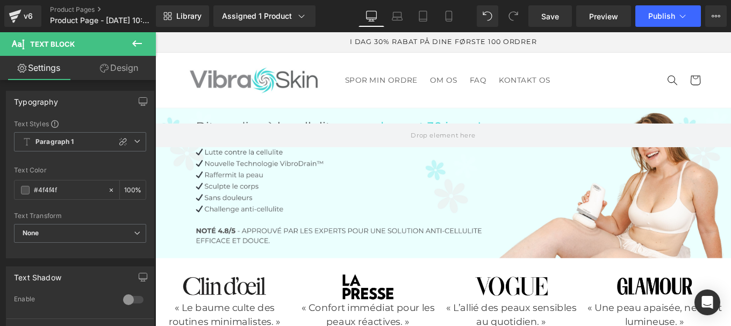
scroll to position [147, 0]
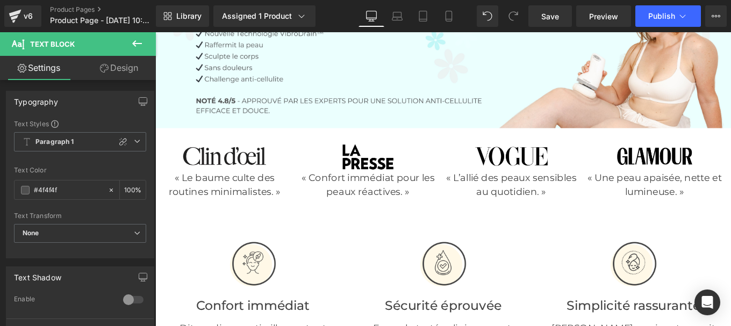
click at [232, 203] on span "Text Block" at bounding box center [227, 204] width 35 height 13
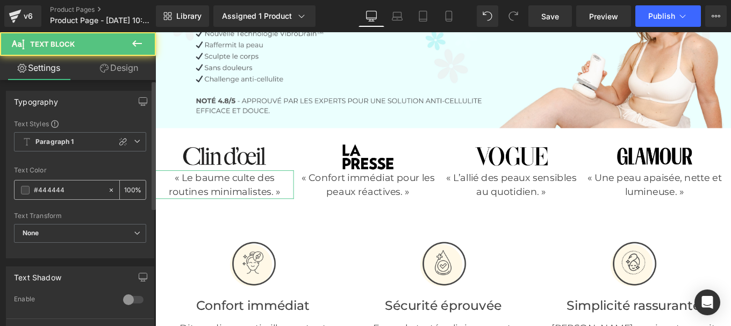
click at [60, 192] on input "#444444" at bounding box center [68, 190] width 69 height 12
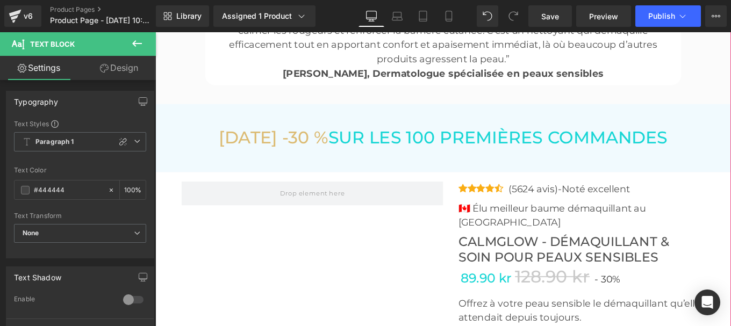
scroll to position [3497, 0]
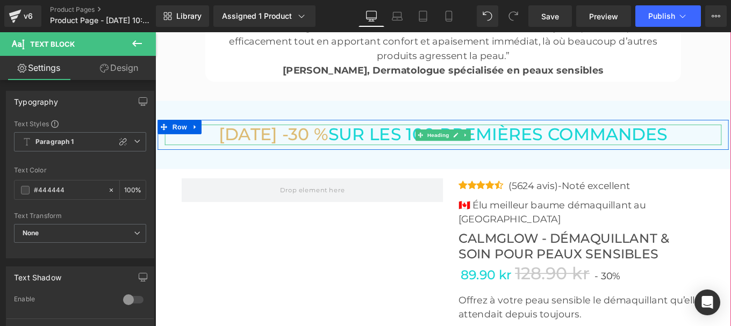
click at [389, 148] on span "SUR LES 100 PREMIÈRES COMMANDES" at bounding box center [542, 147] width 383 height 23
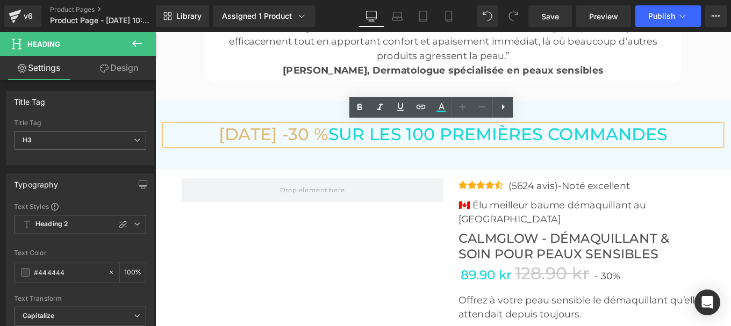
drag, startPoint x: 390, startPoint y: 156, endPoint x: 780, endPoint y: 142, distance: 389.9
click at [730, 142] on h3 "AUJOURD'HUI -30 % SUR LES 100 PREMIÈRES COMMANDES" at bounding box center [480, 147] width 629 height 23
click at [474, 136] on div "AUJOURD'HUI -30 % SUR LES 100 PREMIÈRES COMMANDES" at bounding box center [480, 147] width 629 height 23
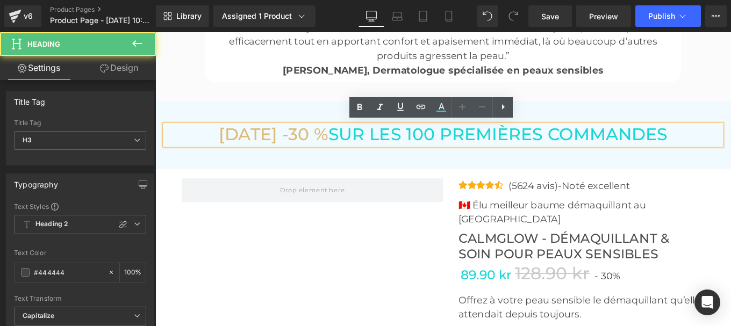
drag, startPoint x: 391, startPoint y: 143, endPoint x: 587, endPoint y: 124, distance: 197.1
click at [730, 146] on span "SUR LES 100 PREMIÈRES COMMANDES" at bounding box center [542, 147] width 383 height 23
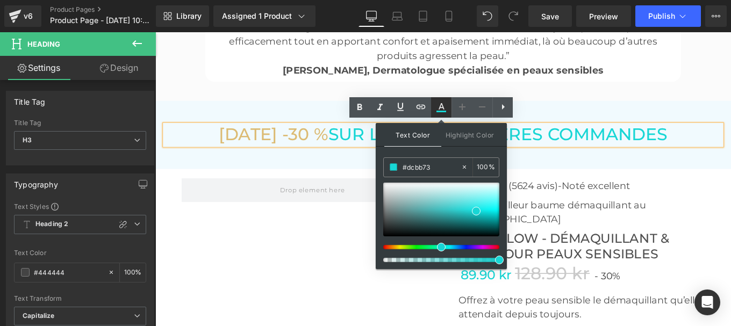
type input "#18d6d5"
type input "100"
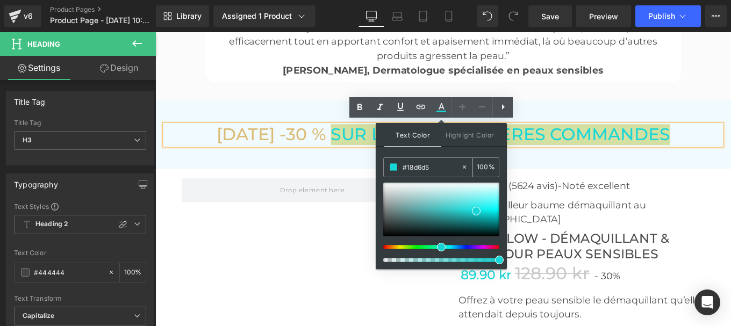
click at [0, 0] on input "#18d6d5" at bounding box center [0, 0] width 0 height 0
paste input "444444"
type input "#444444"
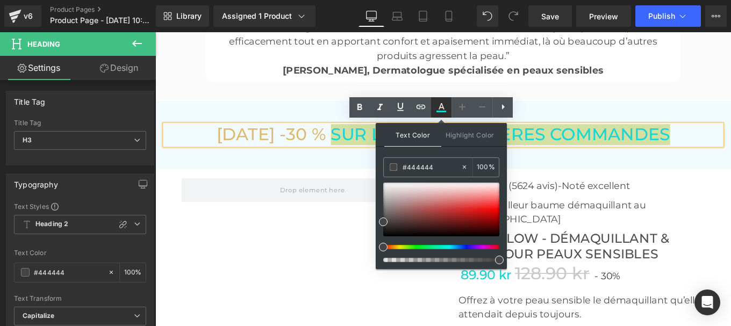
click at [438, 107] on icon at bounding box center [441, 107] width 13 height 13
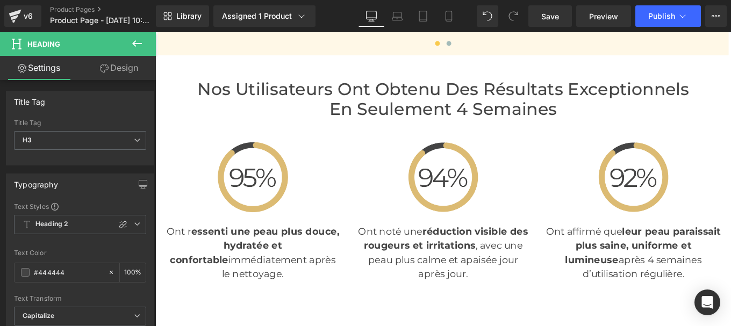
scroll to position [2155, 0]
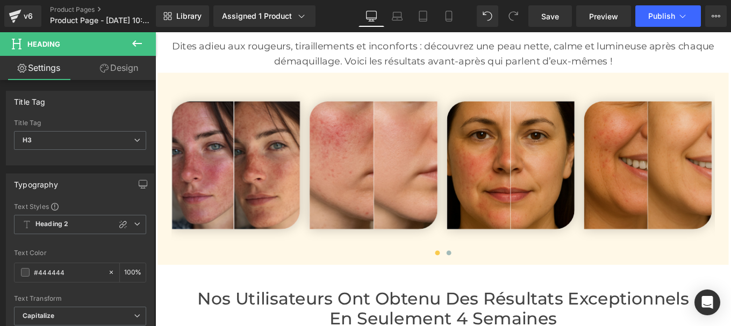
click at [290, 87] on div "Image Row Image Row Image Row Image Row" at bounding box center [480, 186] width 645 height 217
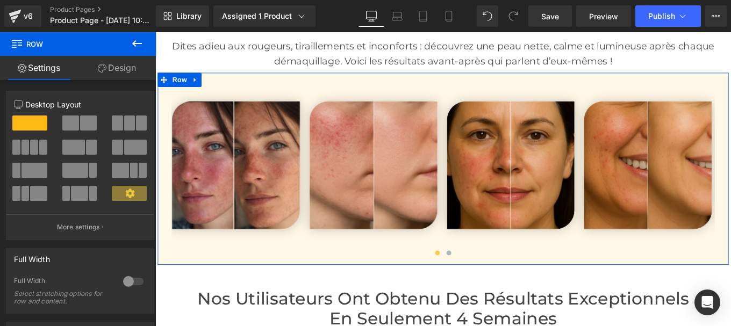
click at [125, 67] on link "Design" at bounding box center [117, 68] width 78 height 24
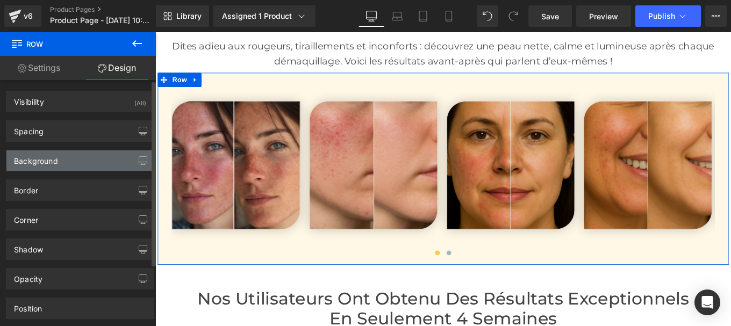
click at [43, 163] on div "Background" at bounding box center [36, 157] width 44 height 15
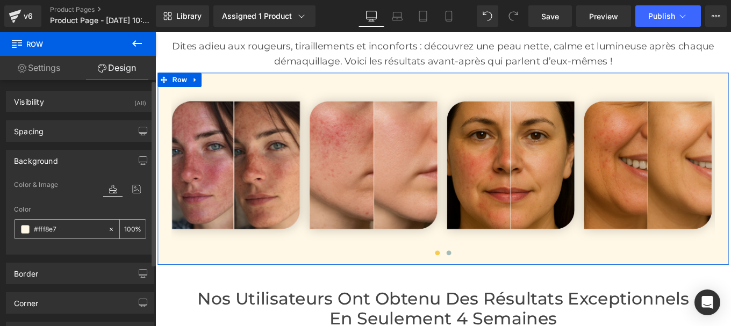
click at [66, 234] on input "#fff8e7" at bounding box center [68, 230] width 69 height 12
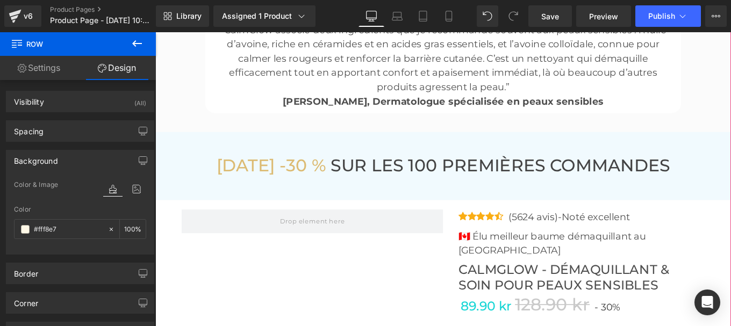
scroll to position [3461, 0]
click at [267, 160] on div "AUJOURD'HUI -30 % SUR LES 100 PREMIÈRES COMMANDES Heading Row Row" at bounding box center [480, 184] width 650 height 77
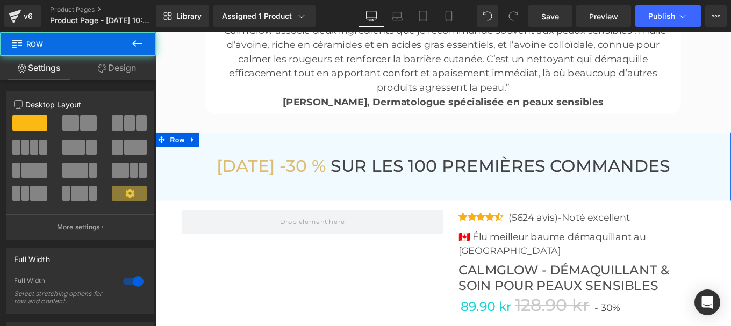
click at [113, 61] on link "Design" at bounding box center [117, 68] width 78 height 24
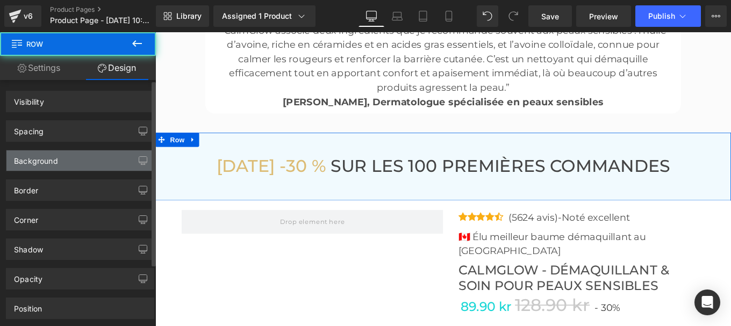
click at [62, 159] on div "Background" at bounding box center [79, 160] width 147 height 20
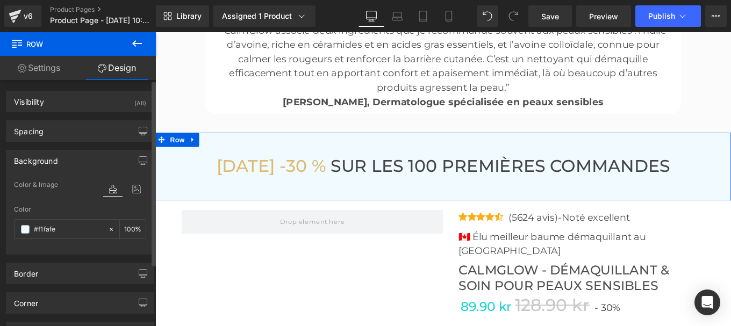
type input "#f1fafe"
type input "100"
click at [58, 231] on input "#f1fafe" at bounding box center [68, 230] width 69 height 12
paste input "ff8e7"
type input "#fff8e7"
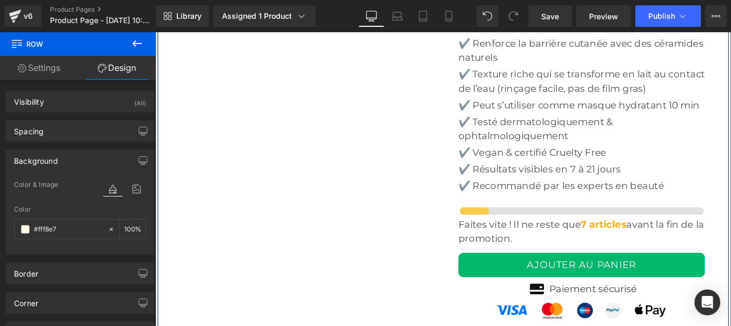
scroll to position [3642, 0]
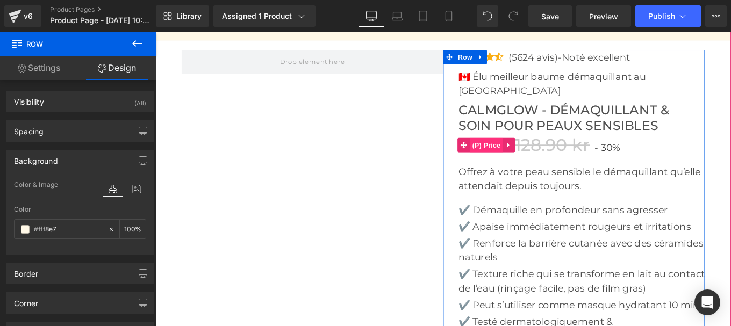
click at [512, 152] on span "(P) Price" at bounding box center [529, 160] width 38 height 16
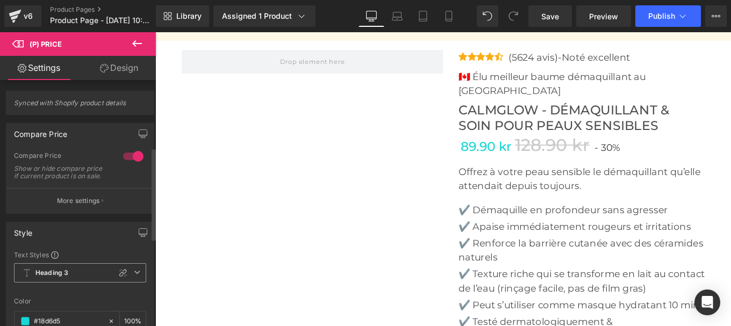
scroll to position [183, 0]
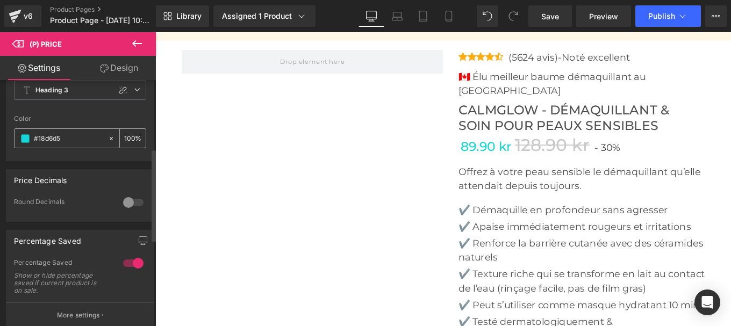
click at [64, 145] on input "#18d6d5" at bounding box center [68, 139] width 69 height 12
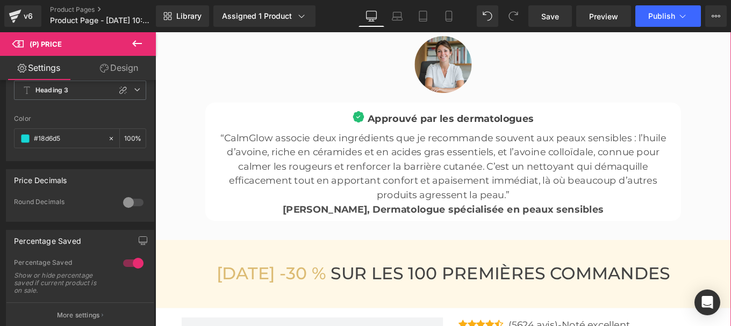
scroll to position [3369, 0]
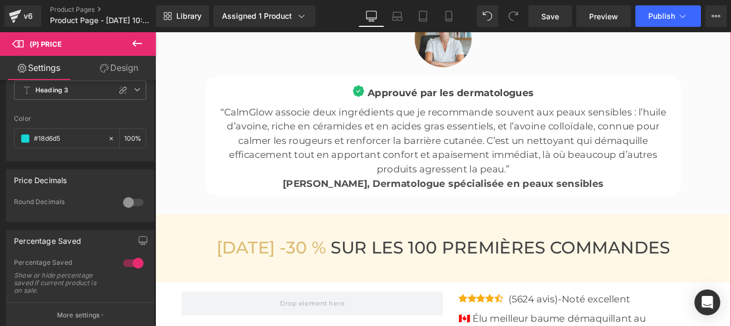
click at [269, 272] on span "AUJOURD'HUI -30 %" at bounding box center [287, 275] width 124 height 23
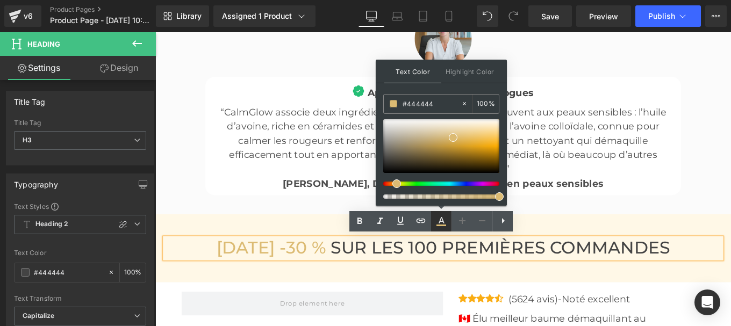
type input "#dcbb73"
type input "100"
click at [0, 0] on input "#dcbb73" at bounding box center [0, 0] width 0 height 0
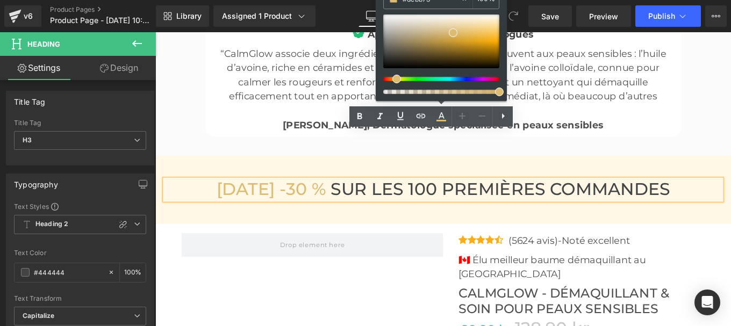
scroll to position [3487, 0]
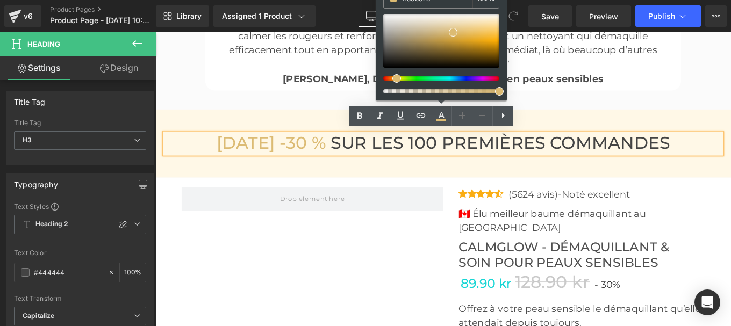
click at [527, 303] on div "89.90 kr 128.90 kr - 30% (P) Price" at bounding box center [638, 314] width 276 height 23
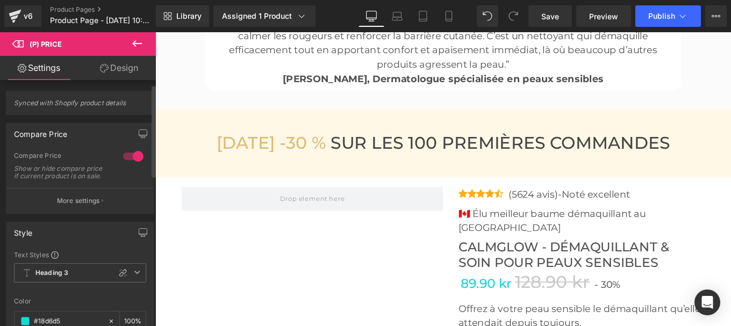
scroll to position [103, 0]
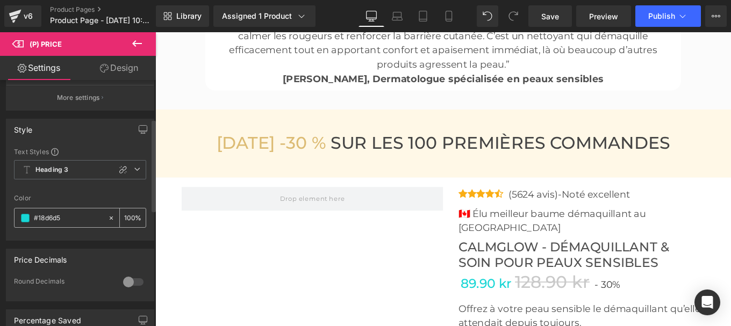
click at [70, 221] on input "#18d6d5" at bounding box center [68, 218] width 69 height 12
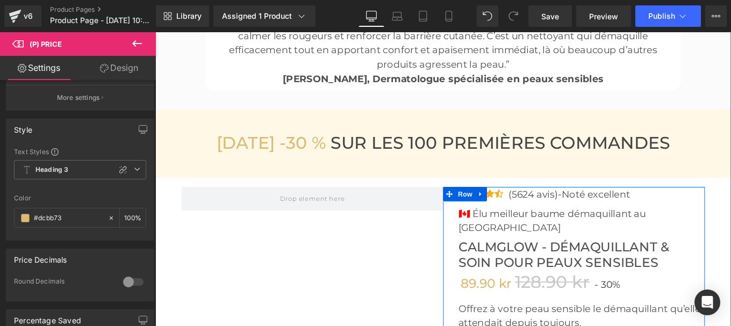
type input "#dcbb73"
click at [665, 311] on span "30%" at bounding box center [669, 317] width 22 height 13
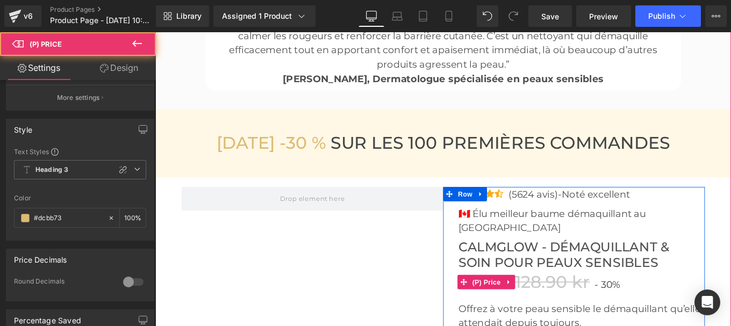
click at [659, 311] on span "30%" at bounding box center [669, 317] width 22 height 13
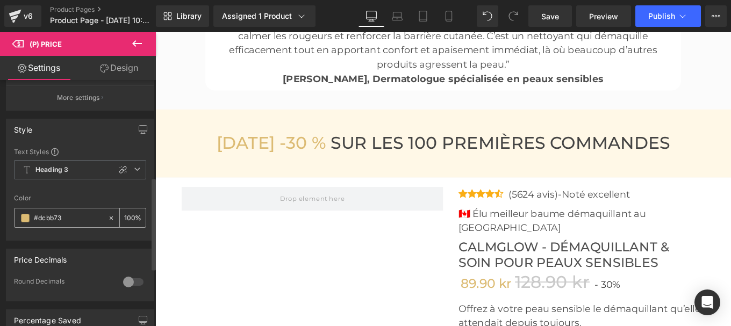
scroll to position [258, 0]
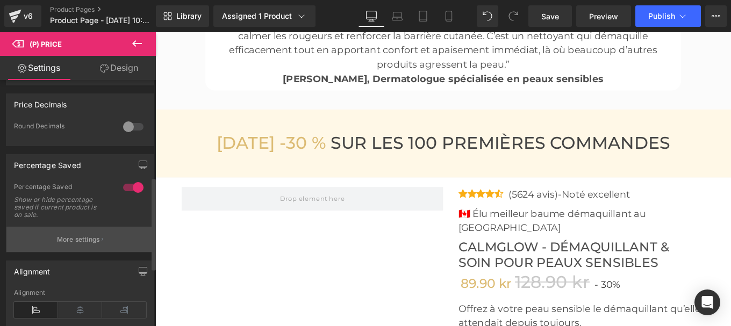
click at [74, 244] on p "More settings" at bounding box center [78, 240] width 43 height 10
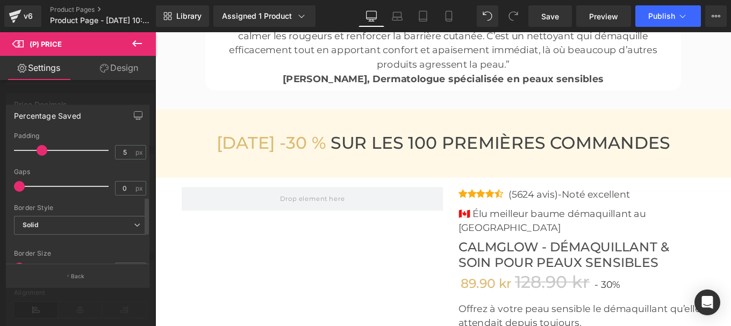
scroll to position [218, 0]
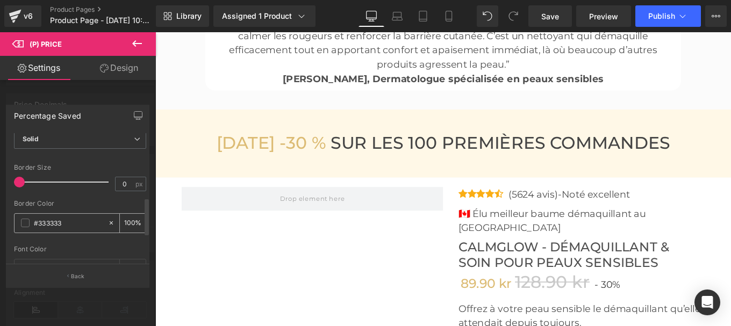
click at [68, 220] on input "#333333" at bounding box center [68, 223] width 69 height 12
paste input "dcbb7"
type input "#dcbb73"
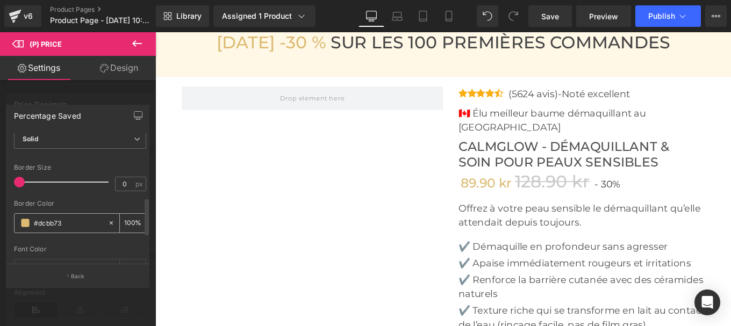
click at [71, 220] on input "#dcbb73" at bounding box center [68, 223] width 69 height 12
type input "0"
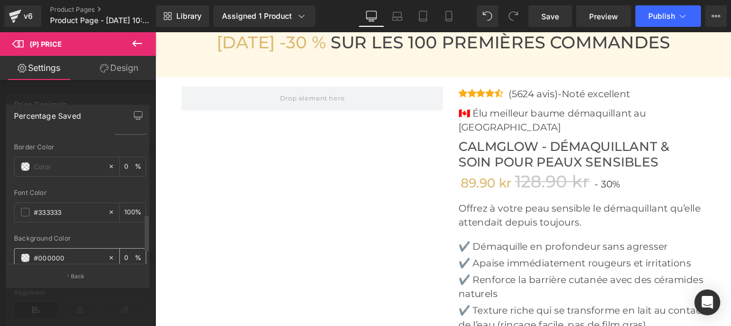
scroll to position [274, 0]
click at [68, 214] on input "#333333" at bounding box center [68, 213] width 69 height 12
paste input "dcbb7"
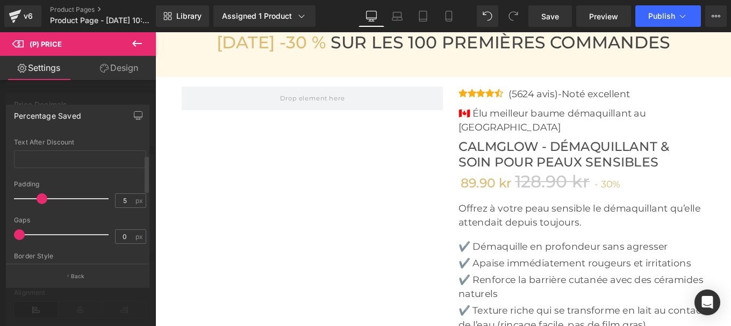
scroll to position [72, 0]
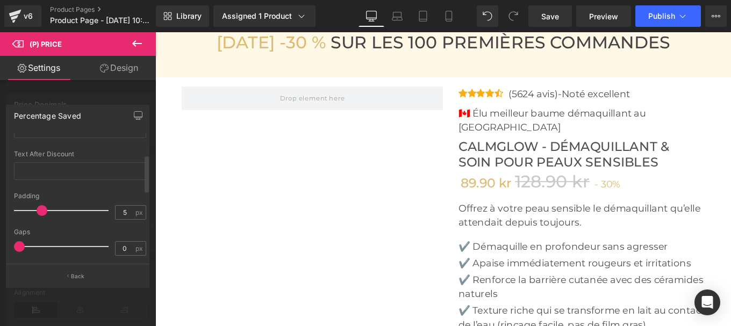
type input "#dcbb73"
type input "0"
drag, startPoint x: 19, startPoint y: 247, endPoint x: 0, endPoint y: 251, distance: 19.8
click at [0, 251] on div "Percentage Saved Text Styles Custom HEADING Heading 1 Heading 2 Heading 3 Headi…" at bounding box center [78, 192] width 156 height 190
drag, startPoint x: 38, startPoint y: 212, endPoint x: 24, endPoint y: 218, distance: 15.2
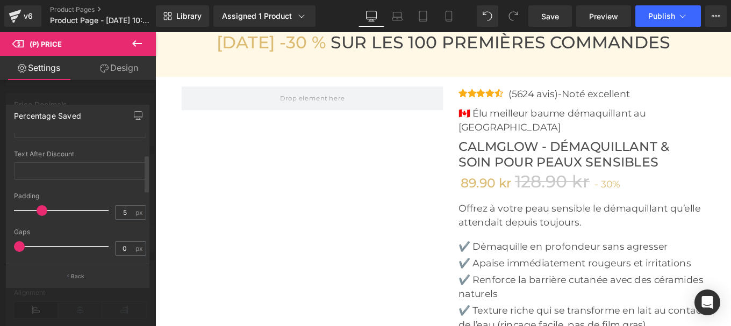
drag, startPoint x: 24, startPoint y: 218, endPoint x: 6, endPoint y: 214, distance: 17.5
click at [6, 214] on div "Text Styles Custom HEADING Heading 1 Heading 2 Heading 3 Heading 4 Heading 5 He…" at bounding box center [79, 198] width 147 height 131
type input "5"
click at [41, 212] on span at bounding box center [37, 210] width 11 height 11
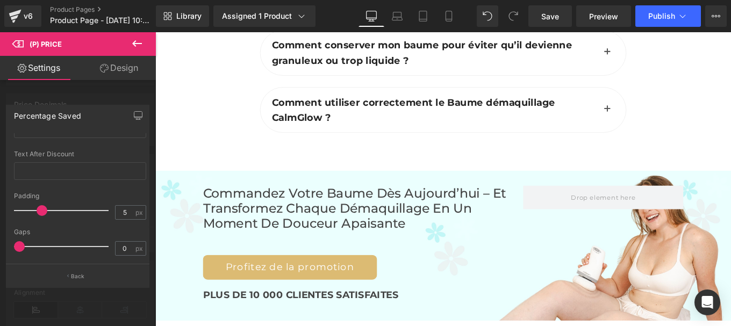
scroll to position [4642, 0]
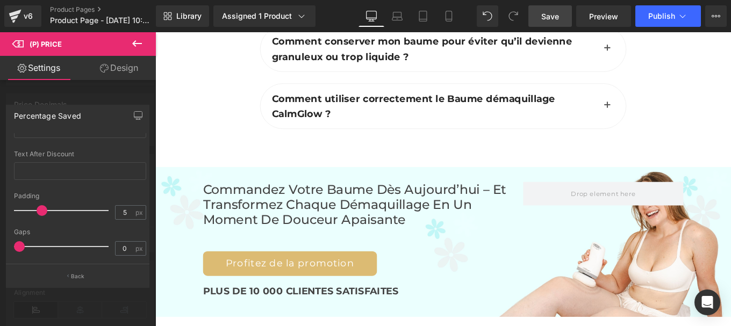
click at [549, 13] on span "Save" at bounding box center [550, 16] width 18 height 11
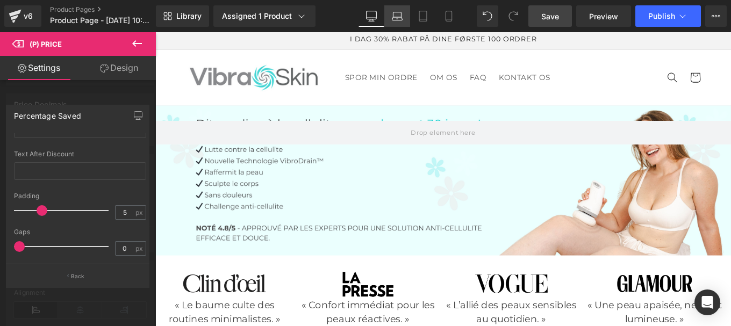
scroll to position [0, 0]
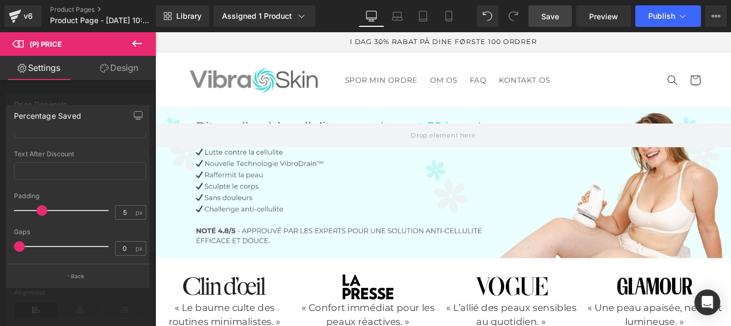
click at [435, 206] on div at bounding box center [480, 198] width 650 height 332
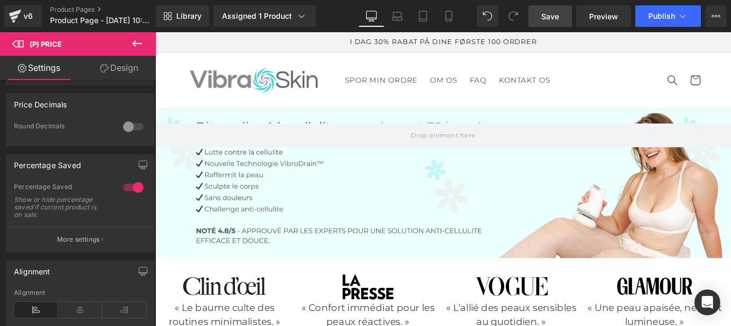
click at [470, 127] on span "Hero Banner" at bounding box center [477, 126] width 42 height 13
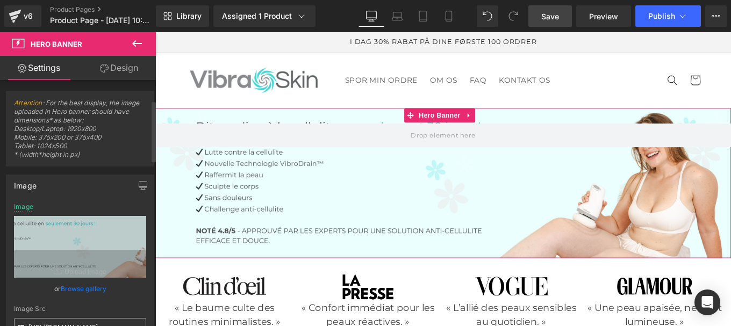
scroll to position [82, 0]
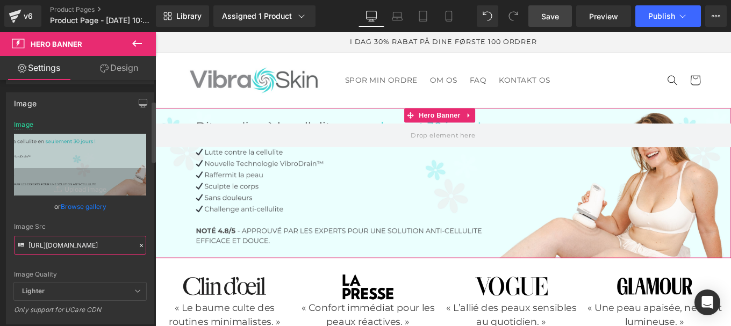
click at [75, 244] on input "https://cdn.shopify.com/s/files/1/0564/4894/2253/files/ban_haut_vibraskin_pro_1…" at bounding box center [80, 245] width 132 height 19
click at [138, 246] on icon at bounding box center [142, 246] width 8 height 8
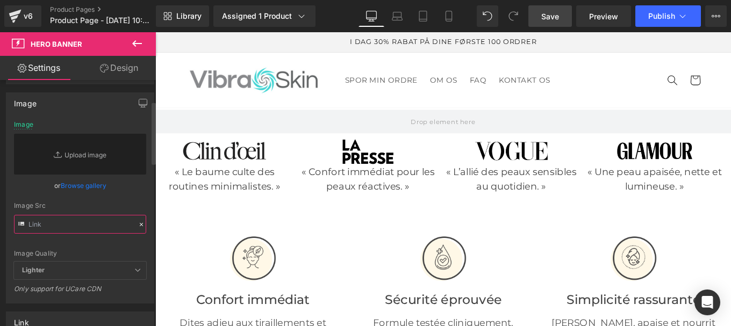
click at [80, 228] on input "text" at bounding box center [80, 224] width 132 height 19
paste input "https://cdn.shopify.com/s/files/1/0950/4535/3803/files/Ovaia_1_1.jpg?v=17562180…"
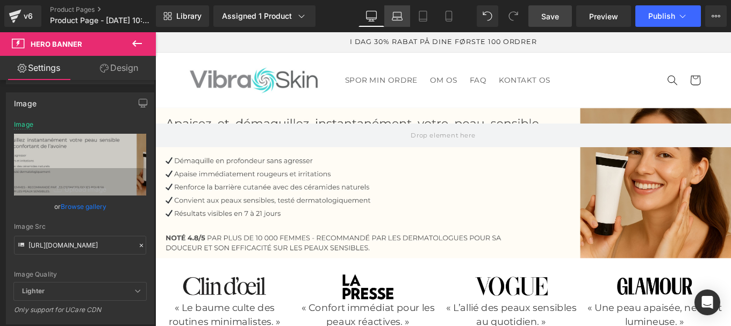
click at [401, 20] on icon at bounding box center [397, 18] width 10 height 3
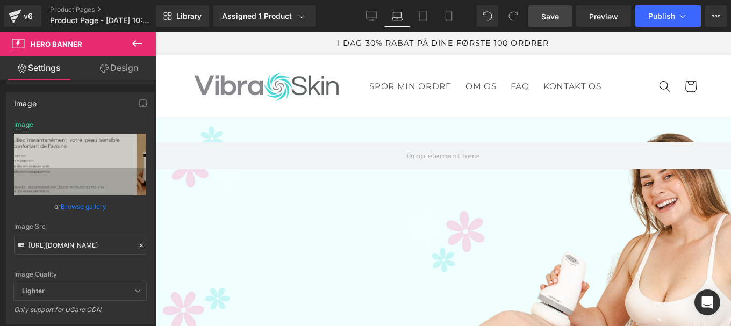
type input "https://cdn.shopify.com/s/files/1/0950/4535/3803/files/Ovaia_1_1.jpg?v=17562180…"
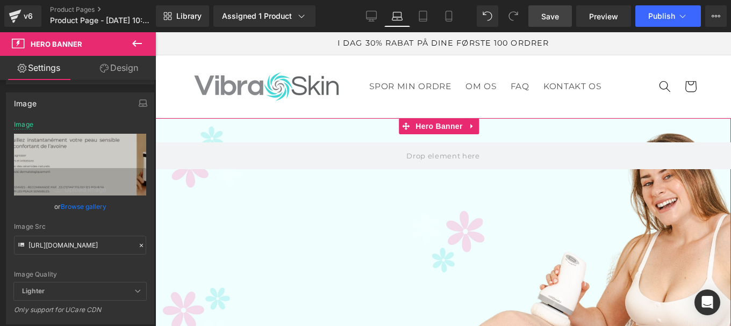
scroll to position [126, 0]
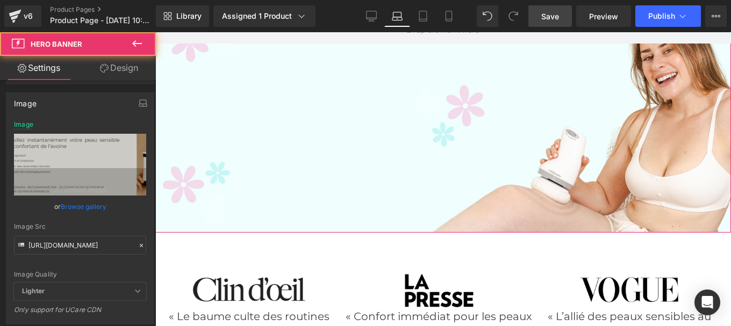
click at [418, 213] on div at bounding box center [443, 112] width 576 height 240
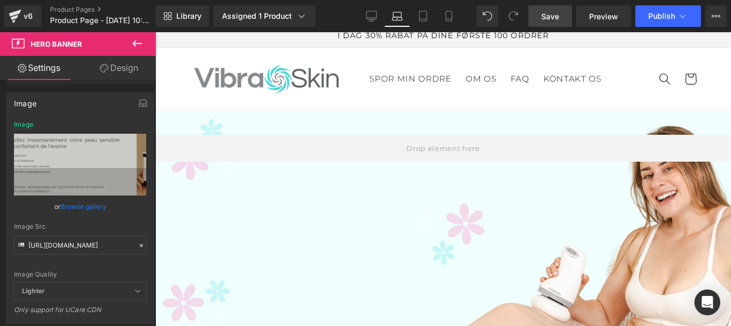
scroll to position [0, 0]
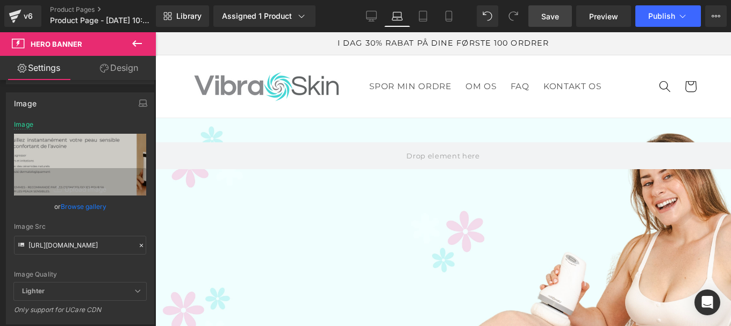
click at [436, 126] on div "Hero Banner" at bounding box center [443, 238] width 576 height 240
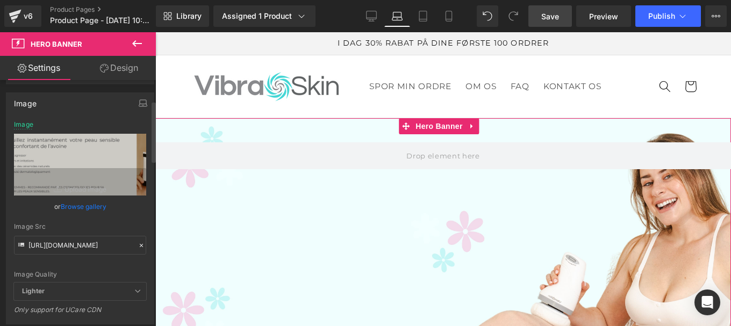
click at [138, 245] on icon at bounding box center [142, 246] width 8 height 8
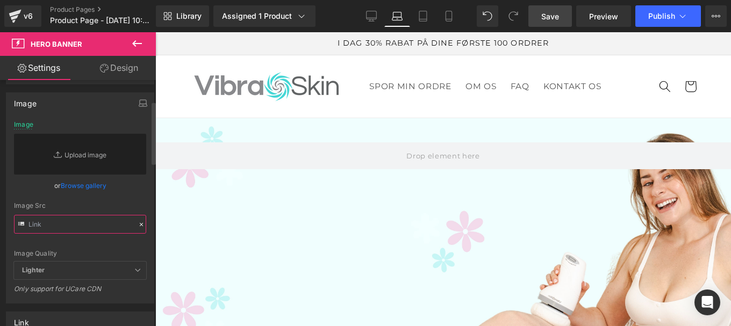
click at [95, 228] on input "text" at bounding box center [80, 224] width 132 height 19
paste input "https://cdn.shopify.com/s/files/1/0950/4535/3803/files/Ovaia_1_1.jpg?v=17562180…"
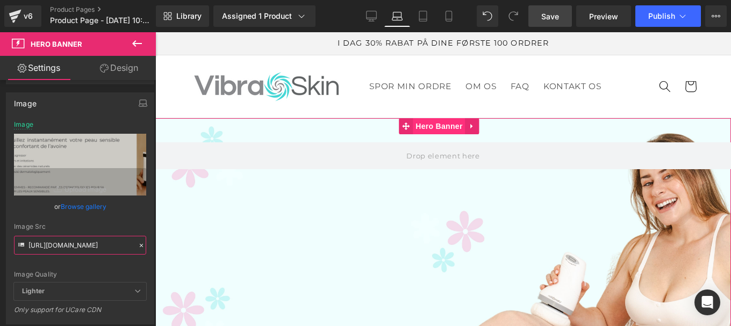
click at [429, 127] on span "Hero Banner" at bounding box center [439, 126] width 52 height 16
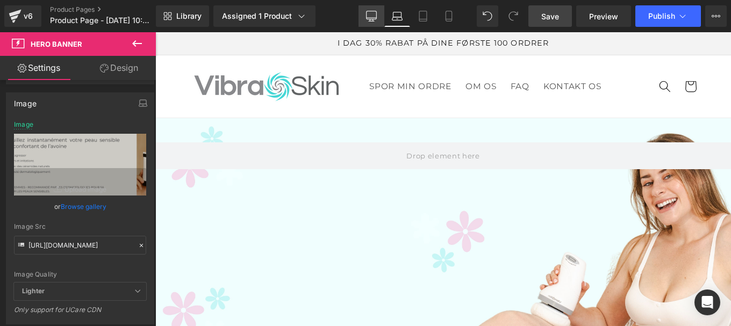
click at [372, 15] on icon at bounding box center [371, 16] width 11 height 11
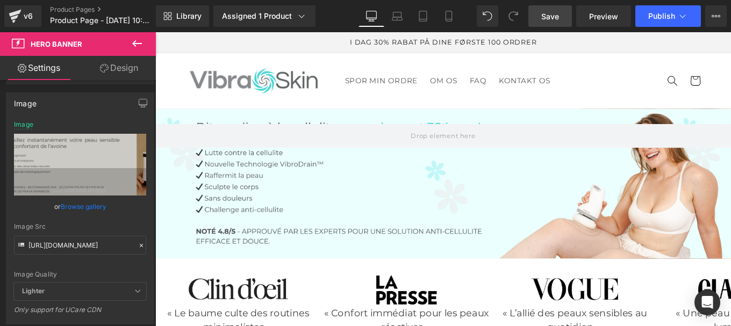
scroll to position [0, 0]
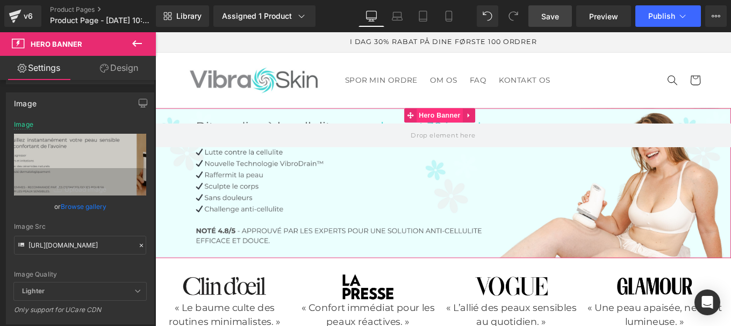
click at [472, 127] on span "Hero Banner" at bounding box center [476, 126] width 52 height 16
click at [104, 243] on input "https://cdn.shopify.com/s/files/1/0950/4535/3803/files/Ovaia_1_1.jpg?v=17562180…" at bounding box center [80, 245] width 132 height 19
click at [150, 224] on div "Image https://cdn.shopify.com/s/files/1/0950/4535/3803/files/Ovaia_1_1.jpg?v=17…" at bounding box center [80, 204] width 161 height 240
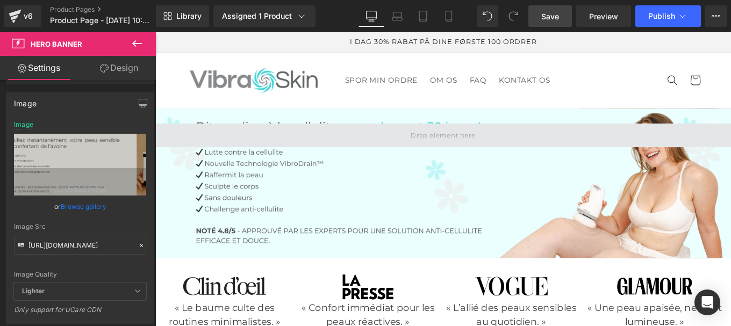
scroll to position [0, 0]
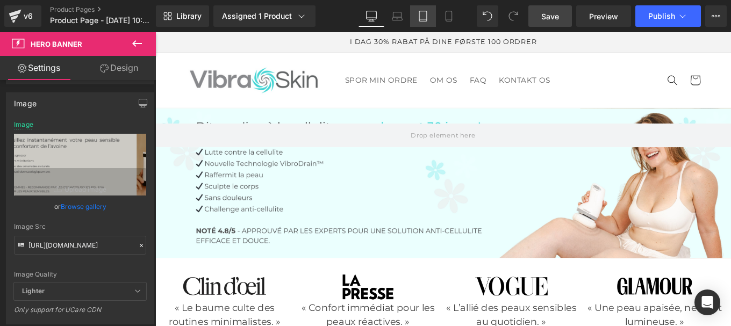
click at [420, 20] on icon at bounding box center [423, 16] width 8 height 10
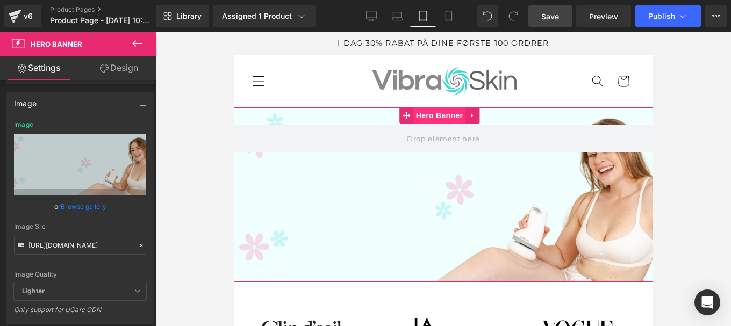
click at [439, 119] on span "Hero Banner" at bounding box center [439, 115] width 52 height 16
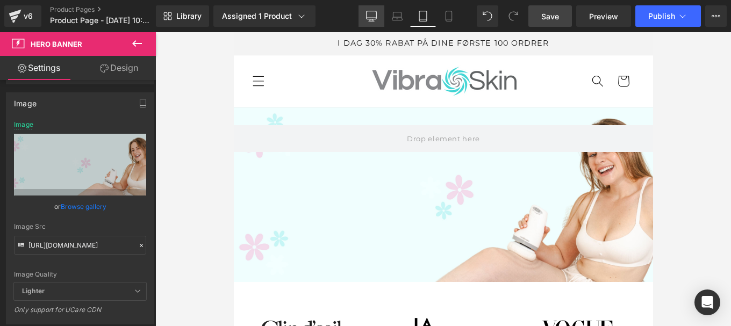
click at [376, 11] on icon at bounding box center [371, 15] width 10 height 8
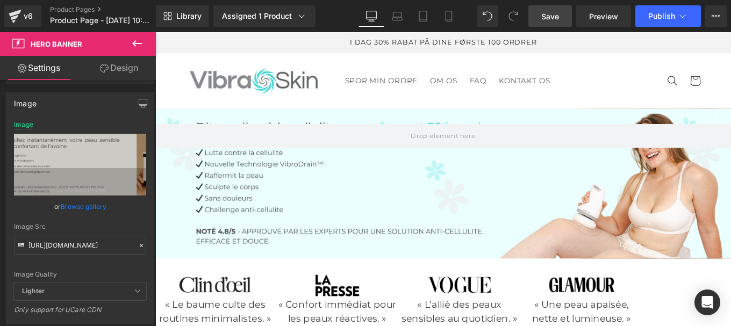
type input "https://cdn.shopify.com/s/files/1/0950/4535/3803/files/Ovaia_1_1.jpg?v=17562180…"
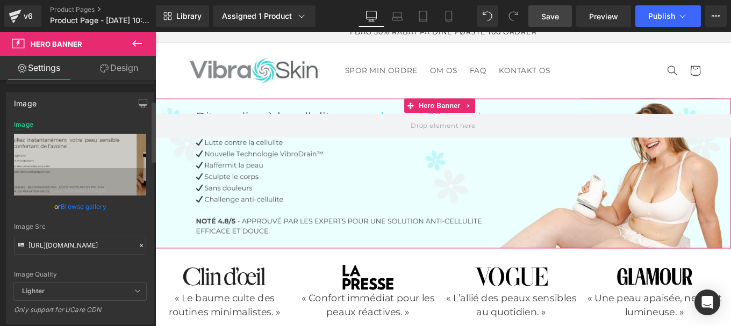
click at [138, 242] on icon at bounding box center [142, 246] width 8 height 8
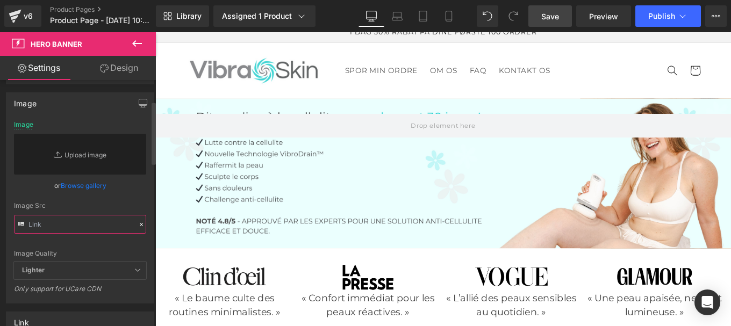
click at [84, 229] on input "text" at bounding box center [80, 224] width 132 height 19
paste input "https://cdn.shopify.com/s/files/1/0950/4535/3803/files/Ovaia_1_1.jpg?v=17562180…"
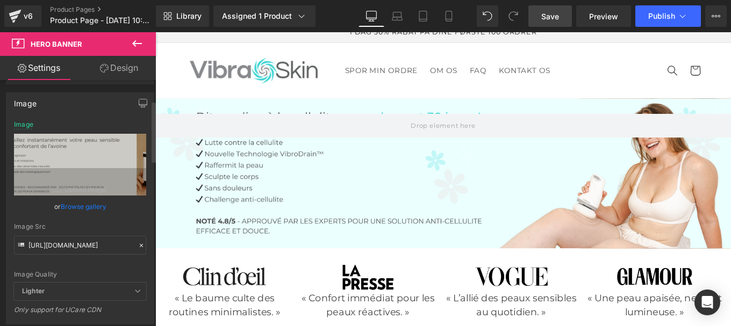
click at [147, 205] on div "https://cdn.shopify.com/s/files/1/0950/4535/3803/files/Ovaia_1_1.jpg?v=17562180…" at bounding box center [79, 222] width 147 height 203
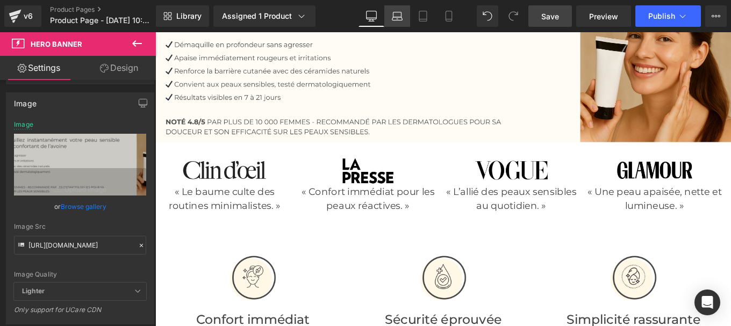
scroll to position [9, 0]
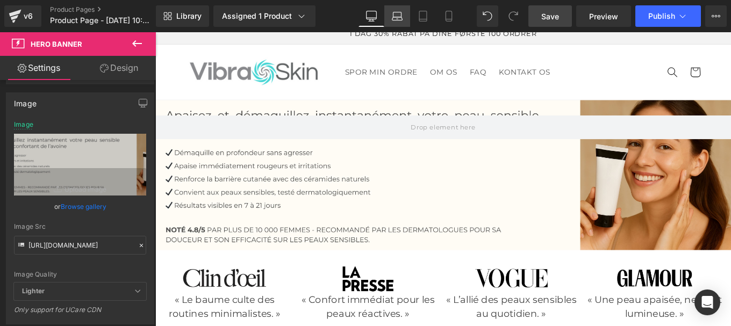
click at [399, 16] on icon at bounding box center [397, 16] width 11 height 11
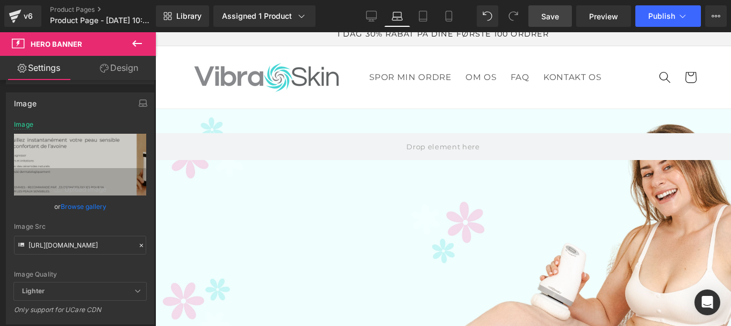
type input "https://cdn.shopify.com/s/files/1/0874/1040/9821/files/9_eca75bfd-28c3-42f8-8df…"
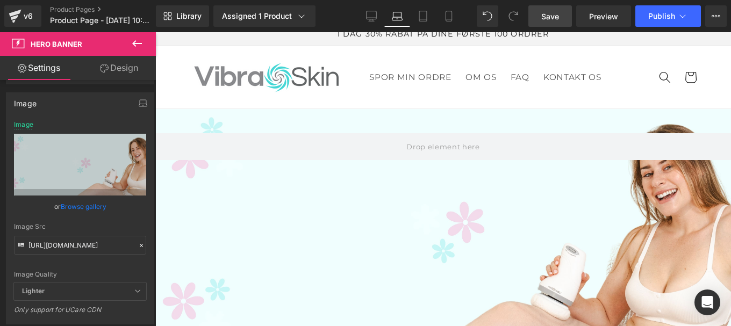
click at [425, 202] on div at bounding box center [443, 229] width 576 height 240
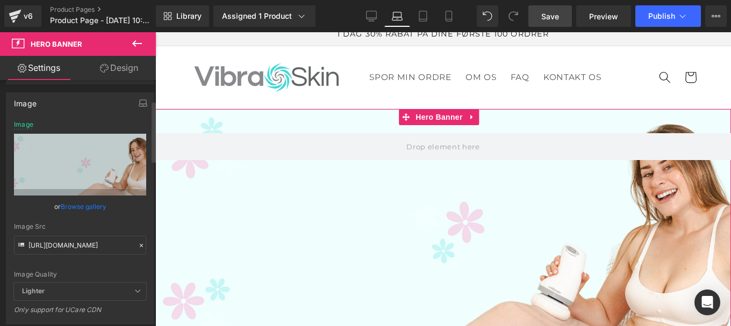
click at [138, 245] on icon at bounding box center [142, 246] width 8 height 8
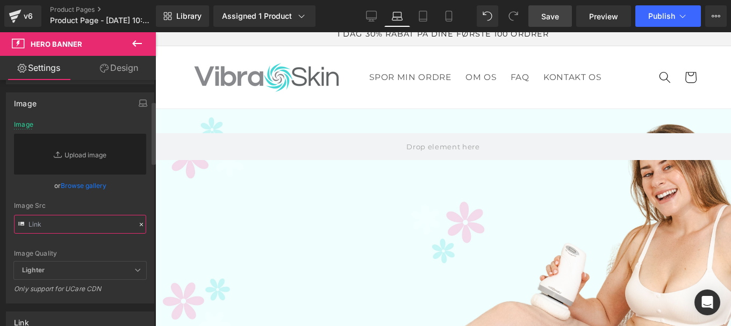
click at [89, 227] on input "text" at bounding box center [80, 224] width 132 height 19
paste input "https://cdn.shopify.com/s/files/1/0950/4535/3803/files/Ovaia_1_1.jpg?v=17562180…"
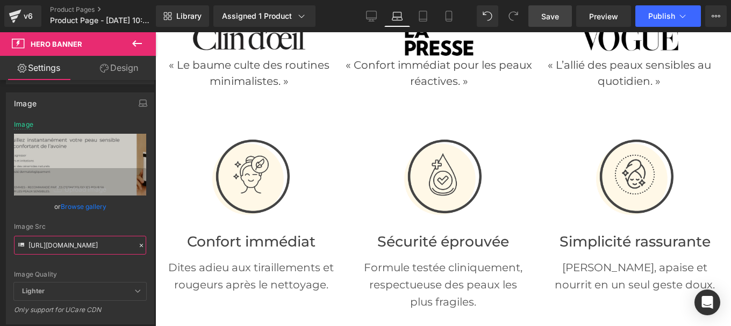
scroll to position [112, 0]
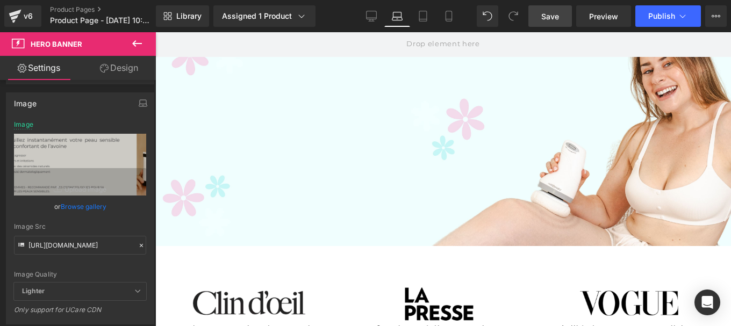
click at [418, 167] on div at bounding box center [443, 126] width 576 height 240
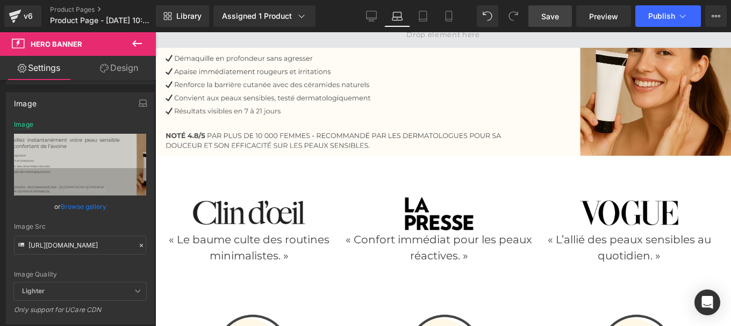
scroll to position [0, 0]
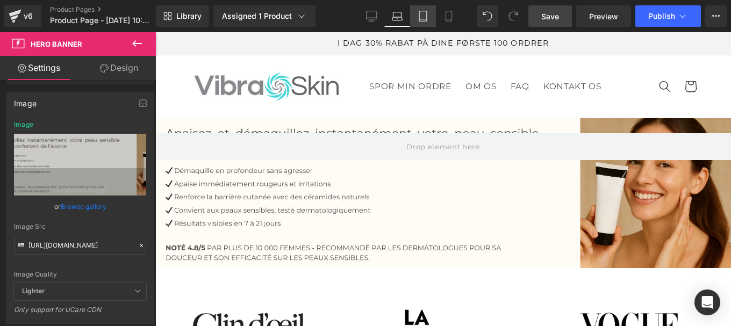
click at [424, 19] on icon at bounding box center [423, 19] width 8 height 0
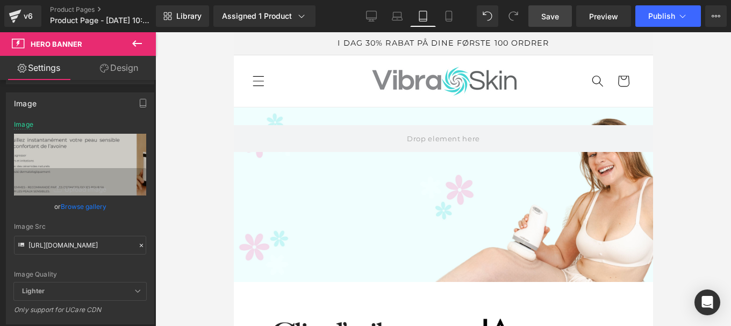
type input "https://cdn.shopify.com/s/files/1/0874/1040/9821/files/9_eca75bfd-28c3-42f8-8df…"
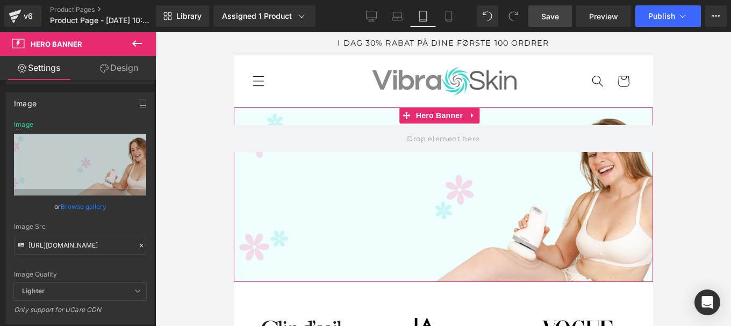
click at [418, 182] on div at bounding box center [442, 194] width 419 height 175
click at [138, 246] on icon at bounding box center [142, 246] width 8 height 8
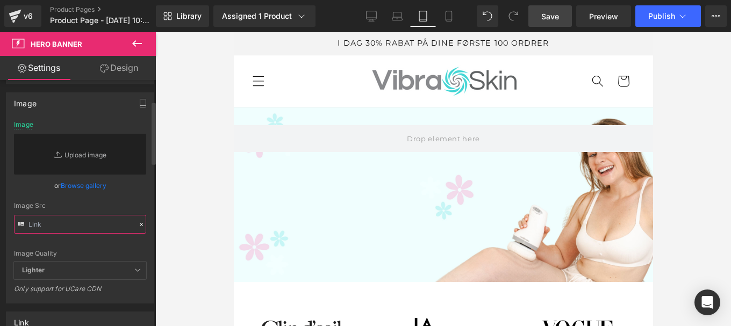
click at [71, 227] on input "text" at bounding box center [80, 224] width 132 height 19
paste input "https://cdn.shopify.com/s/files/1/0950/4535/3803/files/Ovaia_1_1.jpg?v=17562180…"
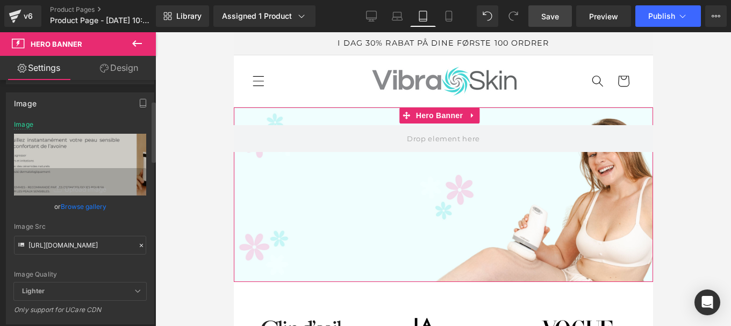
click at [148, 218] on div "https://cdn.shopify.com/s/files/1/0950/4535/3803/files/Ovaia_1_1.jpg?v=17562180…" at bounding box center [79, 222] width 147 height 203
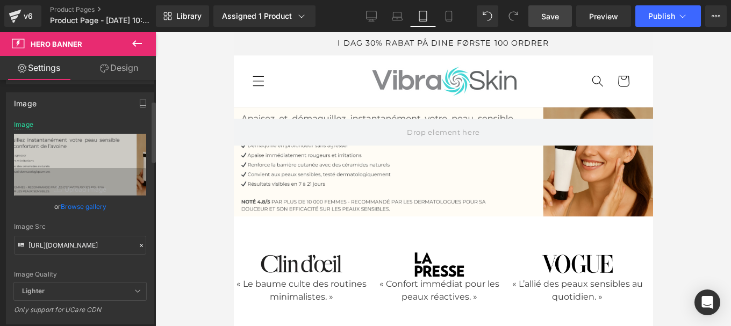
scroll to position [0, 0]
click at [451, 18] on icon at bounding box center [448, 16] width 6 height 10
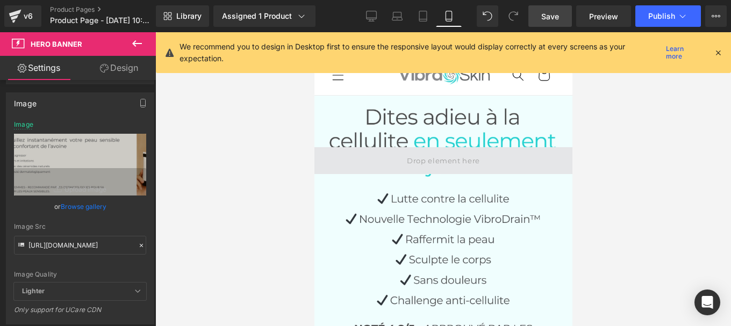
type input "https://cdn.shopify.com/s/files/1/0564/4894/2253/files/Banniere_mobile_4_1.jpg?…"
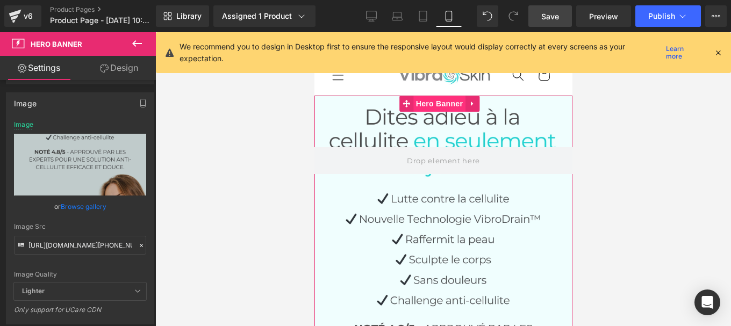
click at [431, 103] on span "Hero Banner" at bounding box center [439, 104] width 52 height 16
click at [138, 244] on icon at bounding box center [142, 246] width 8 height 8
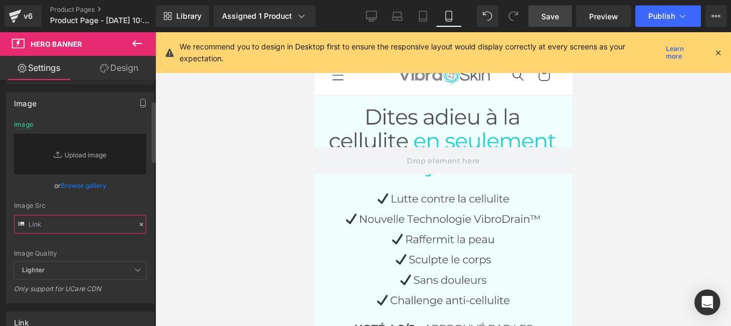
click at [84, 219] on input "text" at bounding box center [80, 224] width 132 height 19
paste input "https://cdn.shopify.com/s/files/1/0950/4535/3803/files/9_70f6c809-3a70-4121-a00…"
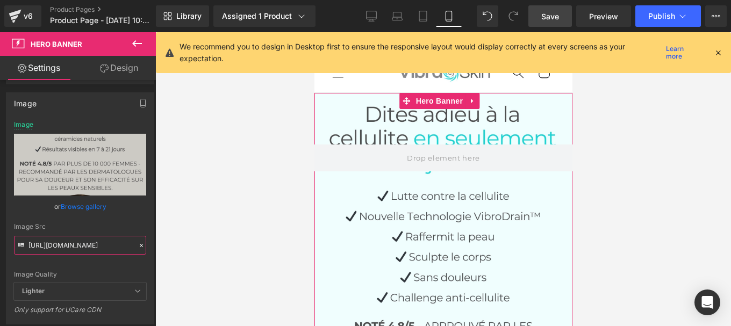
scroll to position [2, 0]
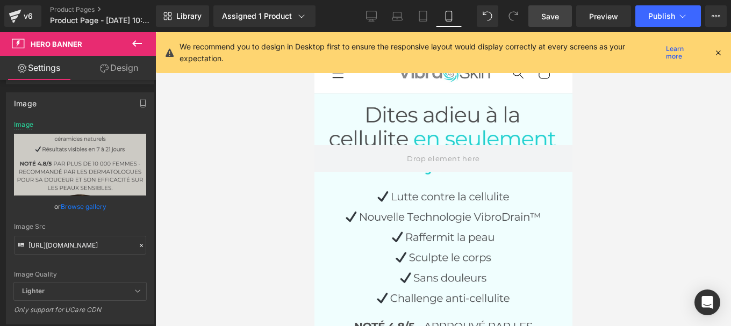
click at [625, 205] on div at bounding box center [443, 179] width 576 height 294
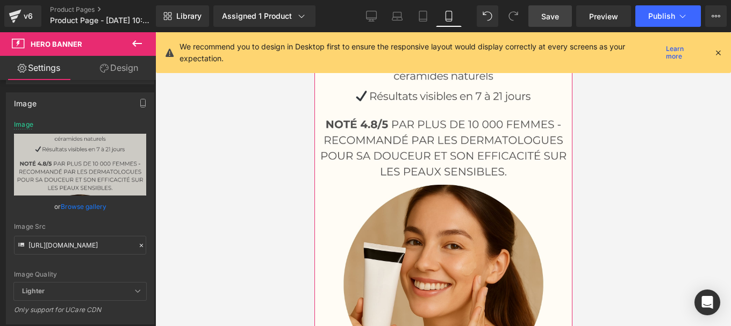
scroll to position [224, 0]
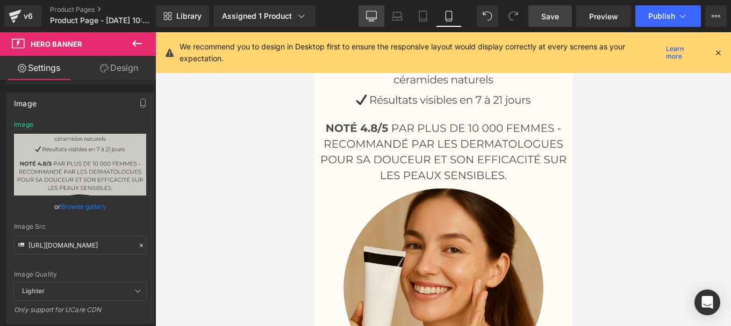
click at [369, 19] on icon at bounding box center [371, 15] width 10 height 8
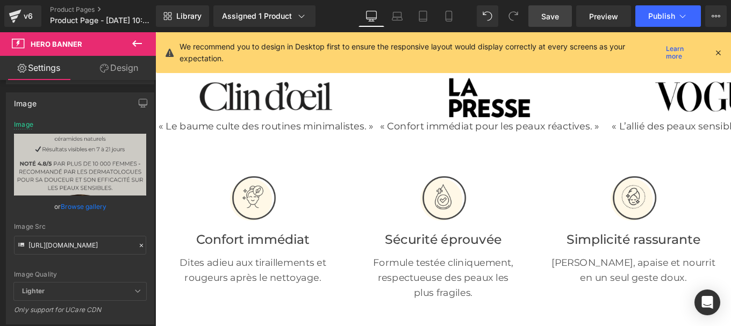
type input "https://cdn.shopify.com/s/files/1/0950/4535/3803/files/Ovaia_1_1.jpg?v=17562180…"
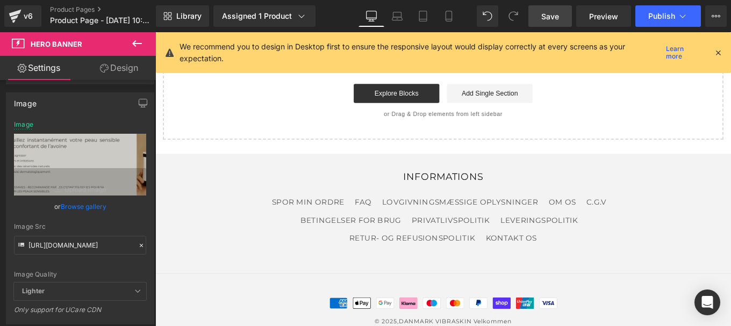
scroll to position [4614, 0]
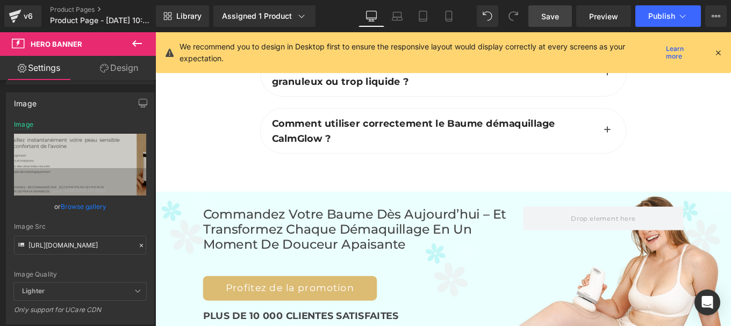
click at [549, 283] on div "Commandez votre Baume dès aujourd’hui – et transformez chaque démaquillage en u…" at bounding box center [390, 300] width 362 height 142
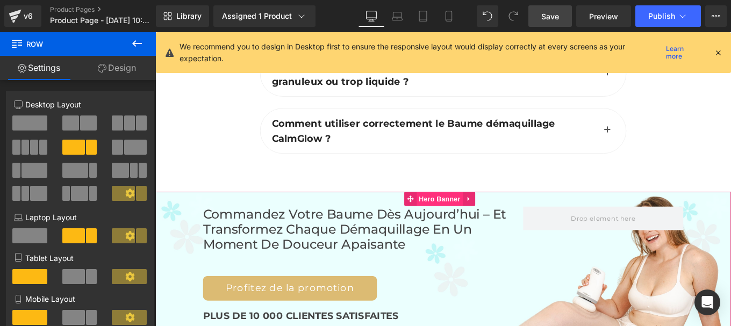
click at [459, 213] on span "Hero Banner" at bounding box center [476, 221] width 52 height 16
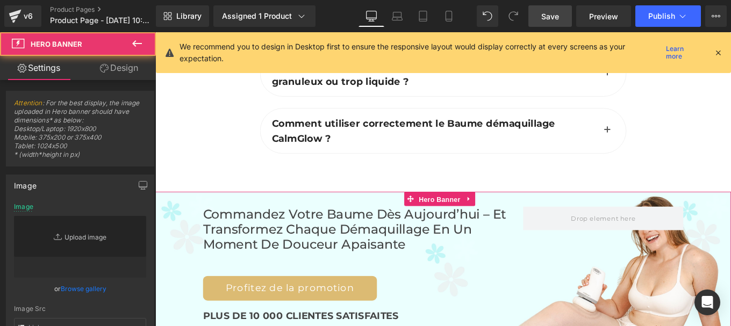
type input "https://cdn.shopify.com/s/files/1/0564/4894/2253/files/ban_haut_vibraskin_pro_2…"
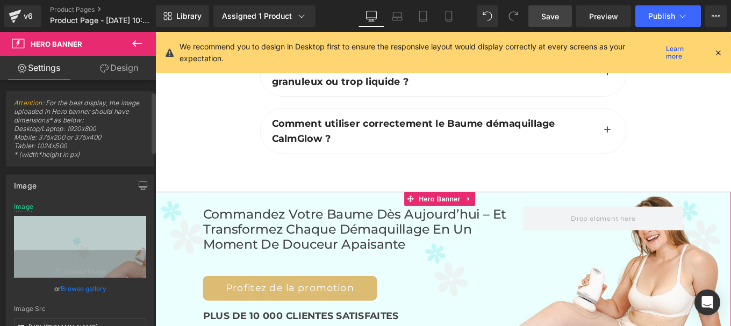
scroll to position [90, 0]
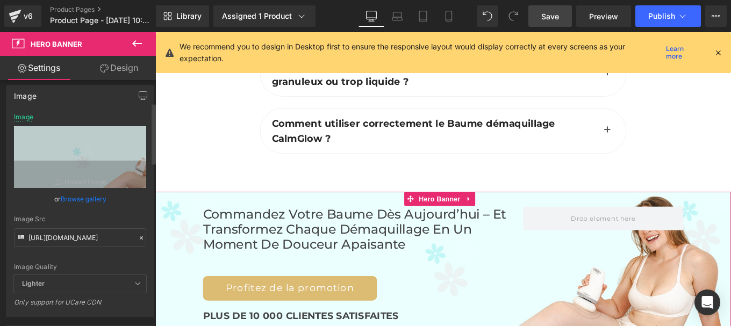
click at [138, 239] on icon at bounding box center [142, 238] width 8 height 8
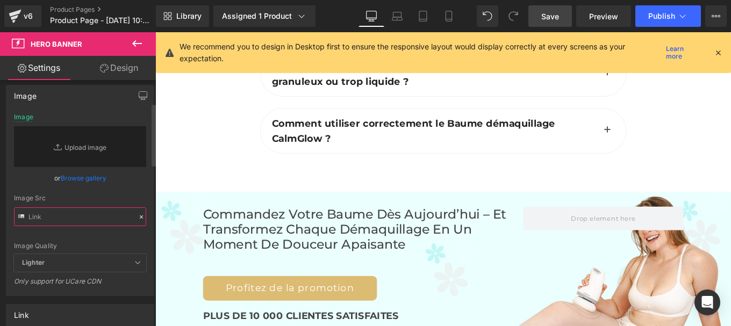
click at [61, 221] on input "text" at bounding box center [80, 216] width 132 height 19
paste input "https://cdn.shopify.com/s/files/1/0950/4535/3803/files/18.jpg?v=1756218001"
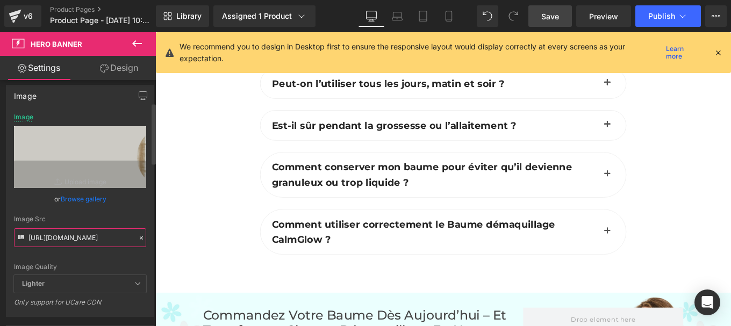
scroll to position [4705, 0]
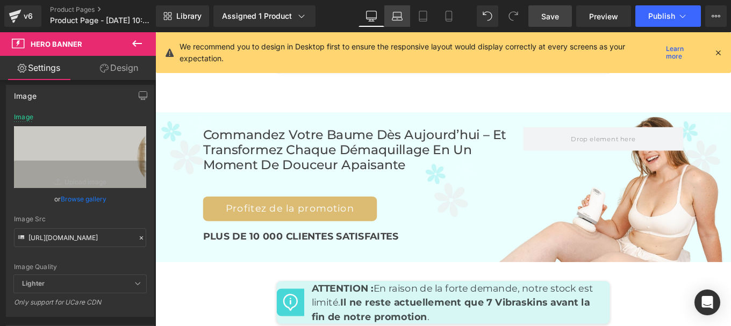
click at [401, 17] on icon at bounding box center [397, 16] width 11 height 11
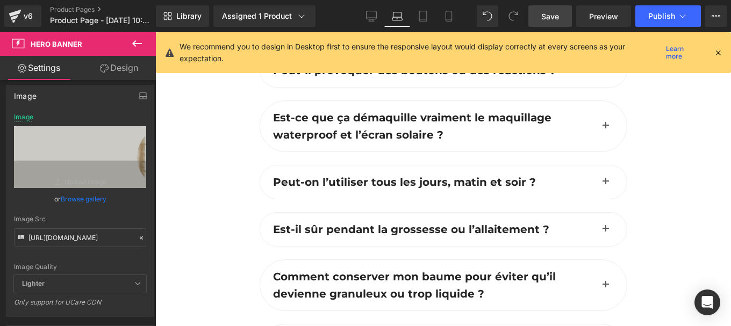
scroll to position [5087, 0]
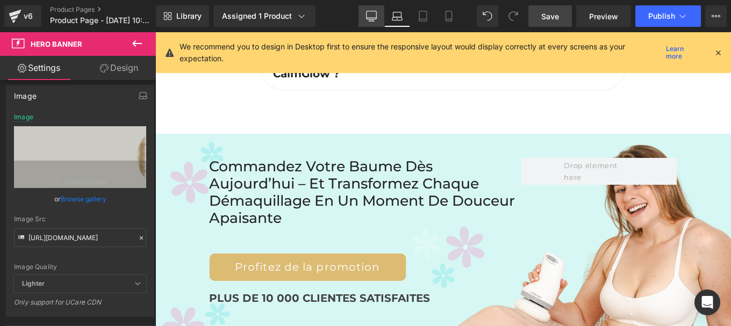
drag, startPoint x: 372, startPoint y: 16, endPoint x: 409, endPoint y: 235, distance: 222.9
click at [372, 16] on icon at bounding box center [371, 16] width 11 height 11
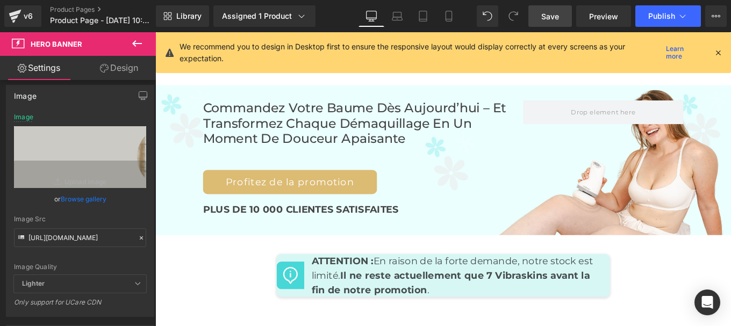
type input "https://cdn.shopify.com/s/files/1/0564/4894/2253/files/ban_haut_vibraskin_pro_2…"
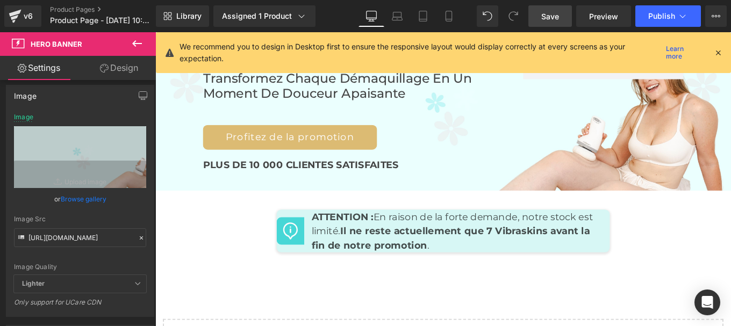
scroll to position [4705, 0]
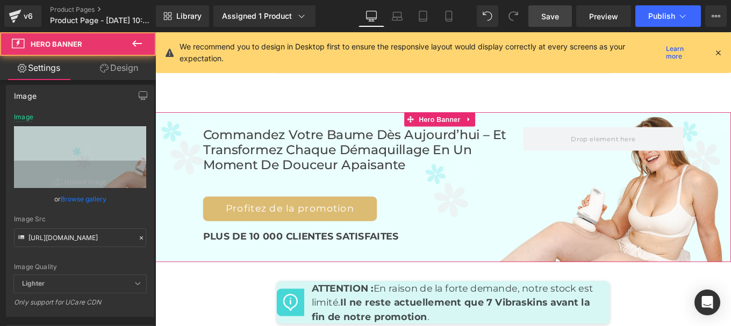
click at [465, 123] on div "Commandez votre Baume dès aujourd’hui – et transformez chaque démaquillage en u…" at bounding box center [480, 207] width 650 height 169
click at [468, 123] on span "Hero Banner" at bounding box center [476, 131] width 52 height 16
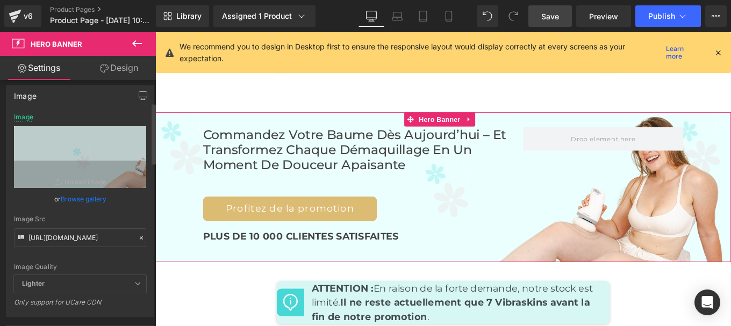
click at [138, 239] on icon at bounding box center [142, 238] width 8 height 8
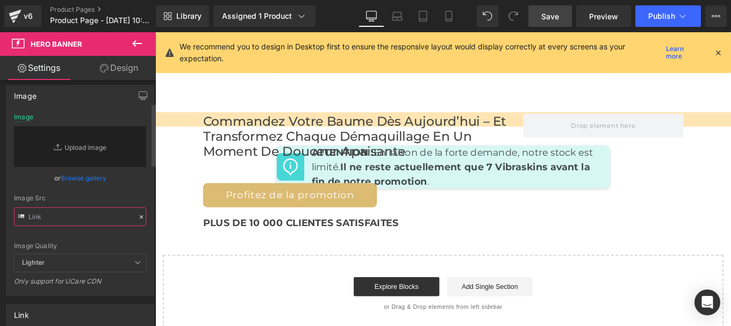
click at [59, 218] on input "text" at bounding box center [80, 216] width 132 height 19
paste input "https://cdn.shopify.com/s/files/1/0950/4535/3803/files/18.jpg?v=1756218001"
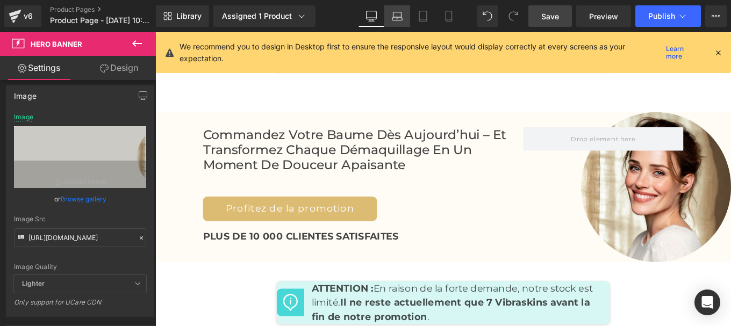
click at [399, 9] on link "Laptop" at bounding box center [397, 15] width 26 height 21
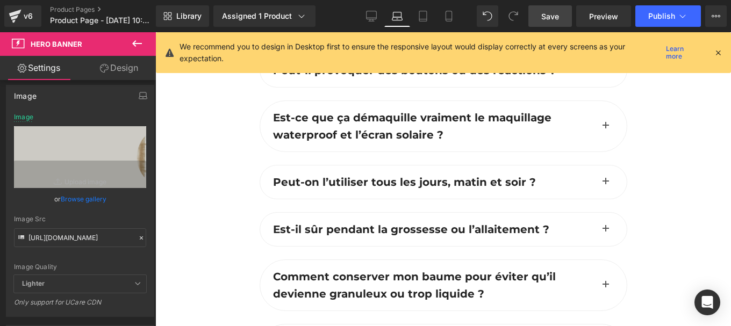
scroll to position [0, 0]
type input "https://cdn.shopify.com/s/files/1/0950/4535/3803/files/18.jpg?v=1756218001"
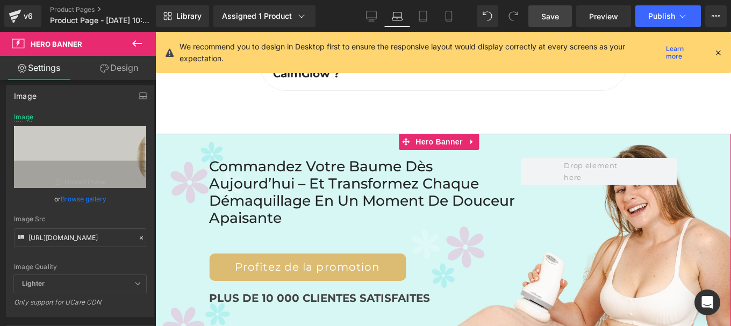
click at [449, 134] on div "Commandez votre Baume dès aujourd’hui – et transformez chaque démaquillage en u…" at bounding box center [443, 254] width 576 height 240
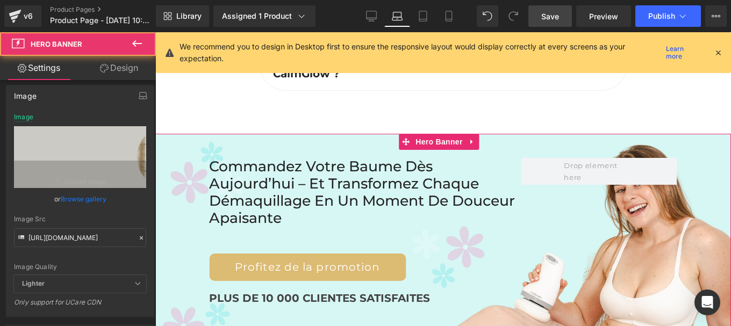
click at [449, 134] on span "Hero Banner" at bounding box center [439, 142] width 52 height 16
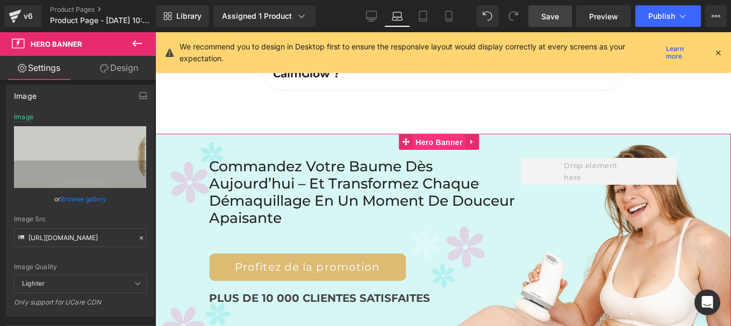
click at [440, 134] on span "Hero Banner" at bounding box center [439, 142] width 52 height 16
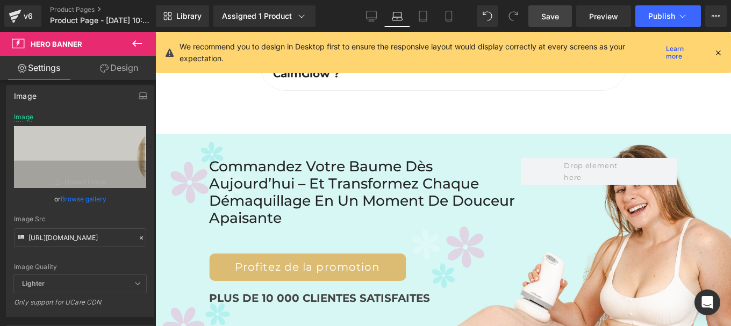
click at [435, 200] on div "Commandez votre Baume dès aujourd’hui – et transformez chaque démaquillage en u…" at bounding box center [365, 241] width 312 height 166
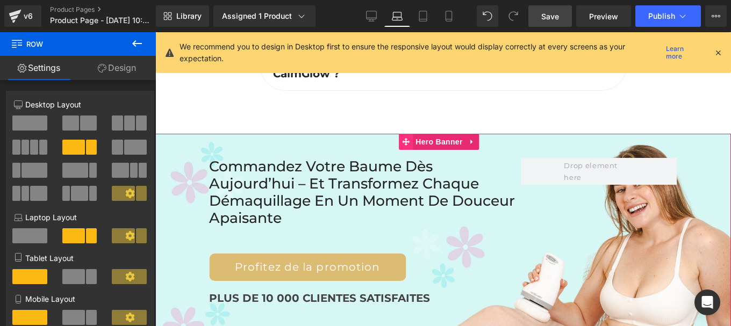
click at [412, 134] on span at bounding box center [406, 142] width 14 height 16
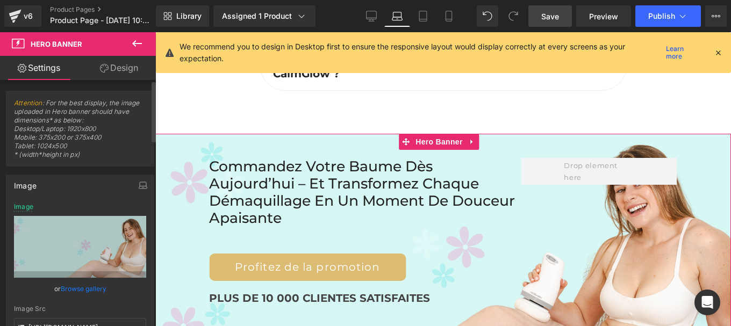
scroll to position [69, 0]
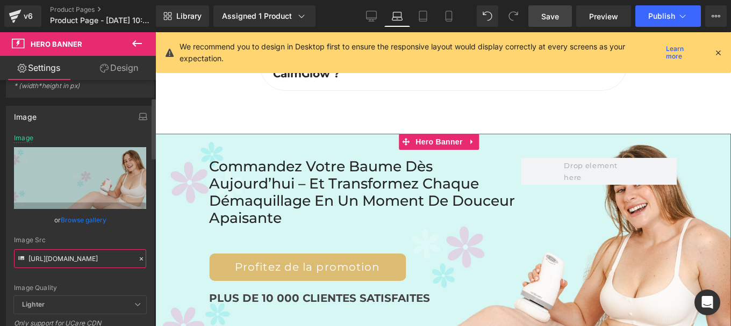
click at [81, 258] on input "https://cdn.shopify.com/s/files/1/0874/1040/9821/files/Banniere_haut_3.jpg?v=17…" at bounding box center [80, 258] width 132 height 19
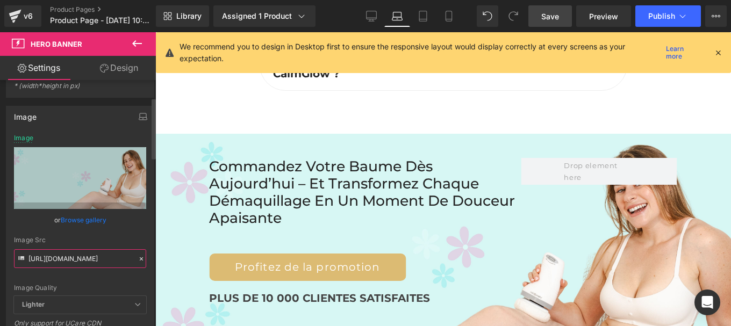
paste input "950/4535/3803/files/18.jpg?v=1756218001"
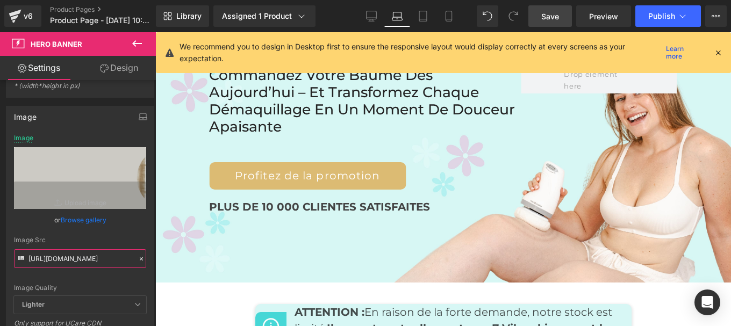
scroll to position [4992, 0]
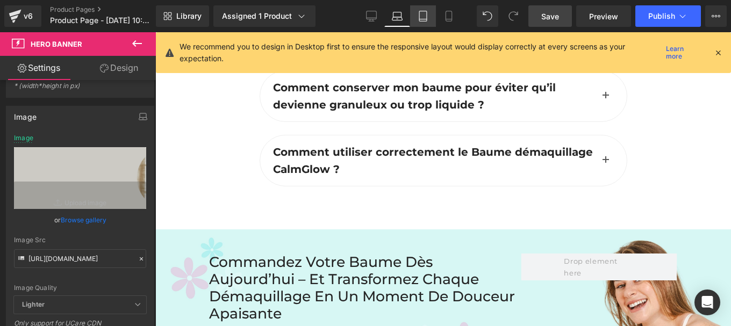
click at [421, 18] on icon at bounding box center [423, 16] width 11 height 11
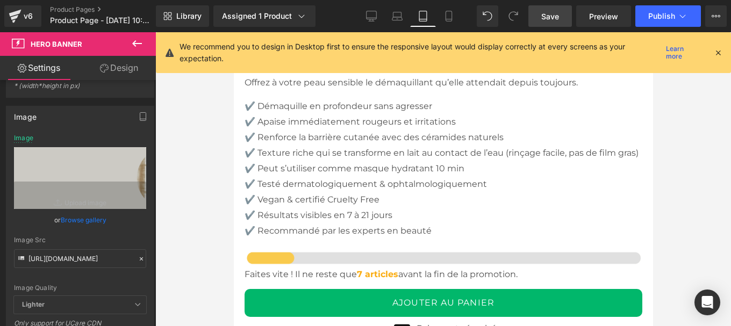
type input "https://cdn.shopify.com/s/files/1/0950/4535/3803/files/18.jpg?v=1756218001"
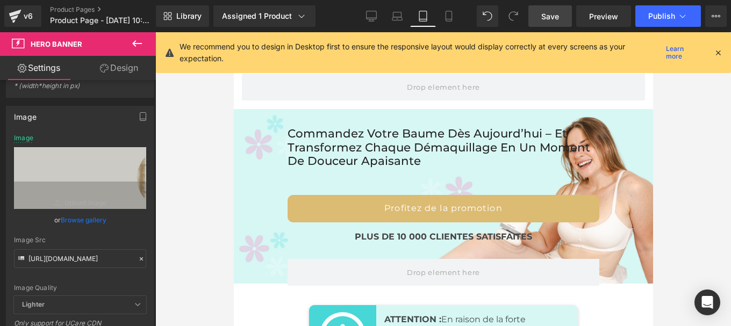
click at [399, 4] on div "Library Assigned 1 Product Product Preview CalmGlow - Démaquillant & Soin pour …" at bounding box center [443, 16] width 575 height 32
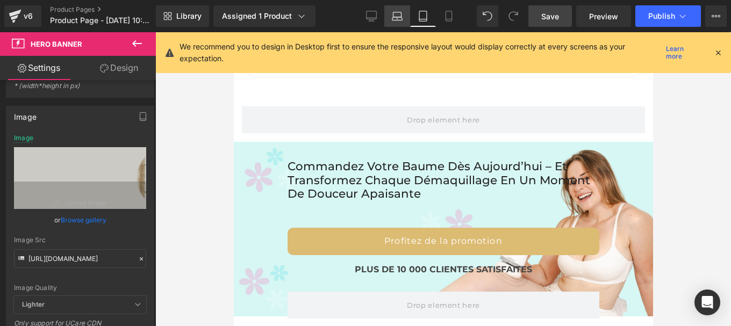
click at [400, 17] on icon at bounding box center [397, 18] width 10 height 3
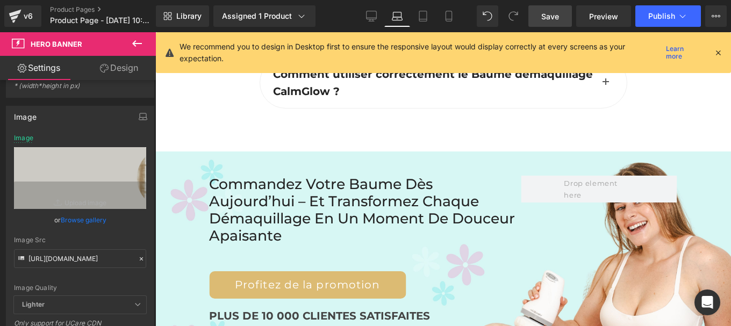
scroll to position [5070, 0]
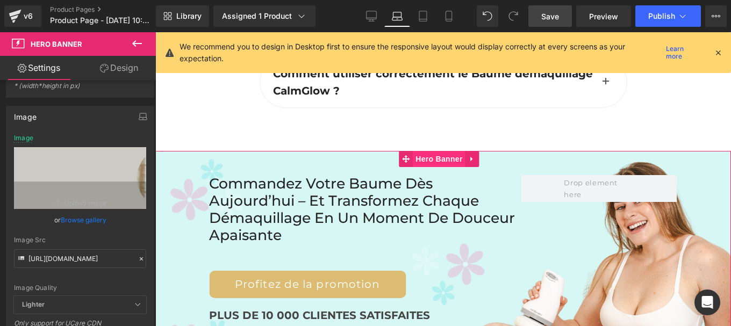
click at [432, 151] on span "Hero Banner" at bounding box center [439, 159] width 52 height 16
click at [138, 257] on icon at bounding box center [142, 259] width 8 height 8
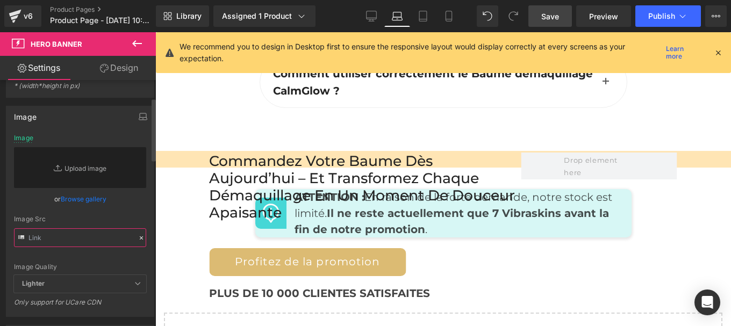
click at [77, 239] on input "text" at bounding box center [80, 237] width 132 height 19
paste input "https://cdn.shopify.com/s/files/1/0950/4535/3803/files/18.jpg?v=1756218001"
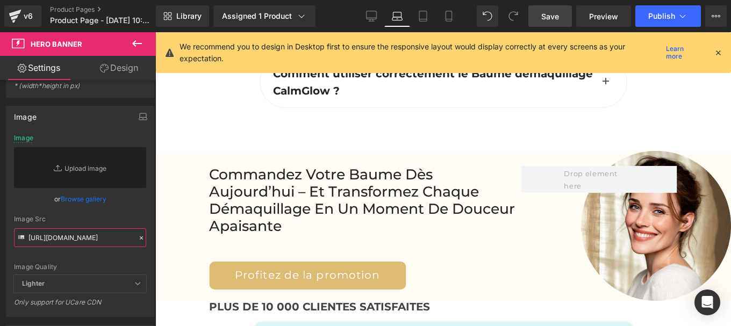
scroll to position [0, 136]
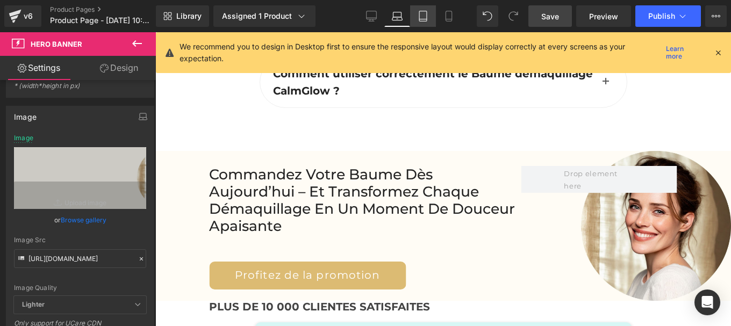
click at [422, 17] on icon at bounding box center [423, 16] width 11 height 11
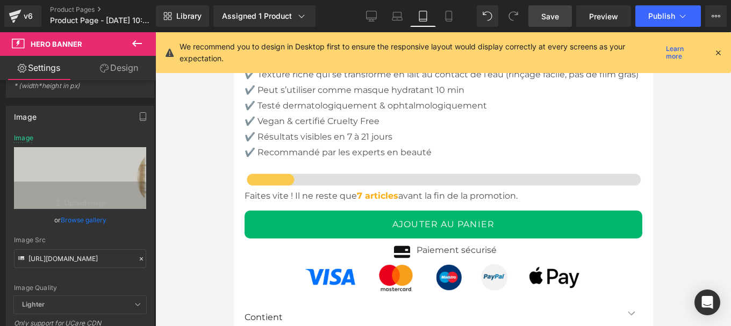
scroll to position [0, 0]
type input "https://cdn.shopify.com/s/files/1/0950/4535/3803/files/18.jpg?v=1756218001"
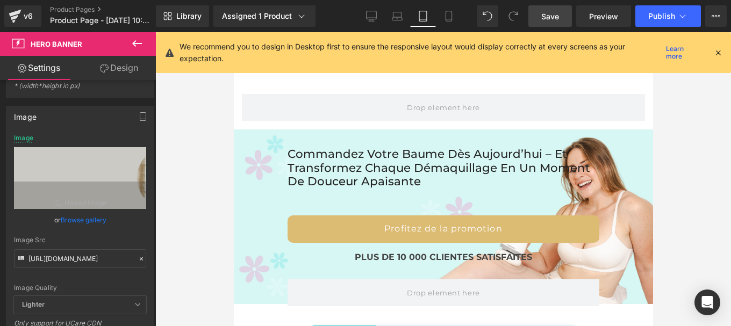
scroll to position [5792, 0]
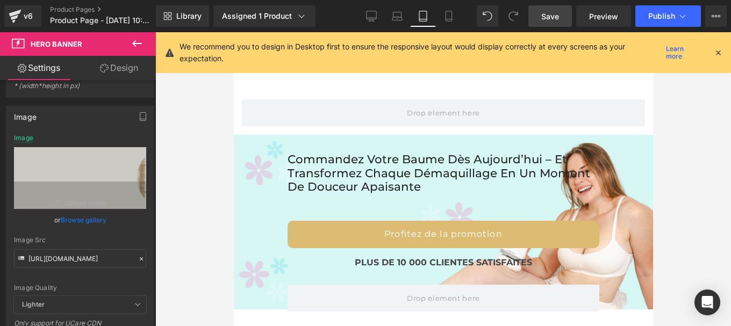
click at [445, 178] on div "Commandez votre Baume dès aujourd’hui – et transformez chaque démaquillage en u…" at bounding box center [442, 232] width 419 height 159
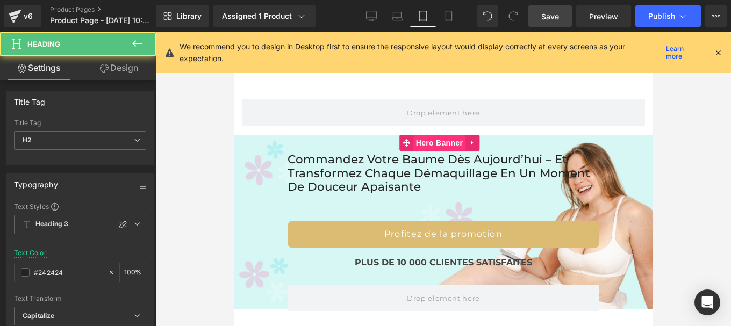
click at [445, 151] on span "Hero Banner" at bounding box center [439, 143] width 52 height 16
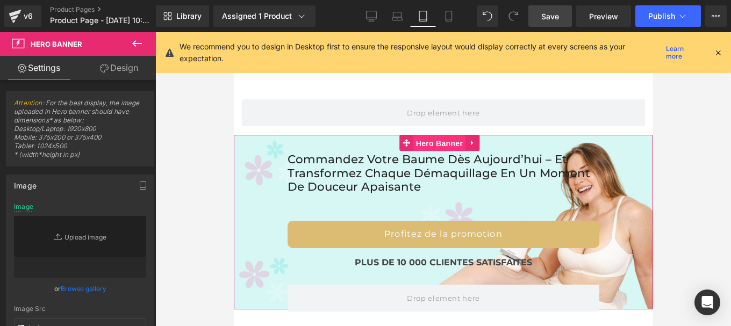
type input "https://cdn.shopify.com/s/files/1/0874/1040/9821/files/Banniere_haut_3.jpg?v=17…"
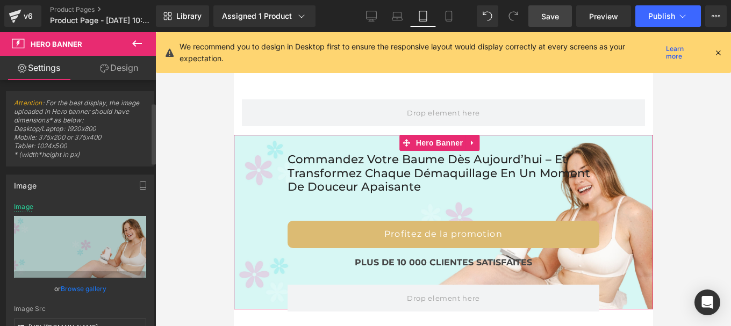
click at [138, 324] on icon at bounding box center [142, 328] width 8 height 8
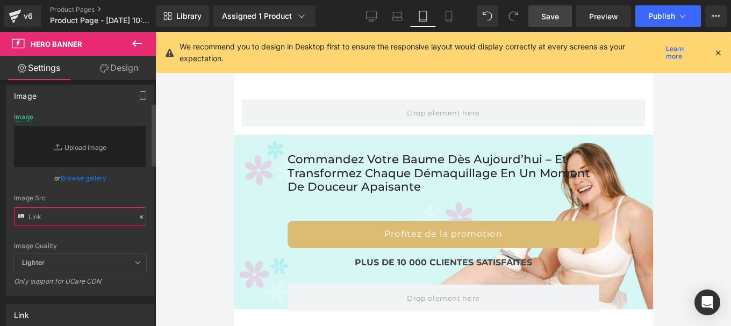
click at [61, 215] on input "text" at bounding box center [80, 216] width 132 height 19
paste input "https://cdn.shopify.com/s/files/1/0950/4535/3803/files/18.jpg?v=1756218001"
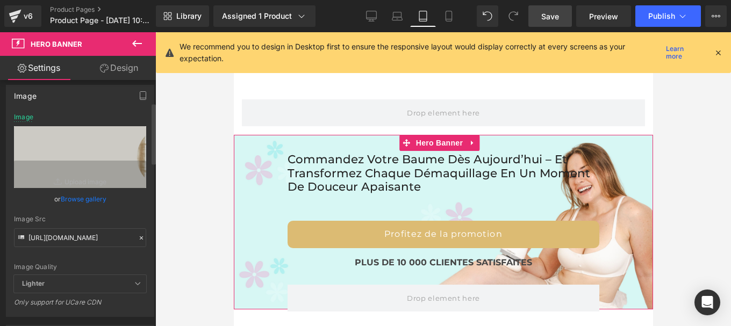
click at [150, 222] on div "Image https://cdn.shopify.com/s/files/1/0950/4535/3803/files/18.jpg?v=175621800…" at bounding box center [80, 197] width 161 height 240
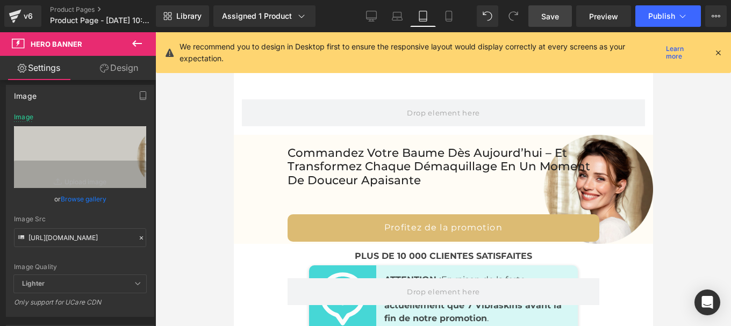
scroll to position [0, 0]
click at [451, 19] on icon at bounding box center [448, 19] width 6 height 0
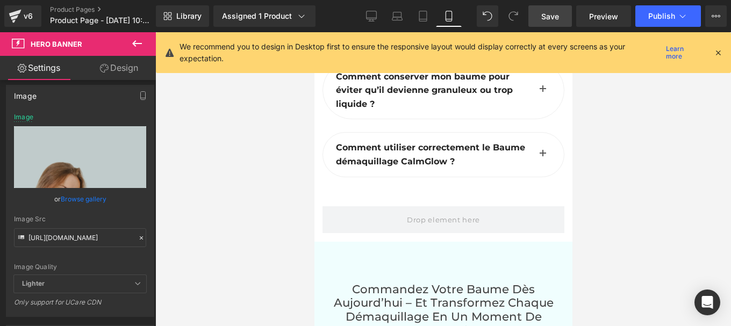
scroll to position [5717, 0]
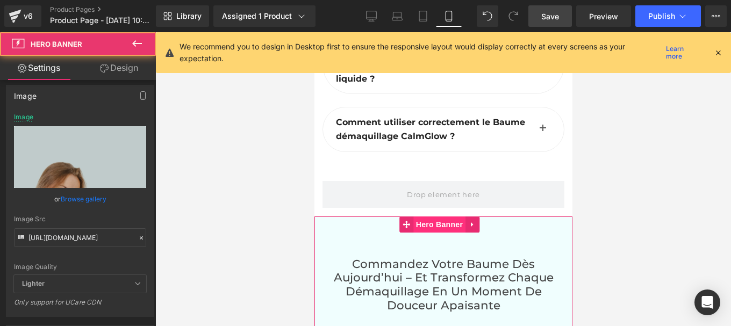
click at [436, 217] on span "Hero Banner" at bounding box center [439, 225] width 52 height 16
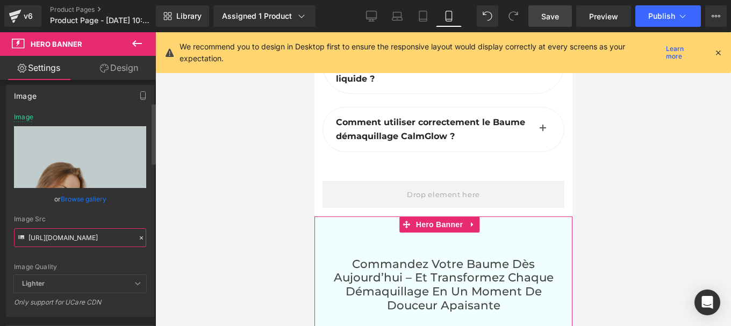
click at [95, 237] on input "https://cdn.shopify.com/s/files/1/0564/4894/2253/files/15_f7f7016c-9baf-4ca0-81…" at bounding box center [80, 237] width 132 height 19
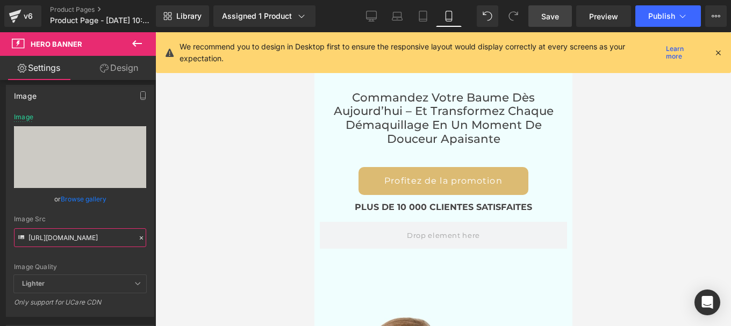
scroll to position [5882, 0]
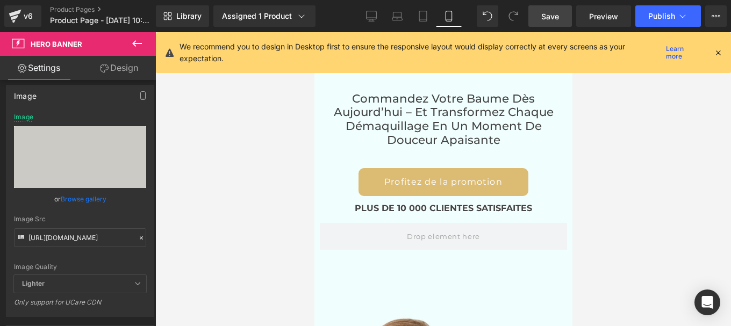
click at [171, 217] on div at bounding box center [443, 179] width 576 height 294
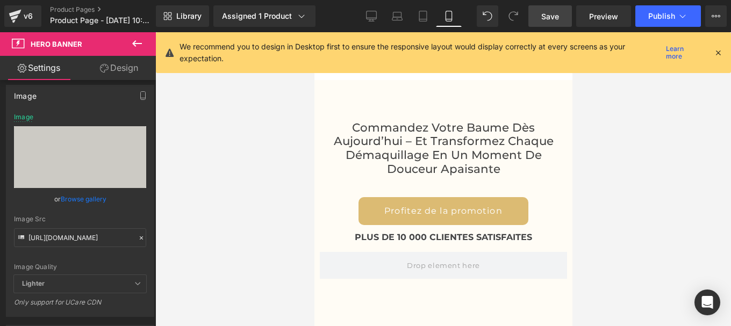
scroll to position [5852, 0]
click at [553, 13] on span "Save" at bounding box center [550, 16] width 18 height 11
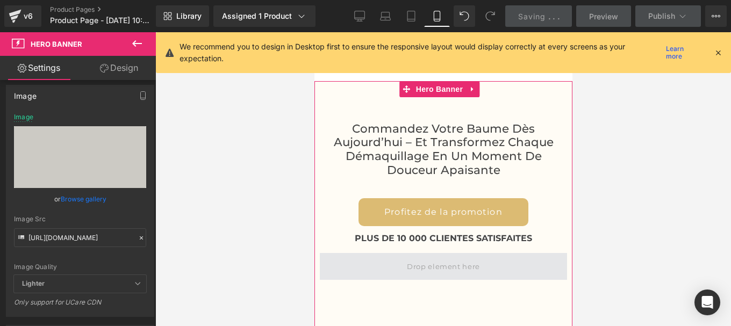
scroll to position [6045, 0]
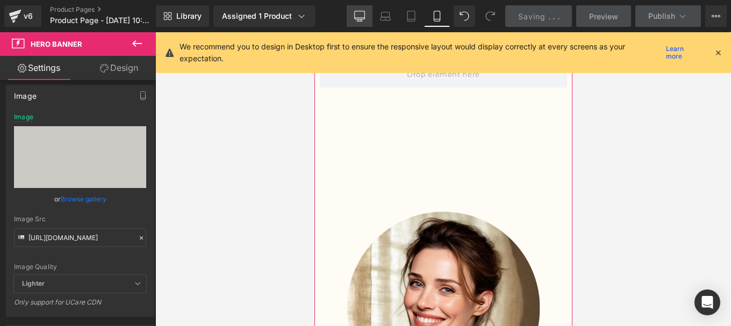
click at [408, 18] on icon at bounding box center [411, 16] width 11 height 11
click at [361, 19] on icon at bounding box center [360, 15] width 10 height 8
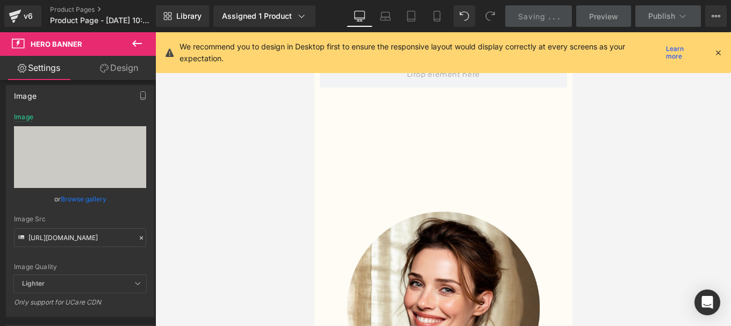
scroll to position [5835, 0]
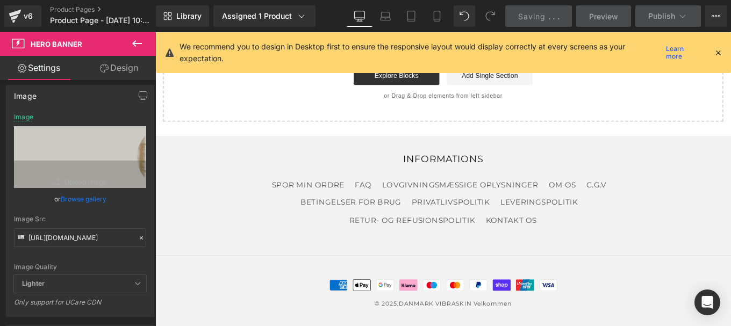
type input "https://cdn.shopify.com/s/files/1/0950/4535/3803/files/18.jpg?v=1756218001"
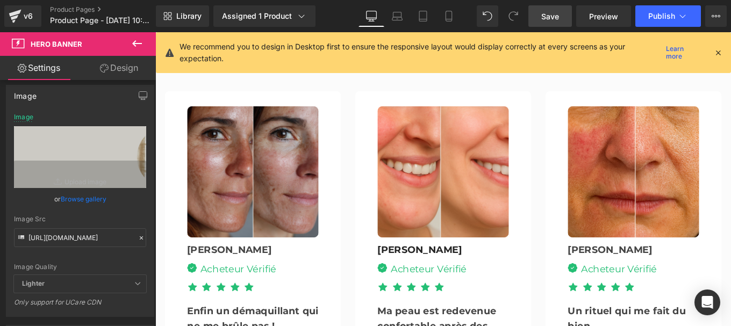
scroll to position [2576, 0]
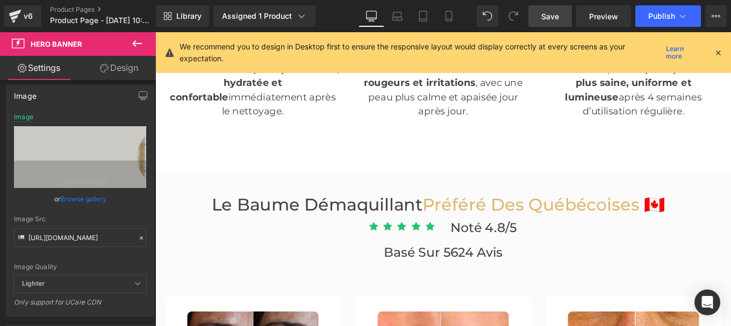
click at [720, 53] on icon at bounding box center [718, 53] width 10 height 10
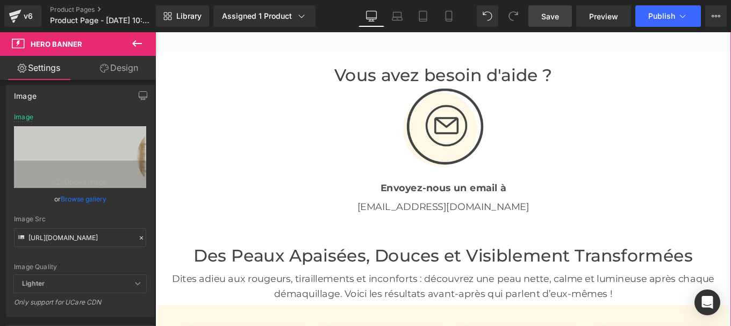
scroll to position [1442, 0]
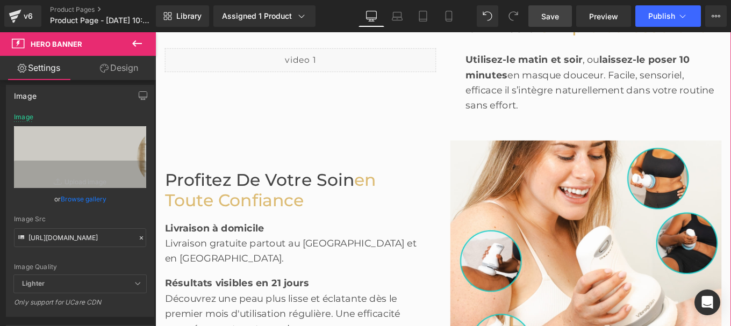
click at [386, 202] on span "en toute confiance" at bounding box center [285, 211] width 239 height 46
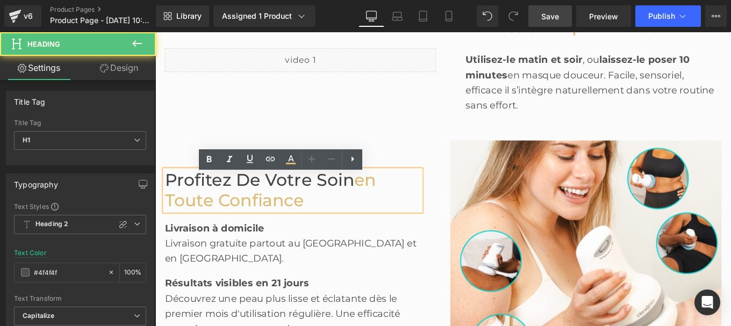
scroll to position [1443, 0]
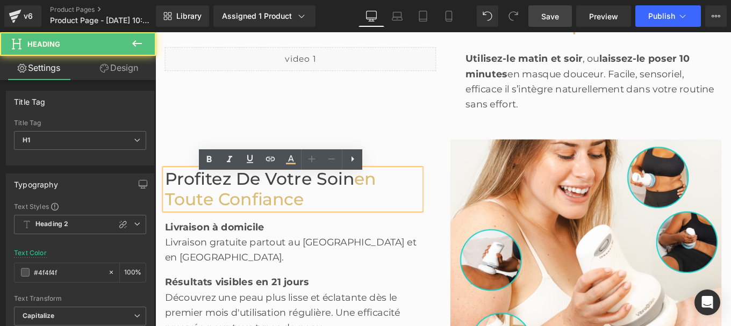
drag, startPoint x: 380, startPoint y: 203, endPoint x: 405, endPoint y: 204, distance: 24.7
click at [405, 204] on h1 "Profitez de votre Soin en toute confiance" at bounding box center [310, 210] width 289 height 46
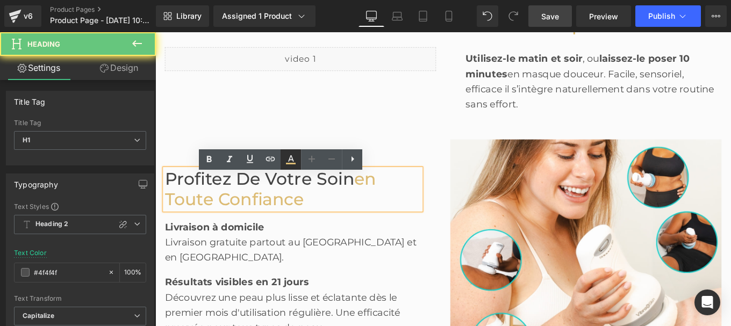
click at [292, 163] on icon at bounding box center [290, 159] width 13 height 13
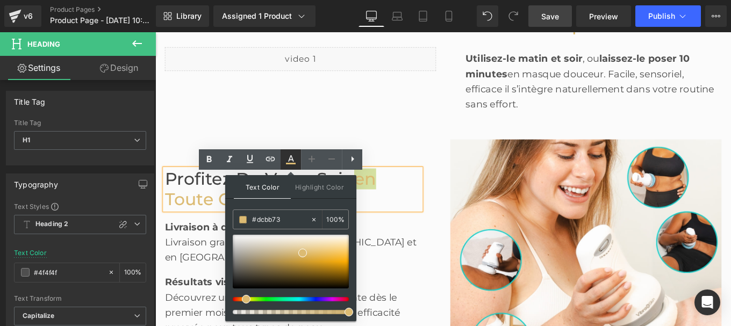
type input "100"
click at [0, 0] on input "#dcbb73" at bounding box center [0, 0] width 0 height 0
click at [409, 296] on div "Résultats visibles en 21 jours" at bounding box center [310, 310] width 289 height 28
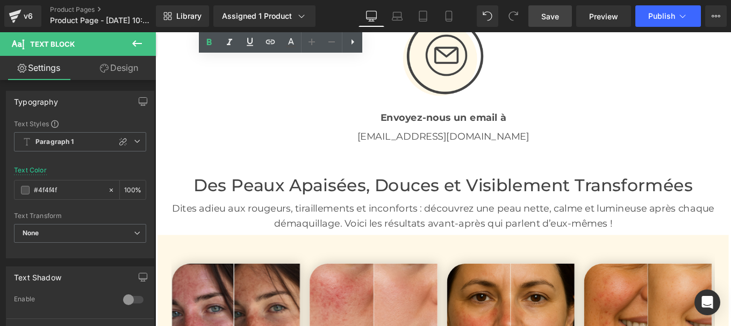
scroll to position [2267, 0]
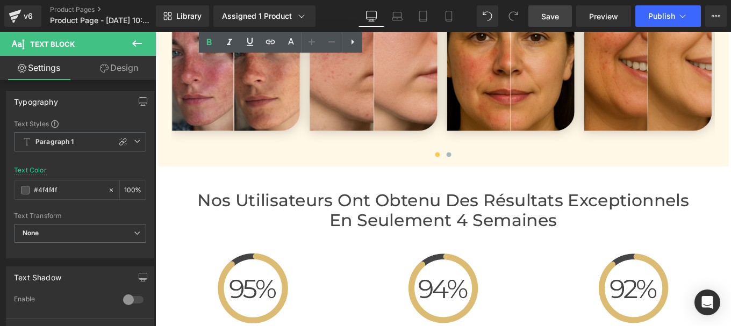
click at [351, 241] on h2 "en Seulement 4 Semaines" at bounding box center [480, 244] width 629 height 23
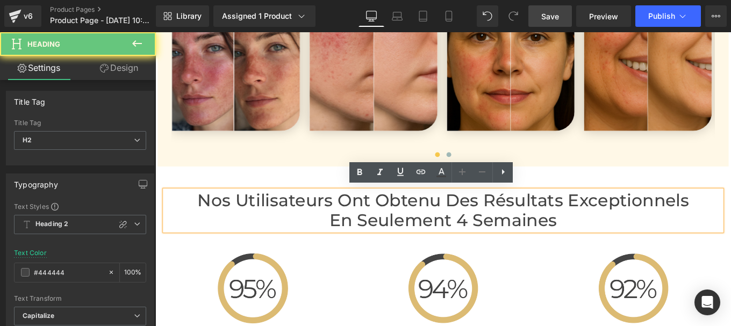
drag, startPoint x: 574, startPoint y: 238, endPoint x: 625, endPoint y: 243, distance: 51.9
click at [625, 243] on h2 "en Seulement 4 Semaines" at bounding box center [480, 244] width 629 height 23
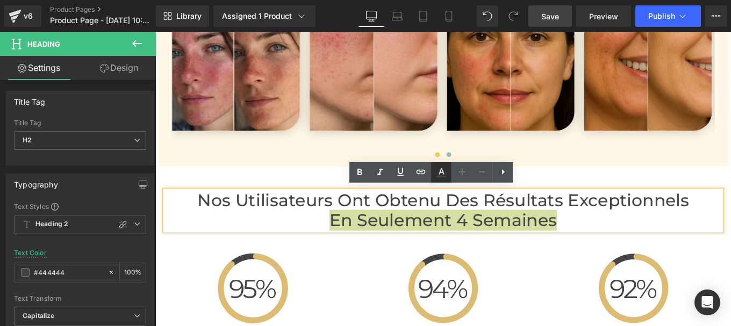
click at [442, 172] on icon at bounding box center [441, 172] width 13 height 13
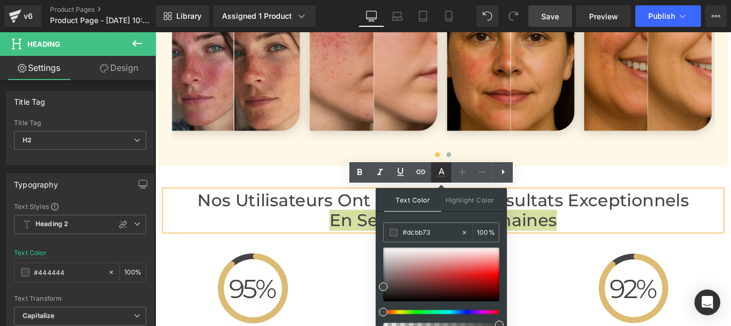
type input "#444444"
type input "100"
click at [0, 0] on input "#444444" at bounding box center [0, 0] width 0 height 0
paste input "dcbb73"
type input "#dcbb73"
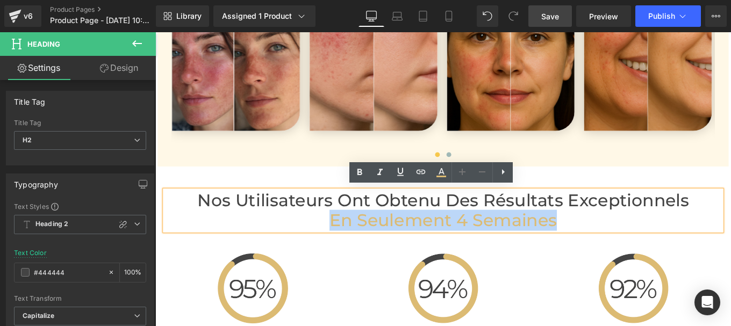
click at [634, 241] on h2 "en Seulement 4 Semaines" at bounding box center [480, 244] width 629 height 23
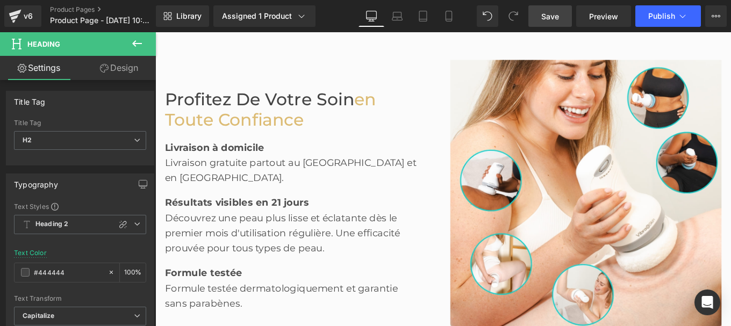
scroll to position [1534, 0]
click at [556, 20] on span "Save" at bounding box center [550, 16] width 18 height 11
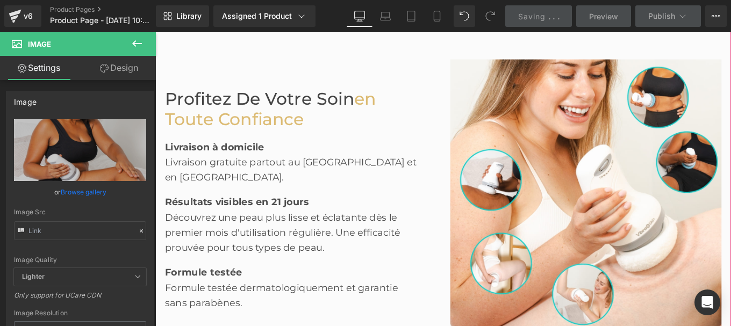
type input "https://cdn.shopify.com/s/files/1/0564/4894/2253/files/Nouvelle_photo_produit_V…"
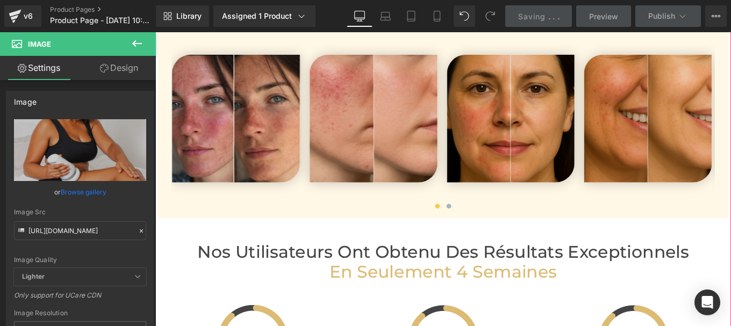
click at [484, 227] on span at bounding box center [486, 228] width 5 height 5
